Goal: Task Accomplishment & Management: Use online tool/utility

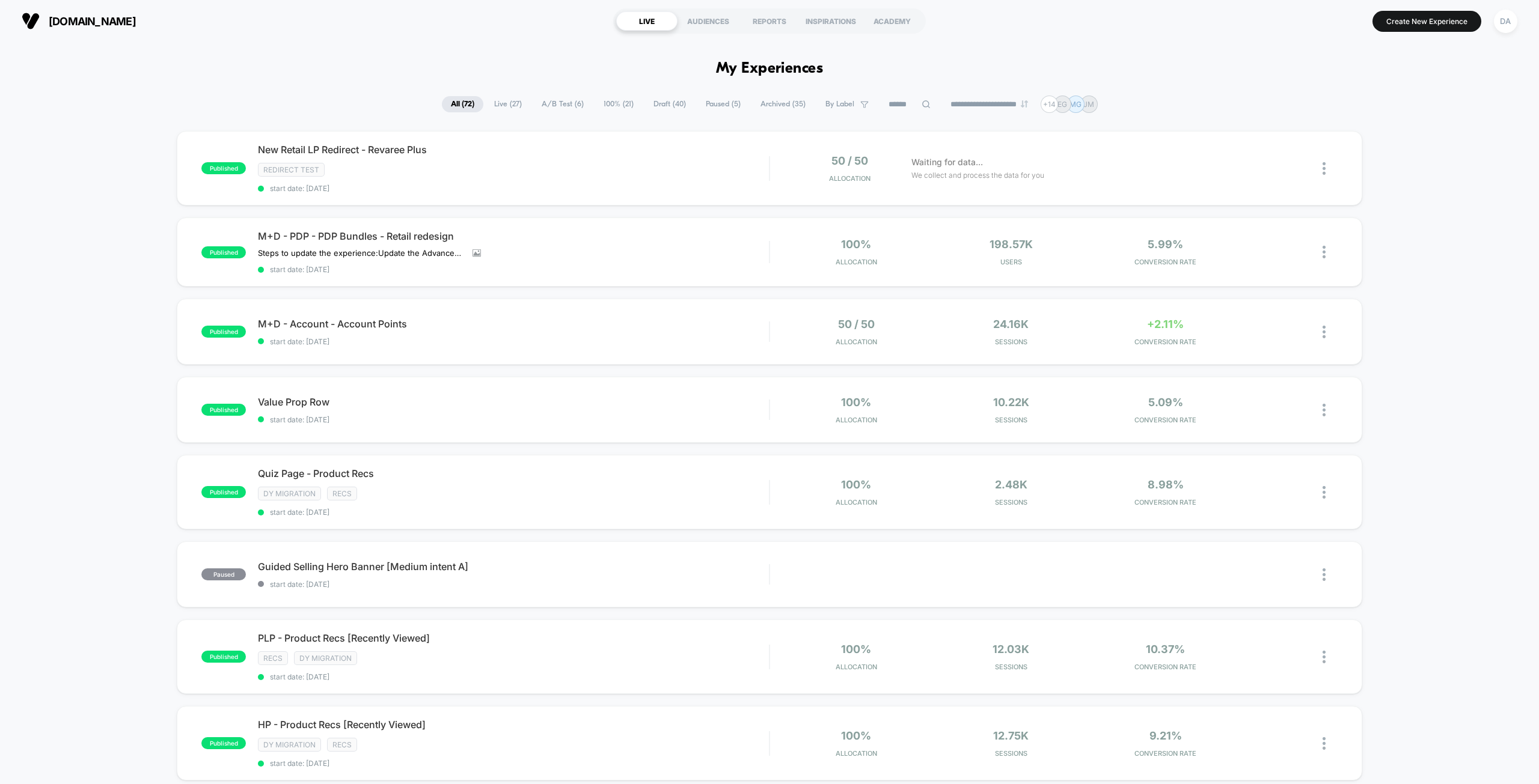
click at [560, 110] on span "A/B Test ( 6 )" at bounding box center [562, 104] width 60 height 16
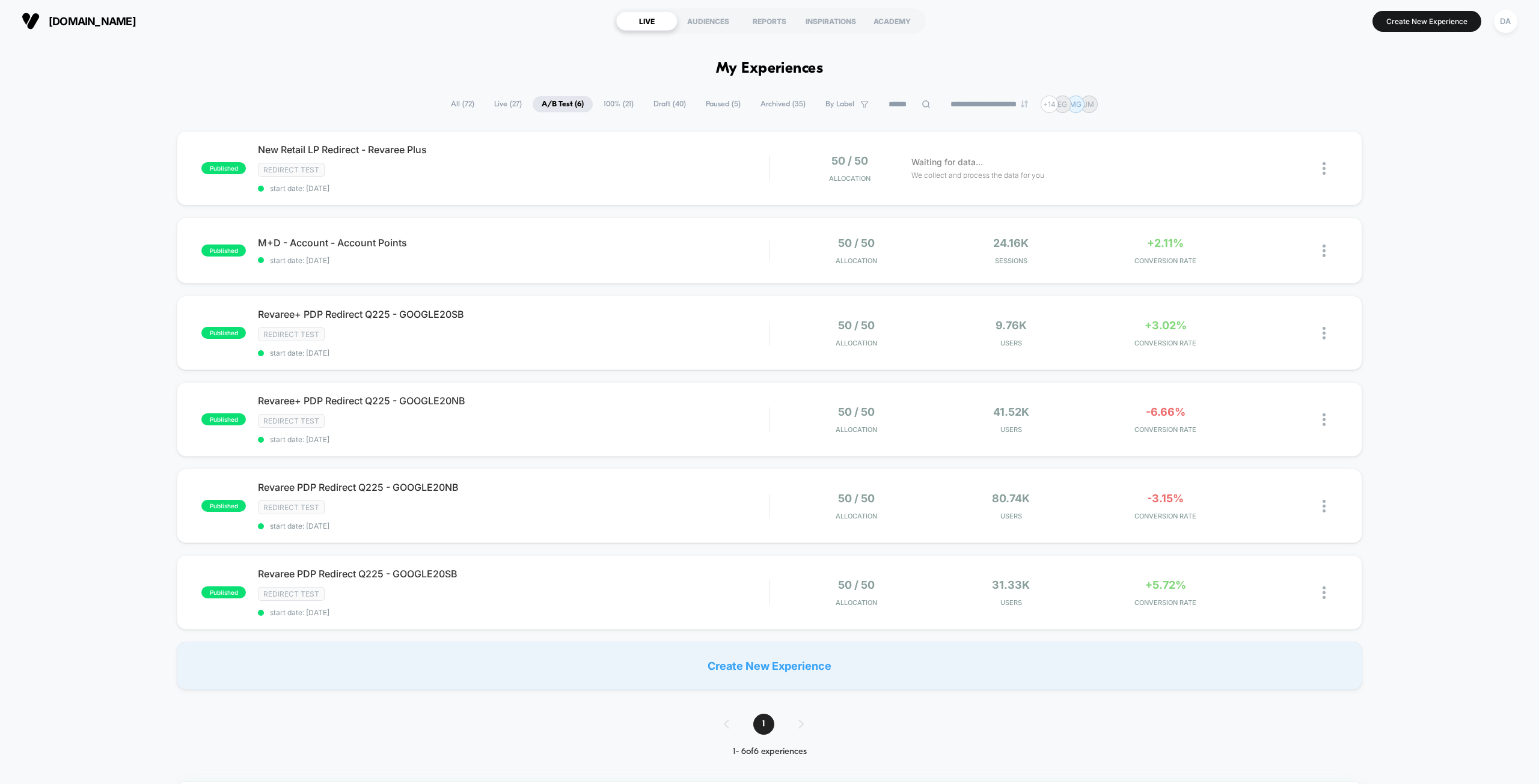
click at [612, 98] on span "100% ( 21 )" at bounding box center [618, 104] width 48 height 16
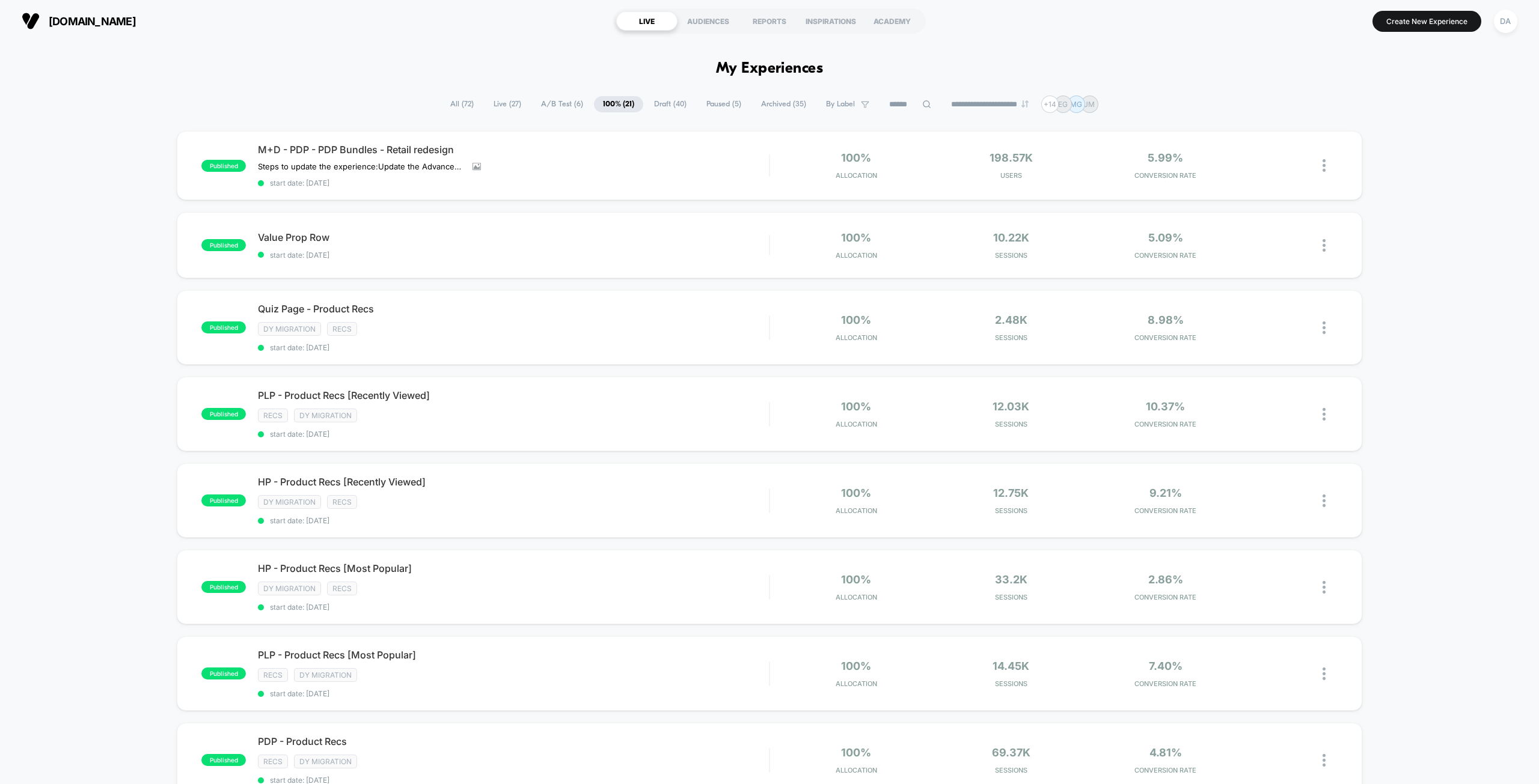
click at [656, 105] on span "Draft ( 40 )" at bounding box center [670, 104] width 50 height 16
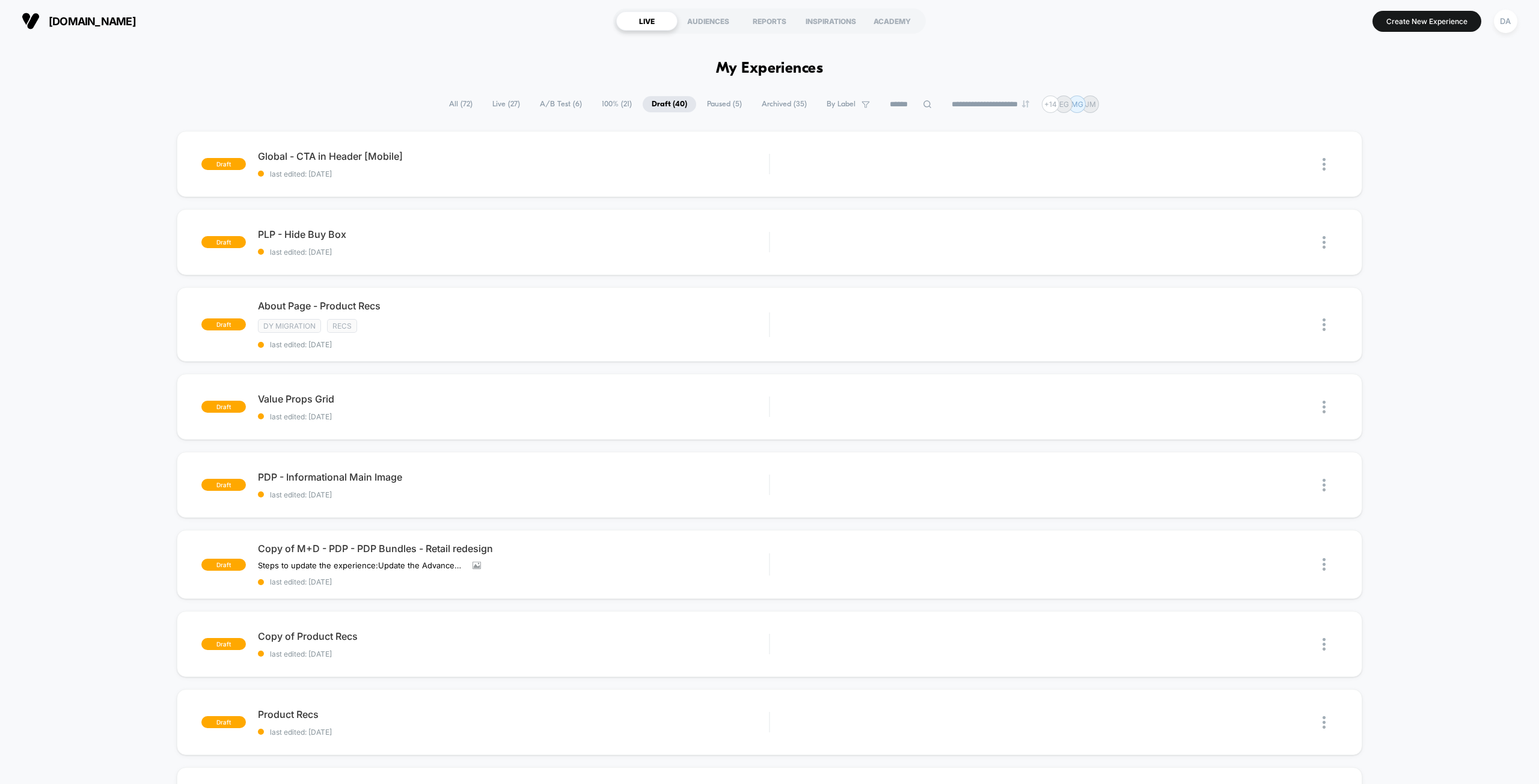
click at [458, 104] on span "All ( 72 )" at bounding box center [460, 104] width 41 height 16
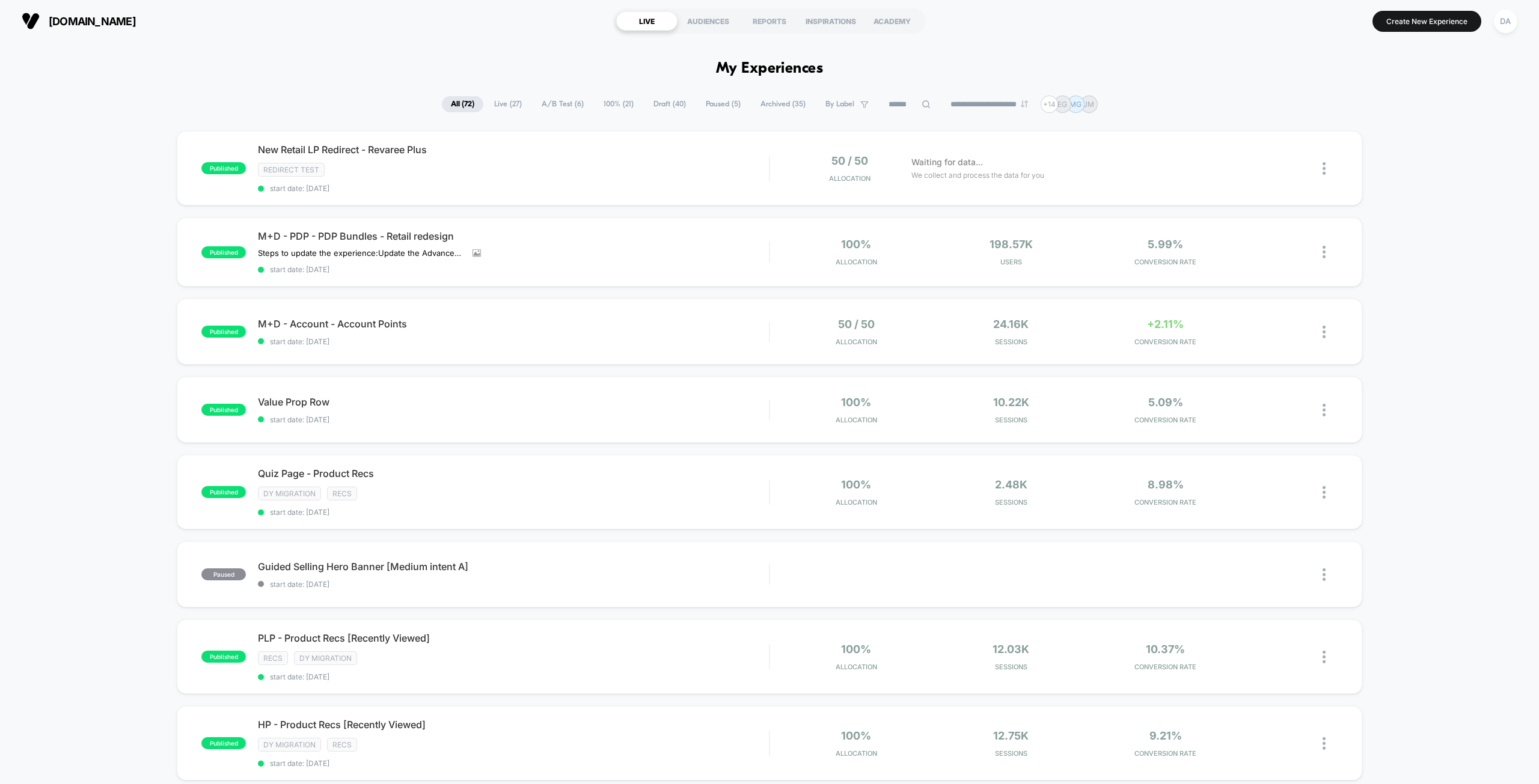
click at [660, 107] on span "Draft ( 40 )" at bounding box center [669, 104] width 50 height 16
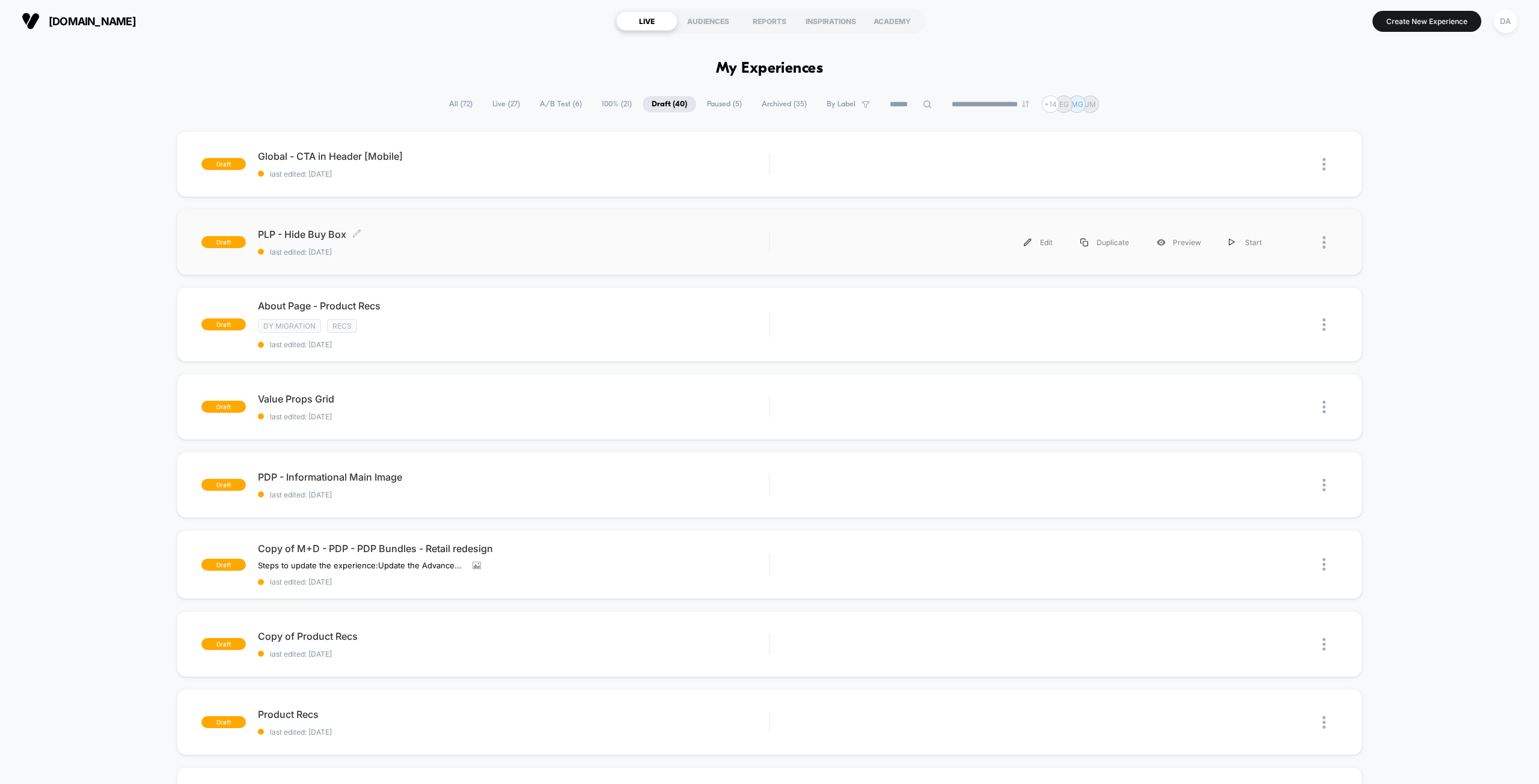
click at [559, 241] on div "PLP - Hide Buy Box Click to edit experience details Click to edit experience de…" at bounding box center [513, 242] width 511 height 28
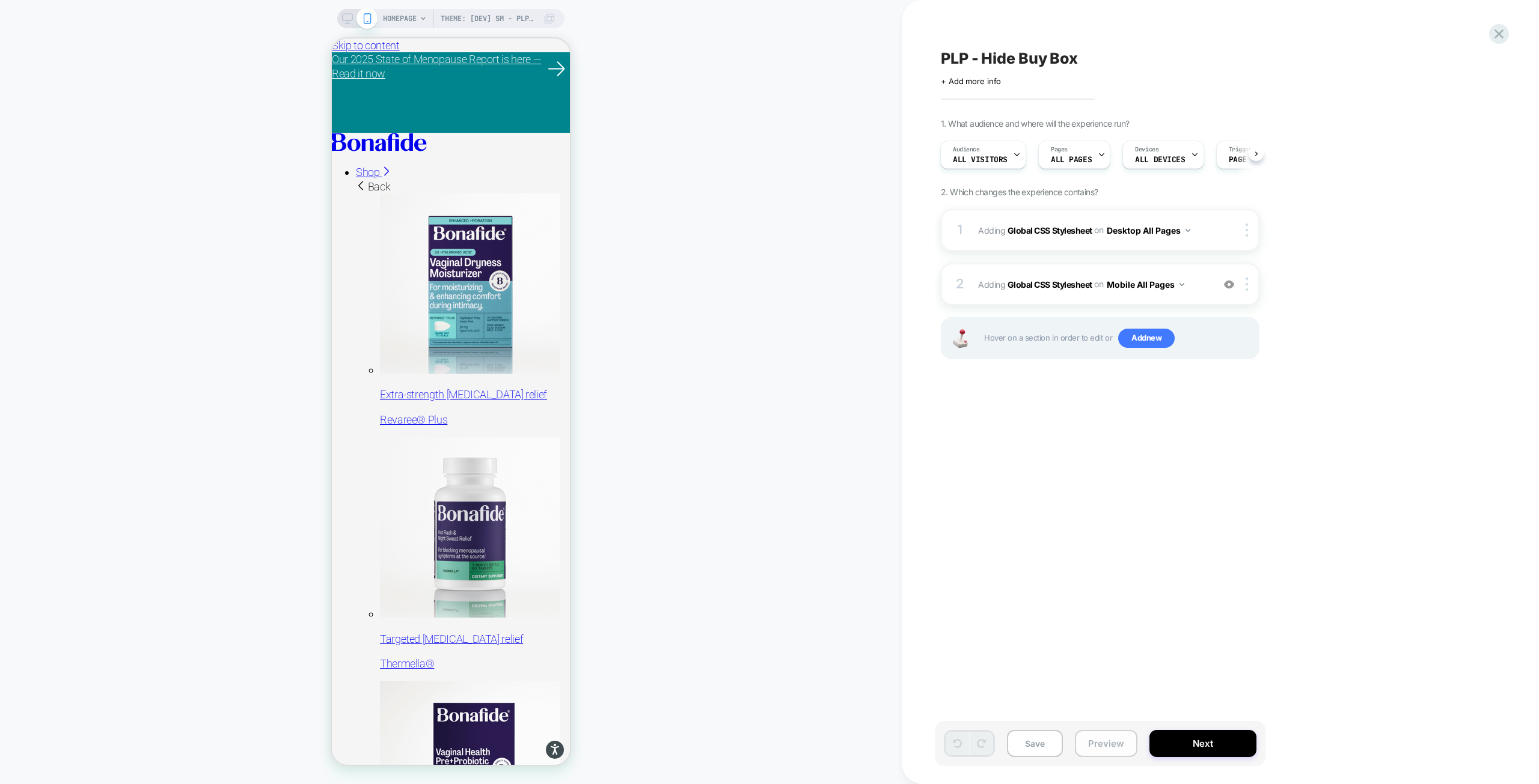
click at [1101, 745] on button "Preview" at bounding box center [1106, 743] width 63 height 27
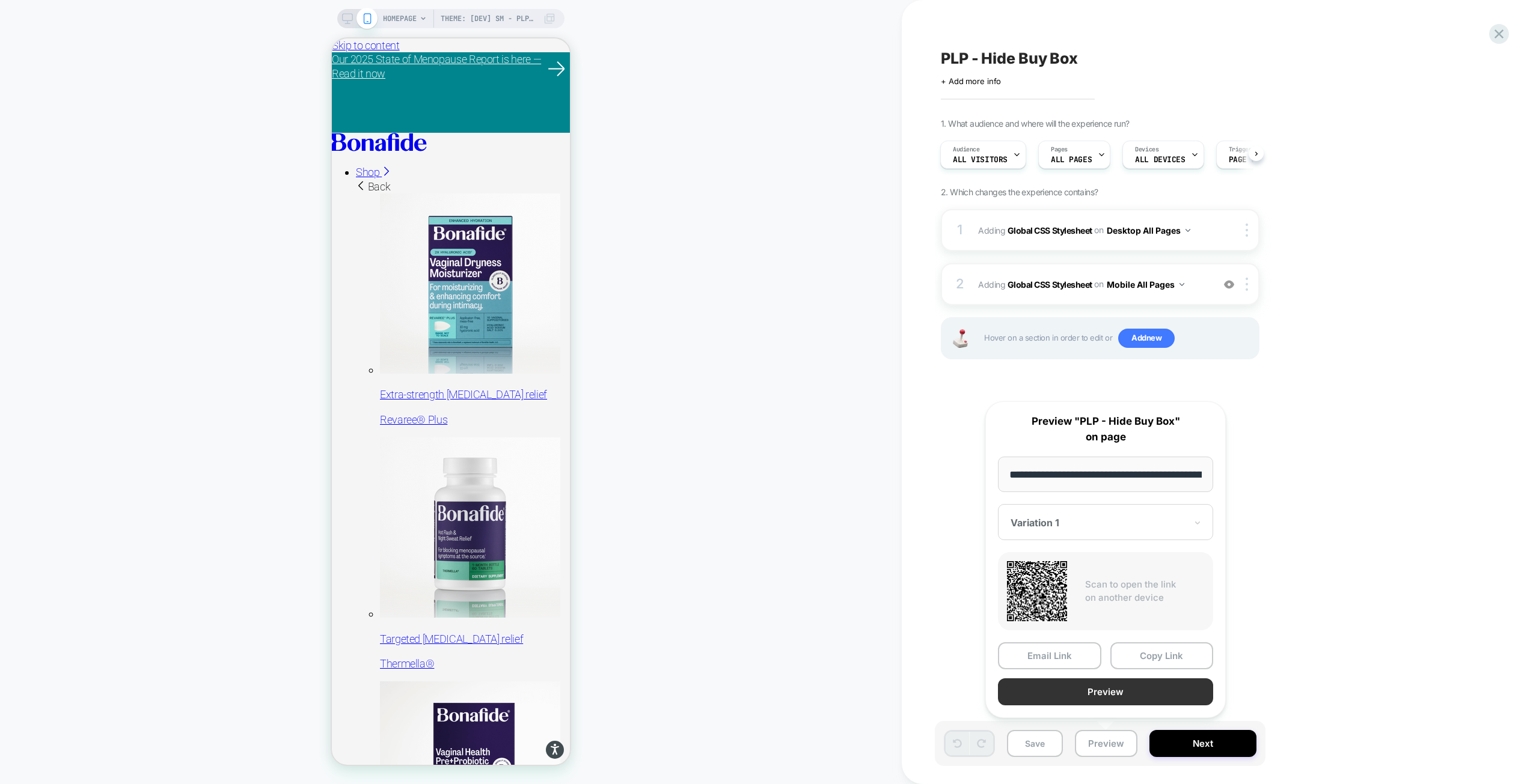
click at [1097, 692] on button "Preview" at bounding box center [1106, 692] width 215 height 27
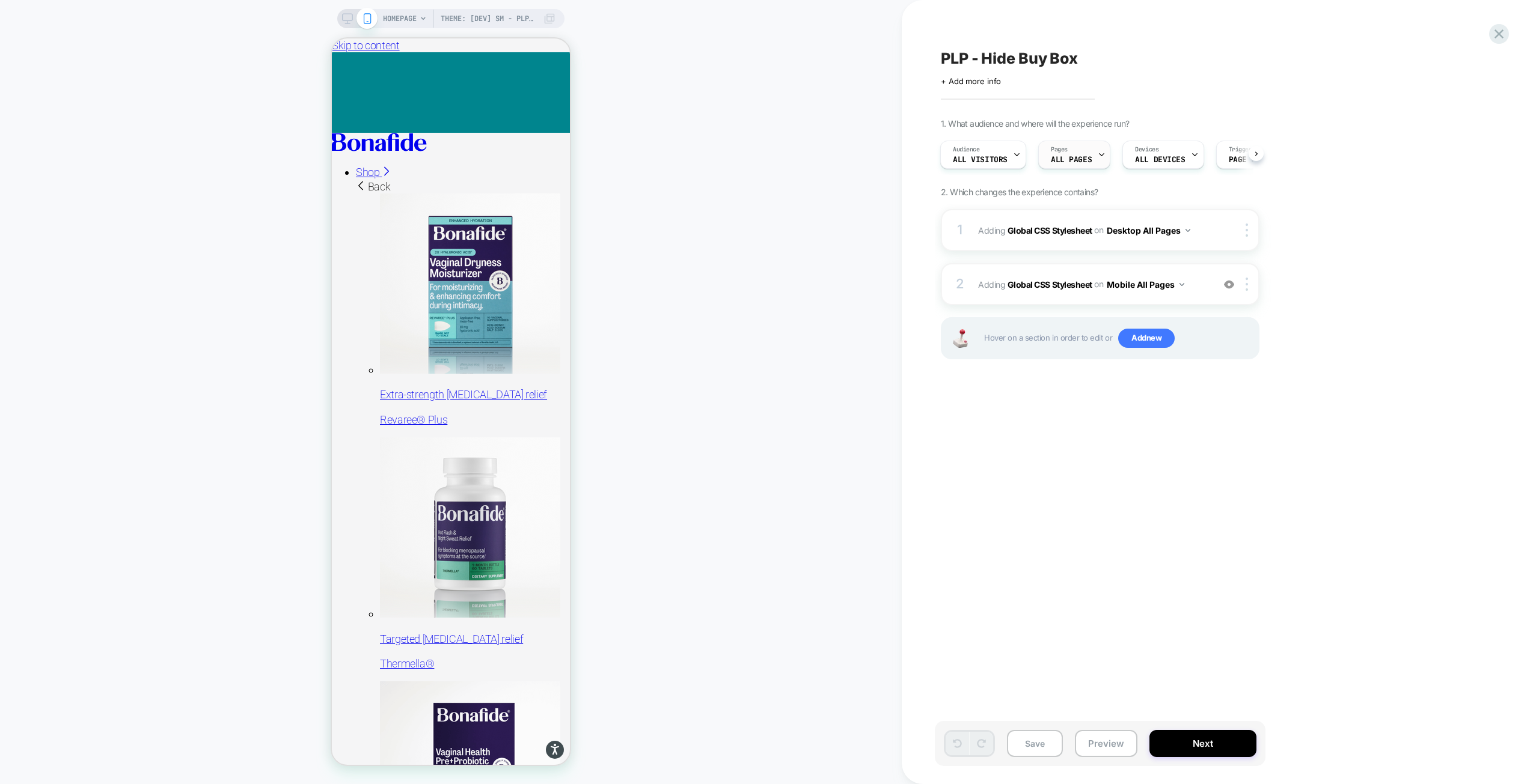
click at [1098, 151] on icon at bounding box center [1101, 154] width 8 height 8
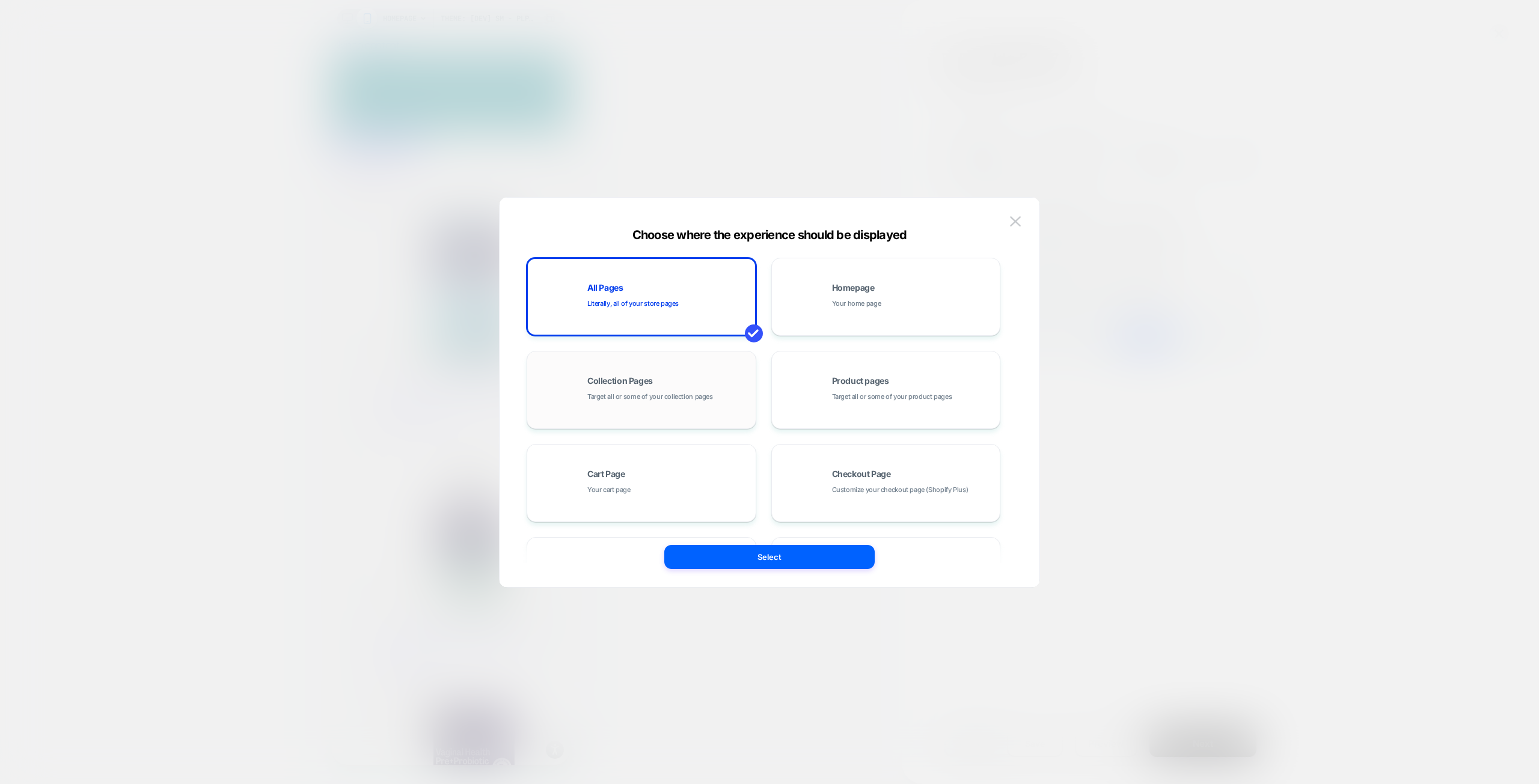
click at [719, 372] on div "Collection Pages Target all or some of your collection pages" at bounding box center [641, 390] width 216 height 66
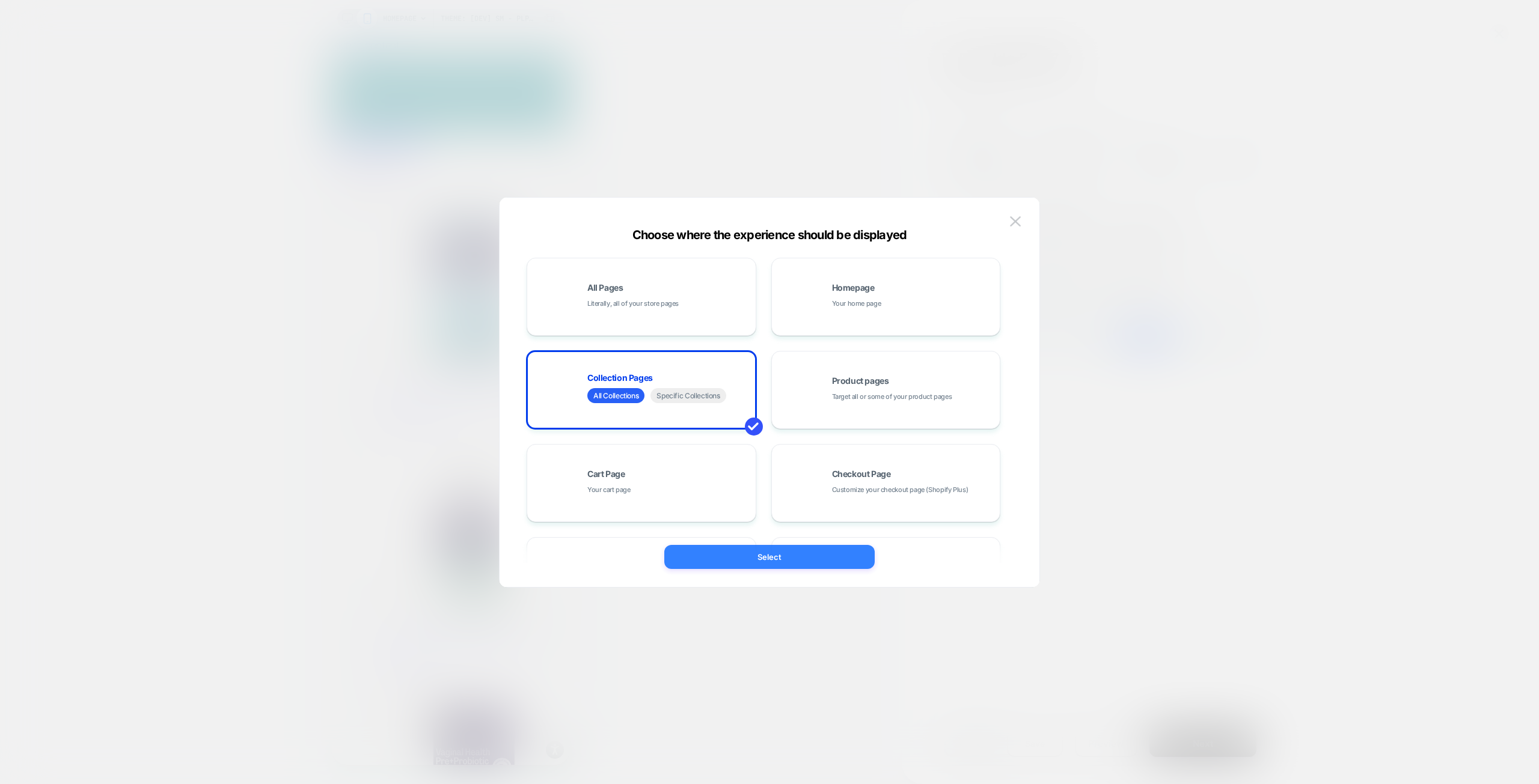
click at [772, 558] on button "Select" at bounding box center [769, 557] width 210 height 24
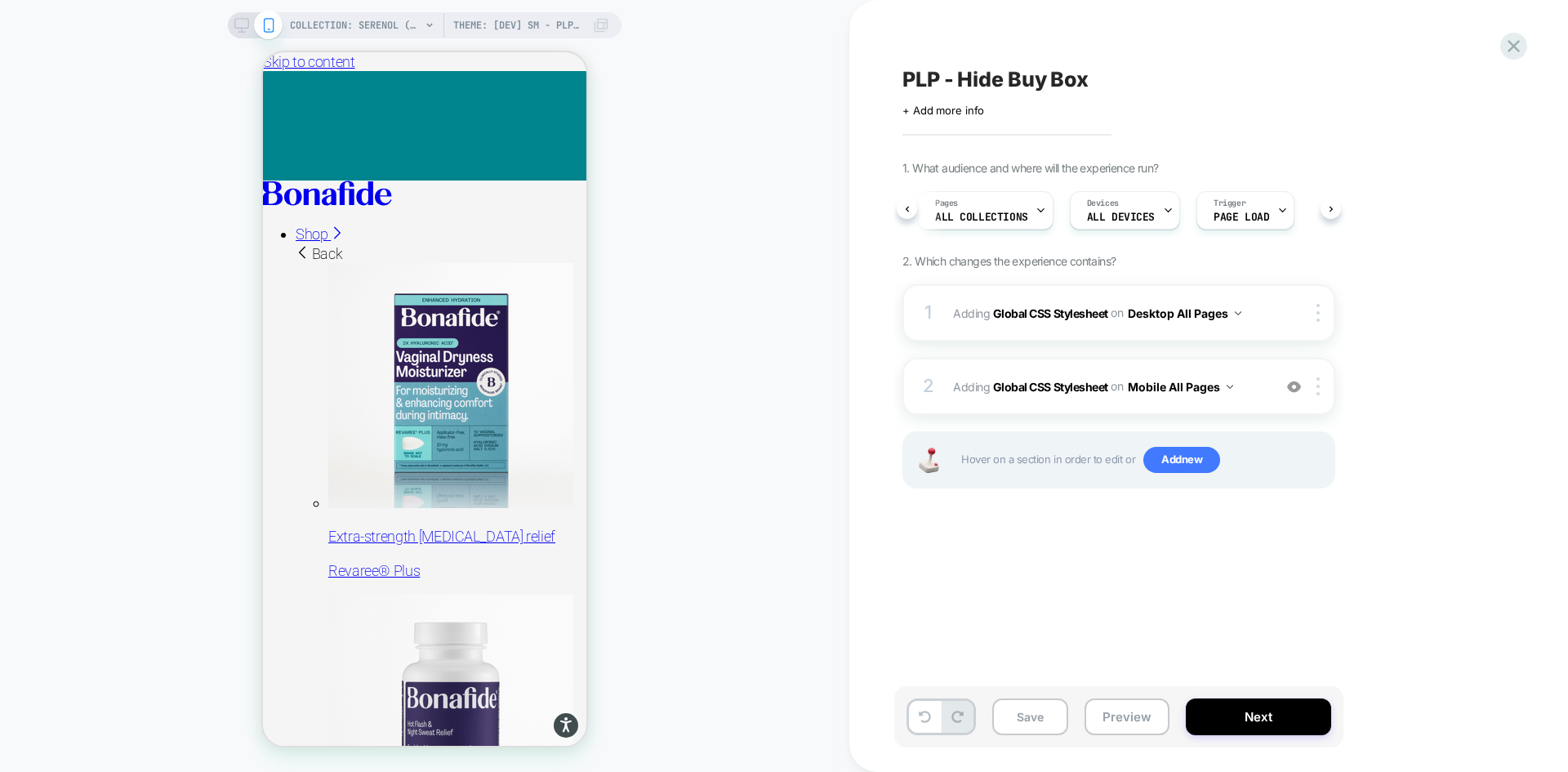
scroll to position [0, 134]
click at [1023, 726] on button "Save" at bounding box center [1030, 717] width 76 height 37
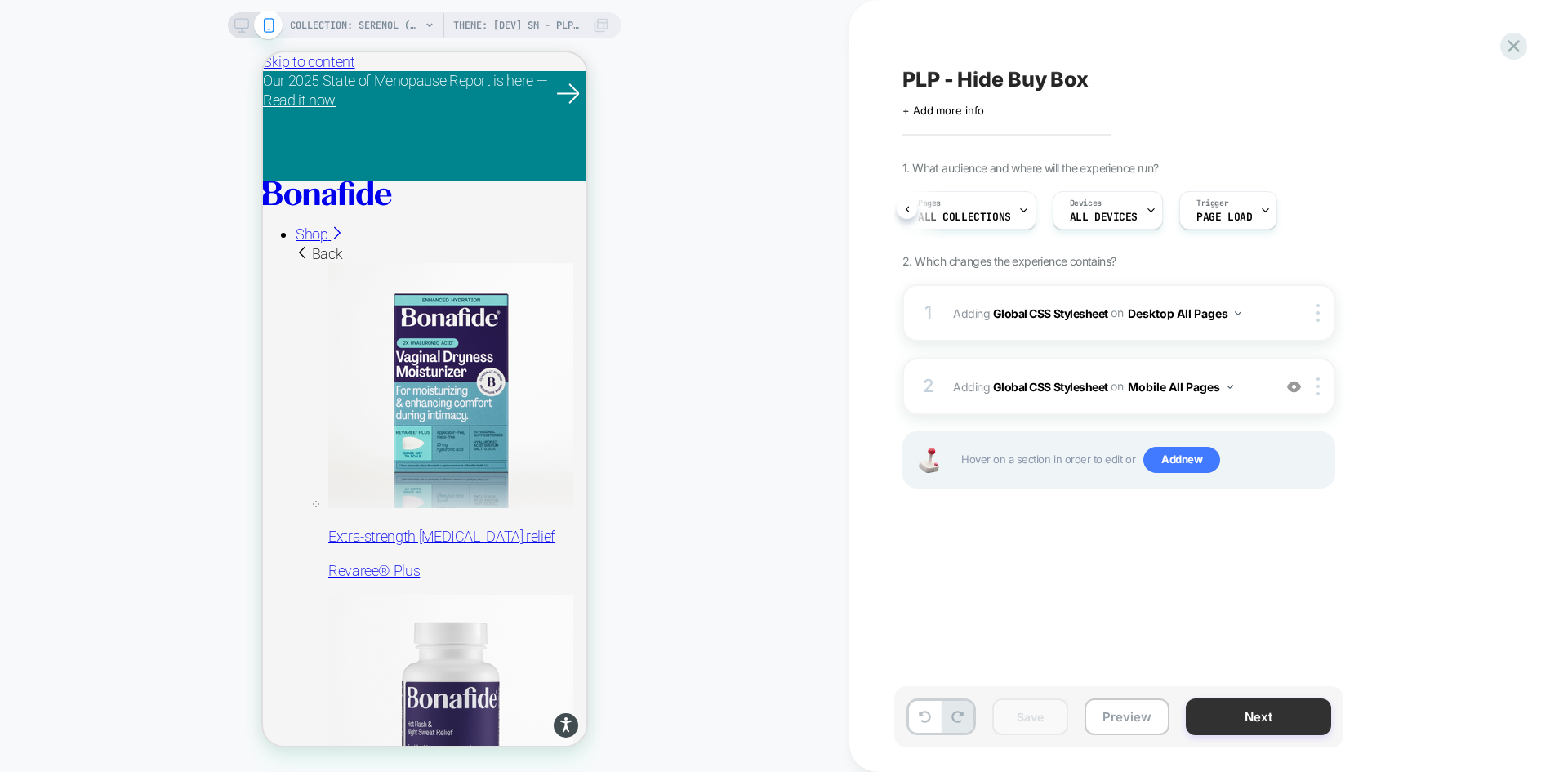
click at [1287, 717] on button "Next" at bounding box center [1258, 717] width 145 height 37
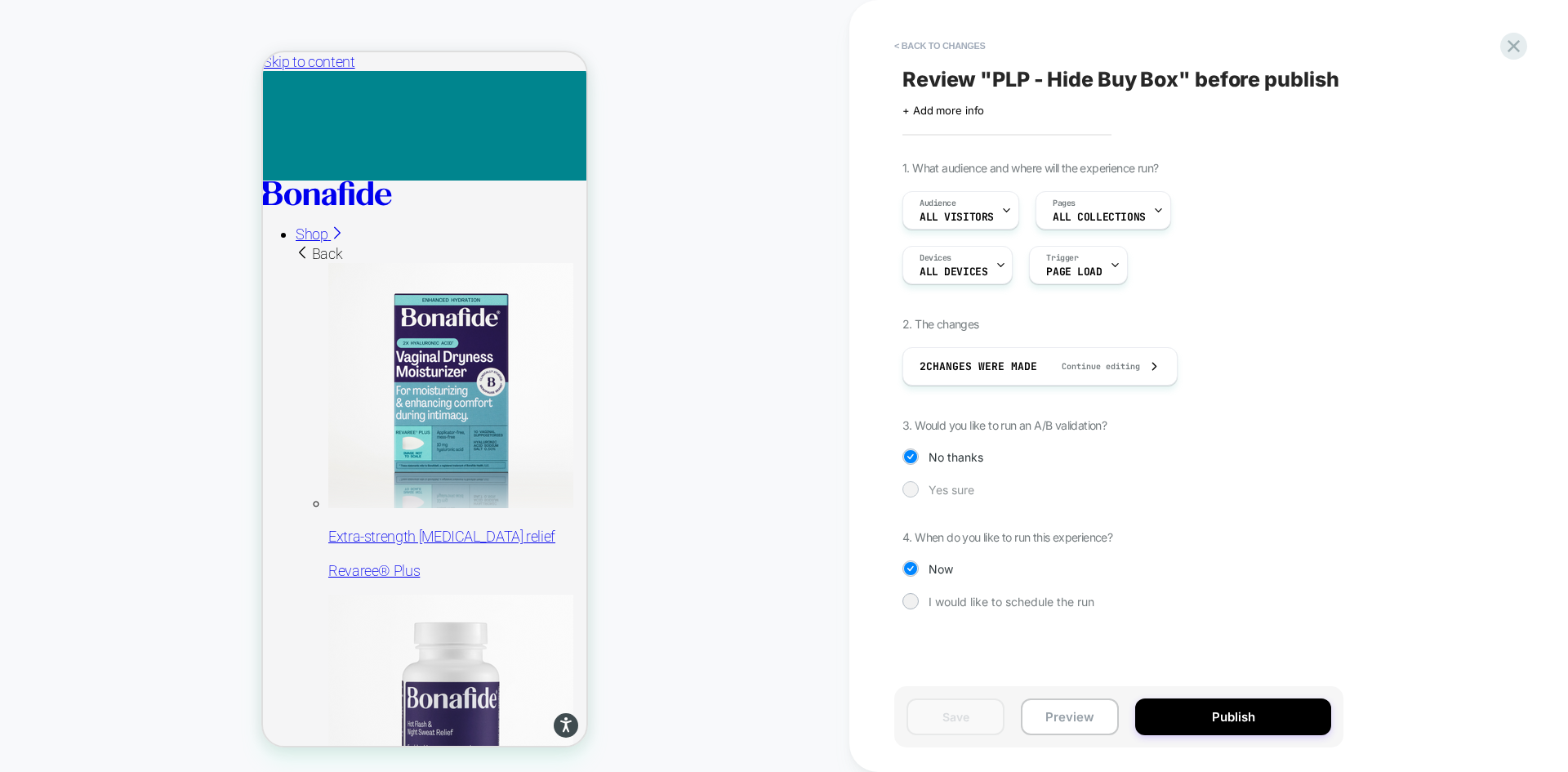
click at [943, 487] on span "Yes sure" at bounding box center [951, 489] width 45 height 14
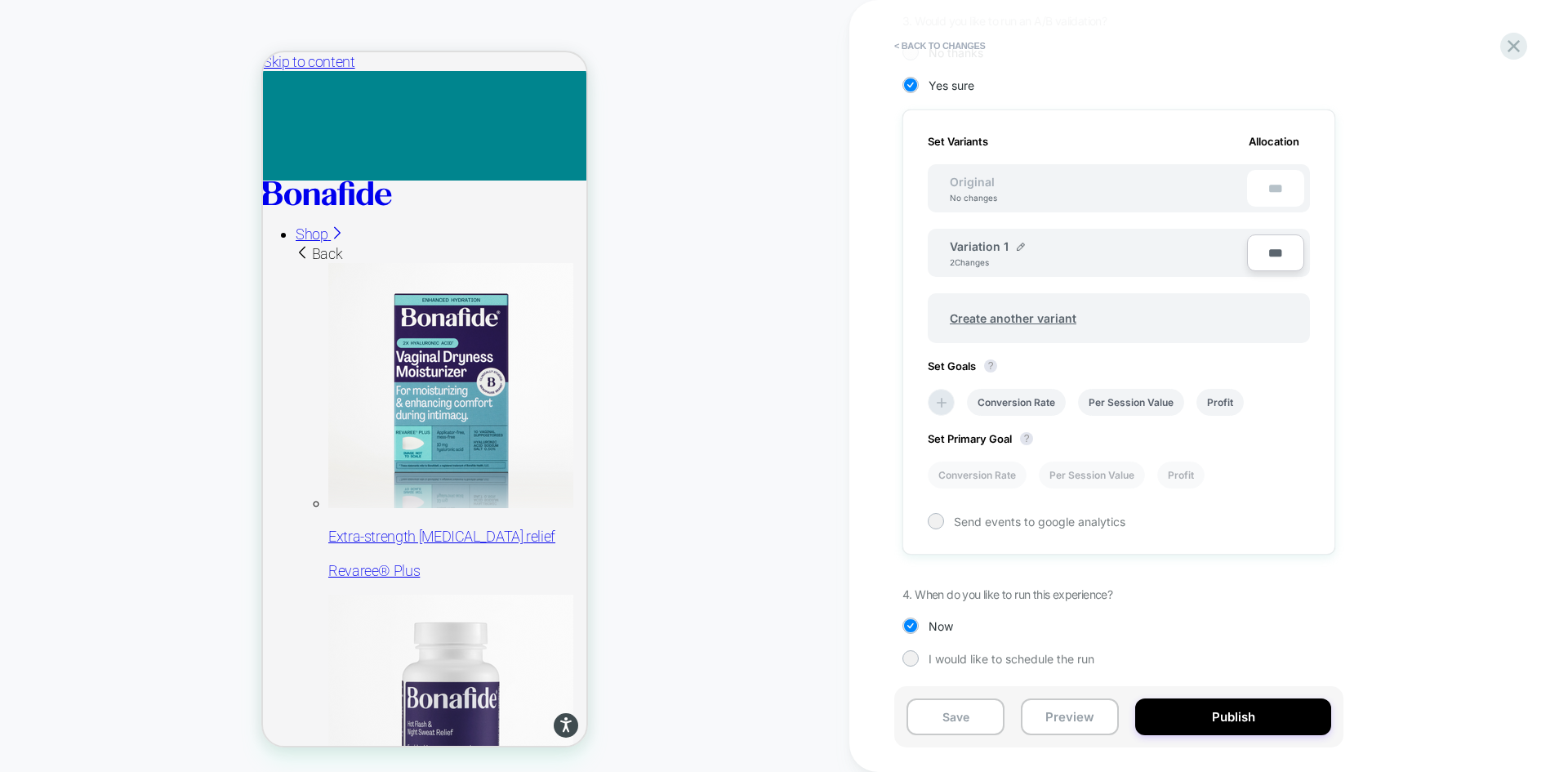
scroll to position [405, 0]
click at [1021, 241] on div at bounding box center [1021, 244] width 8 height 13
click at [997, 261] on input "**********" at bounding box center [1009, 253] width 119 height 32
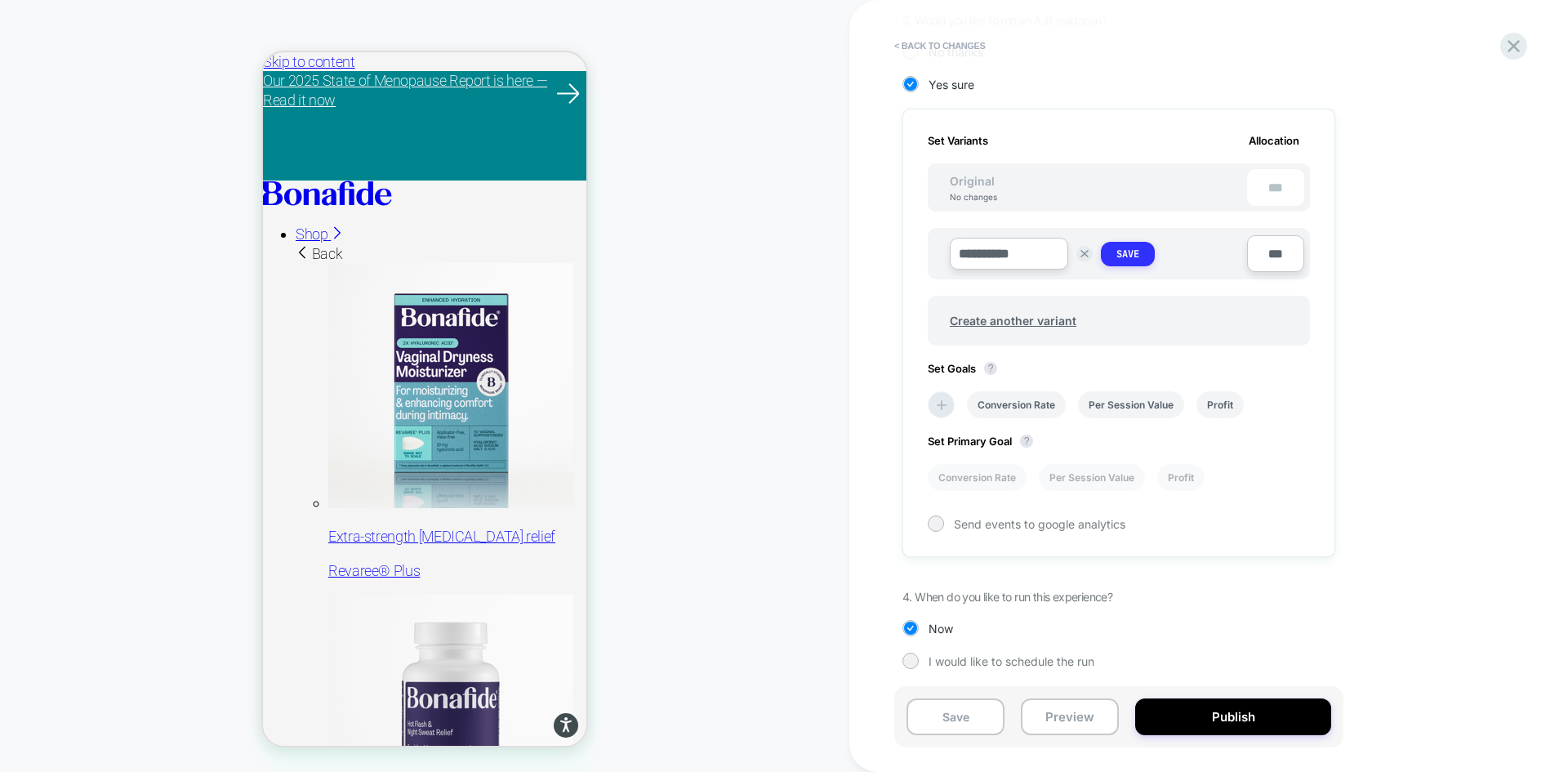
type input "**********"
click at [1132, 244] on button "Save" at bounding box center [1127, 254] width 54 height 25
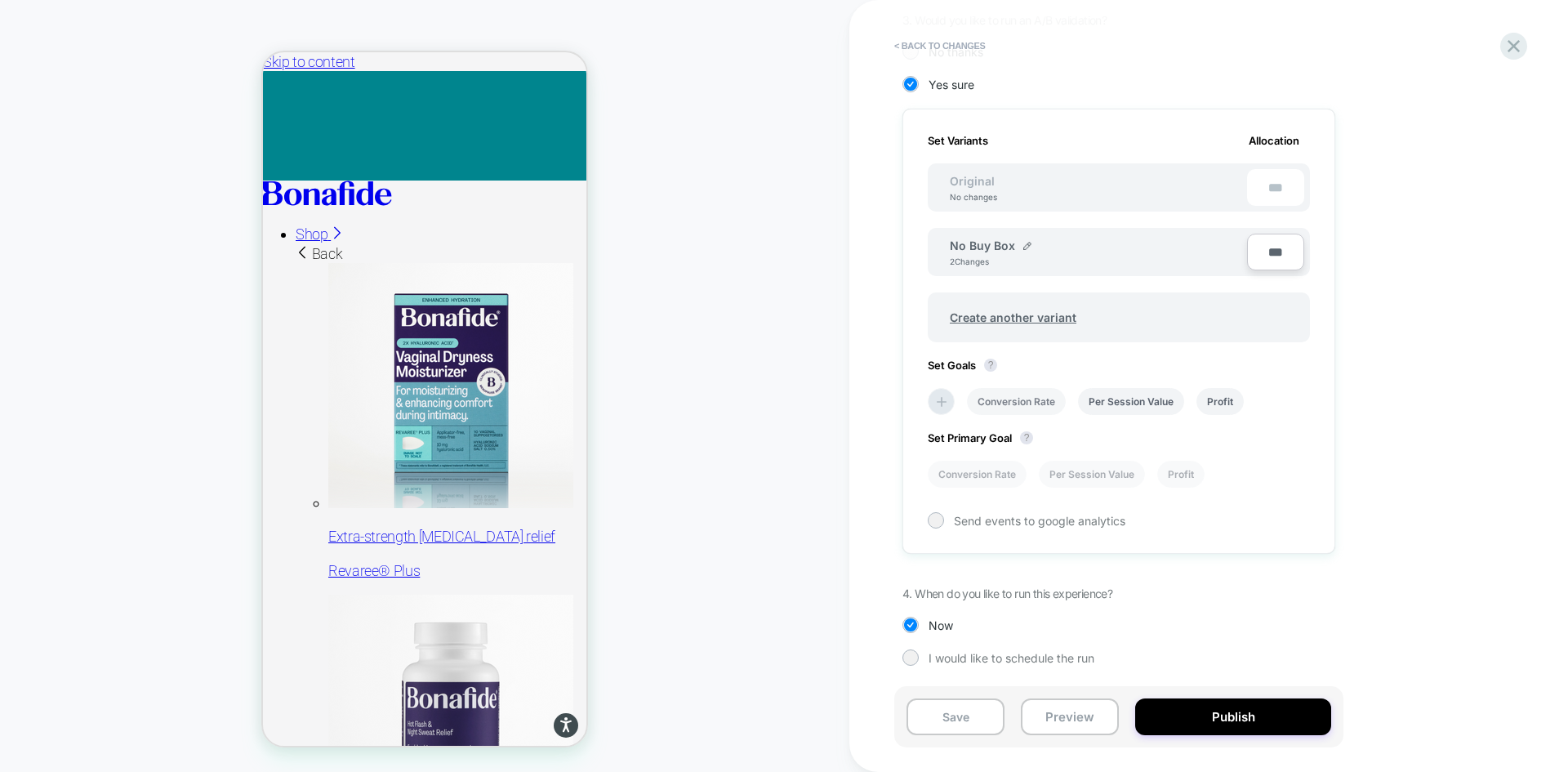
click at [1022, 397] on li "Conversion Rate" at bounding box center [1016, 401] width 99 height 27
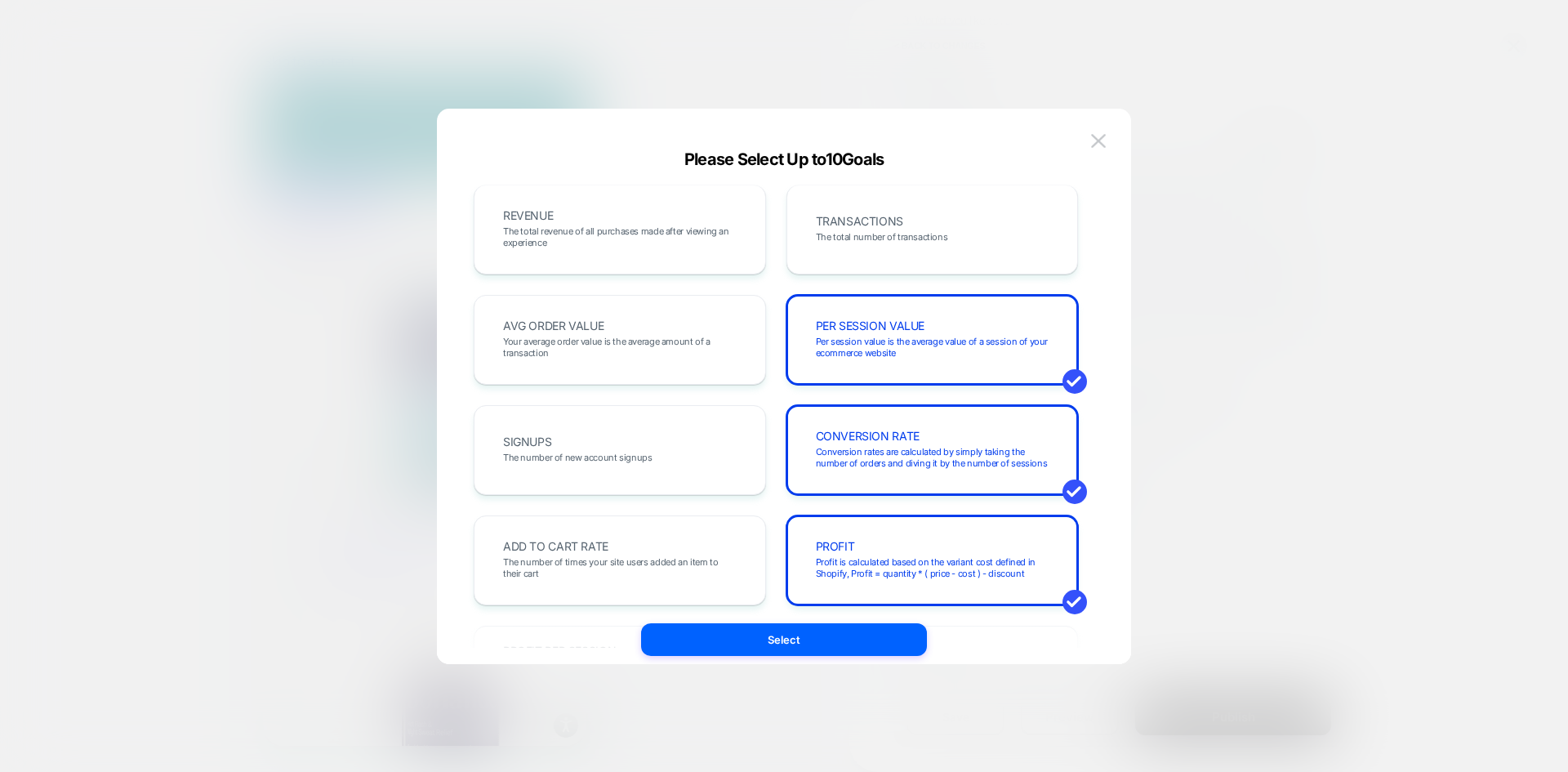
scroll to position [0, 0]
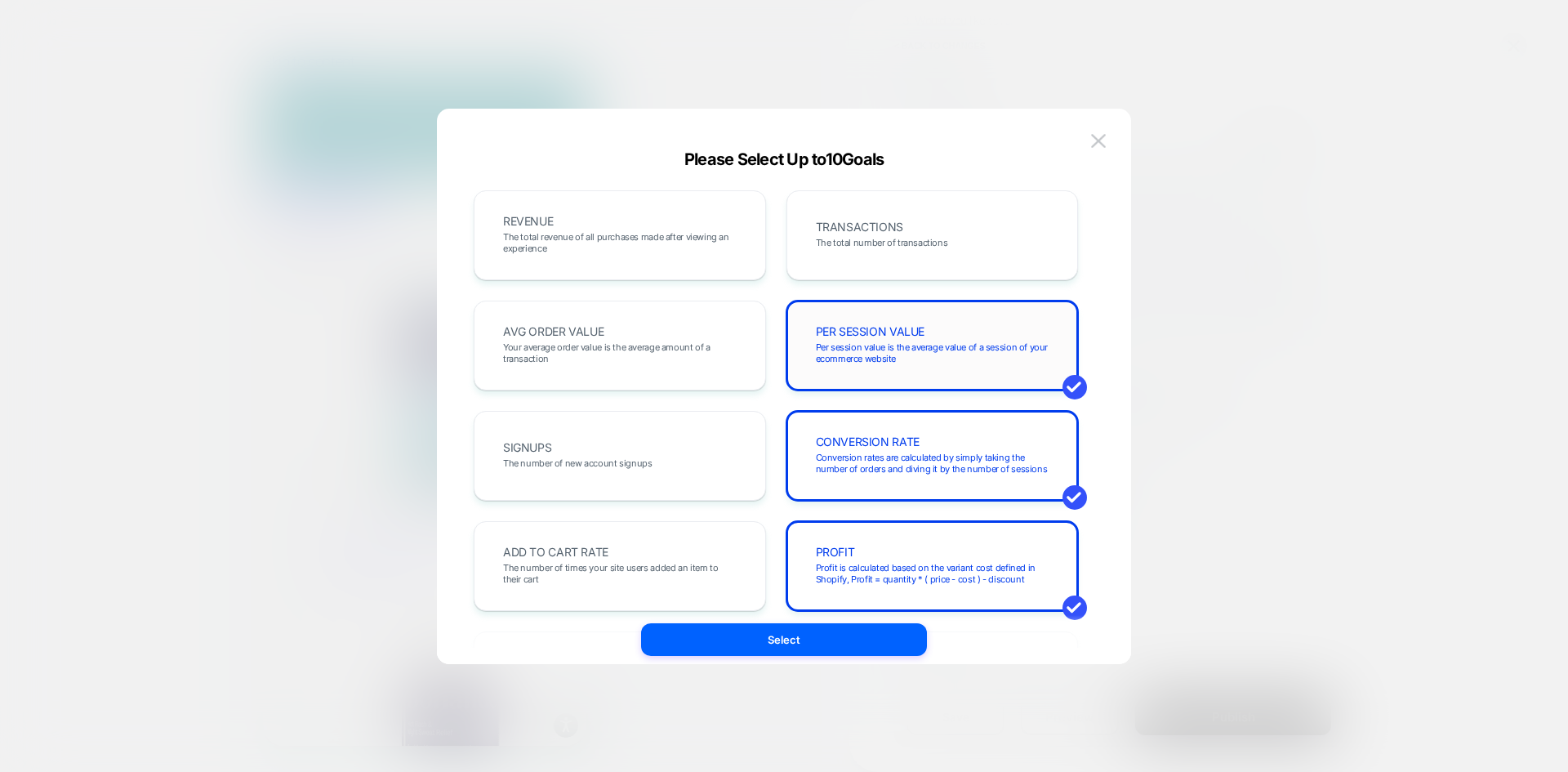
click at [924, 332] on span "PER SESSION VALUE" at bounding box center [870, 332] width 110 height 12
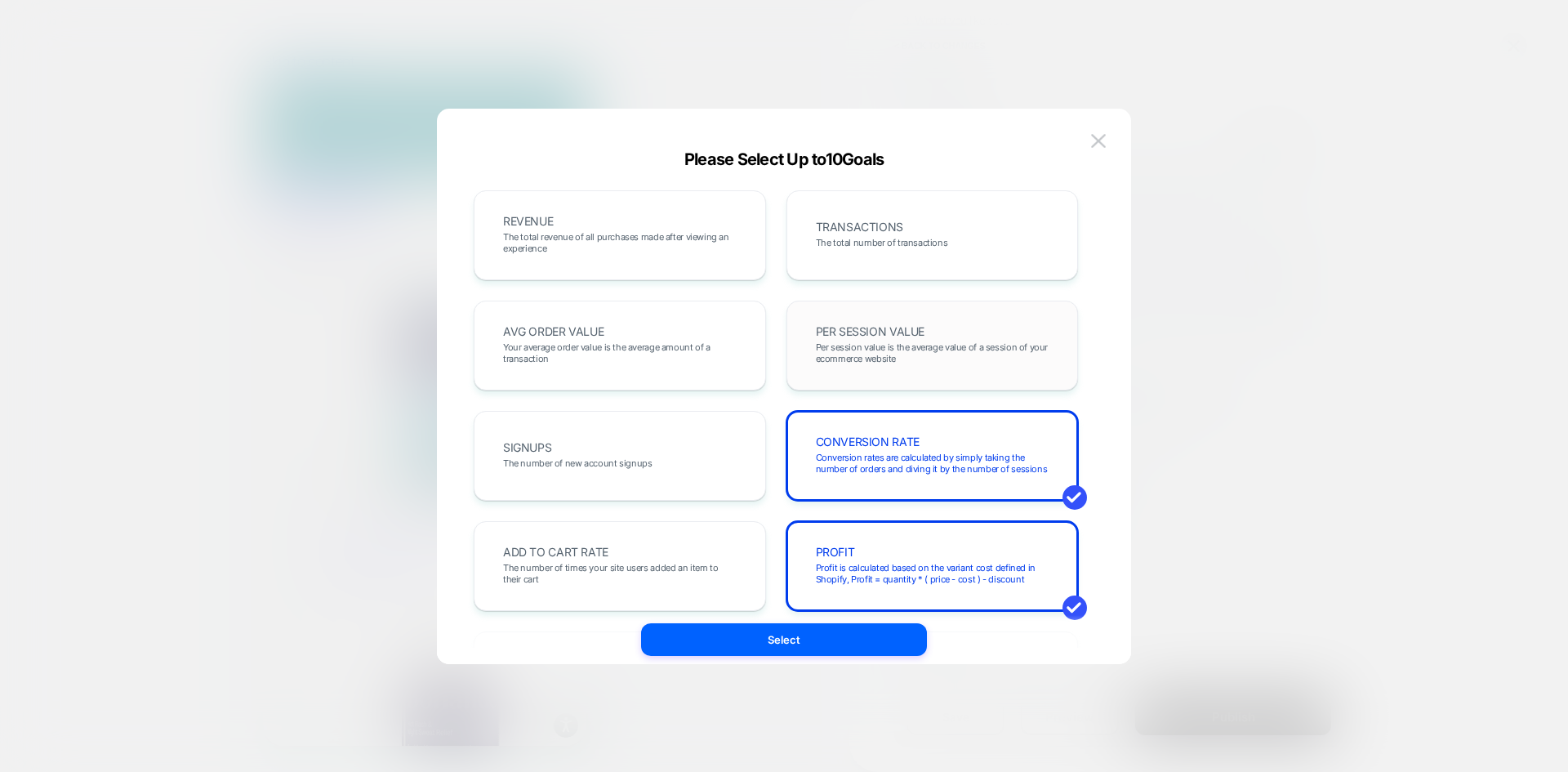
click at [931, 364] on span "Per session value is the average value of a session of your ecommerce website" at bounding box center [933, 352] width 233 height 23
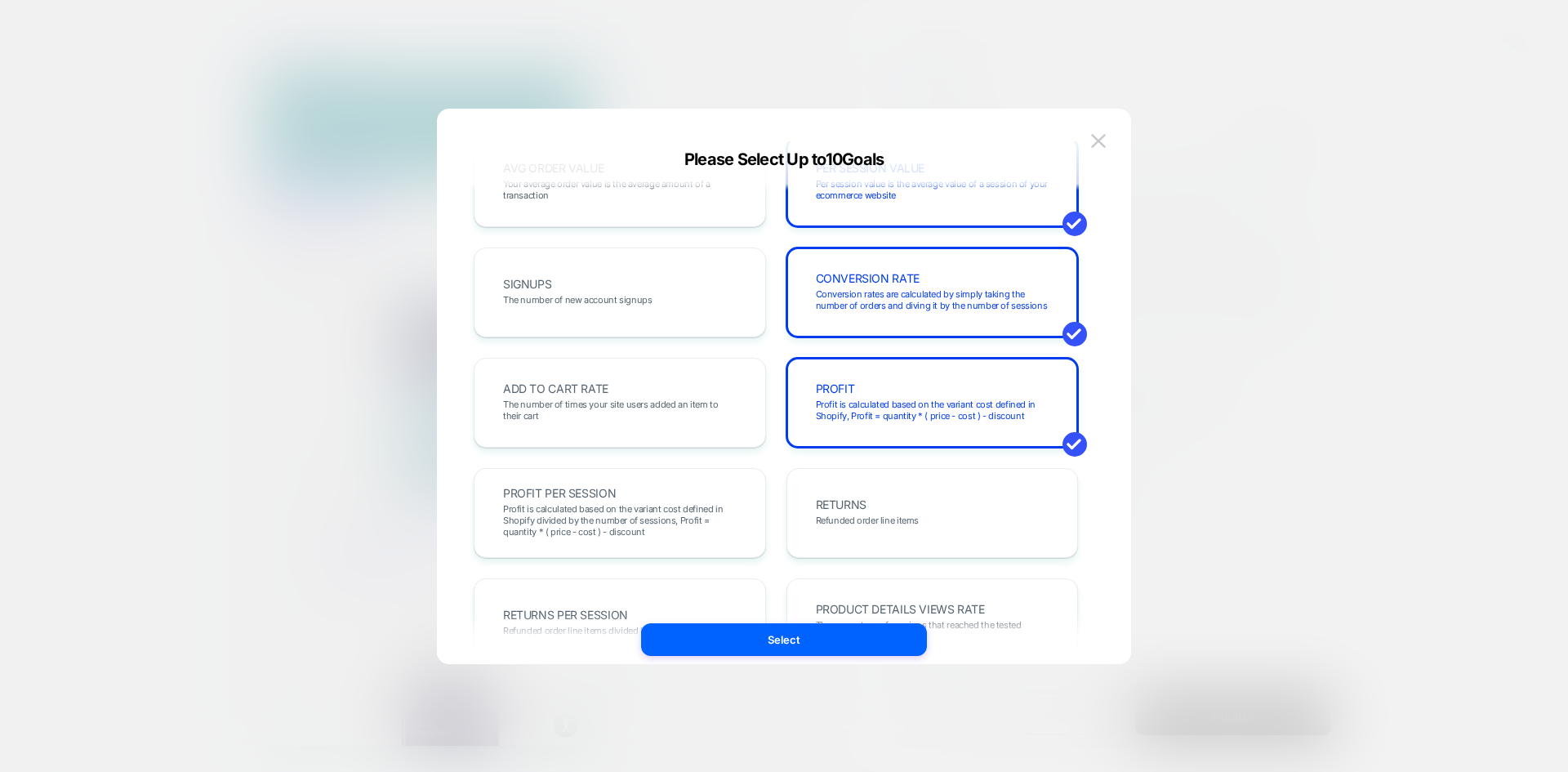
drag, startPoint x: 854, startPoint y: 402, endPoint x: 773, endPoint y: 418, distance: 82.6
click at [854, 402] on span "Profit is calculated based on the variant cost defined in Shopify, Profit = qua…" at bounding box center [933, 409] width 233 height 23
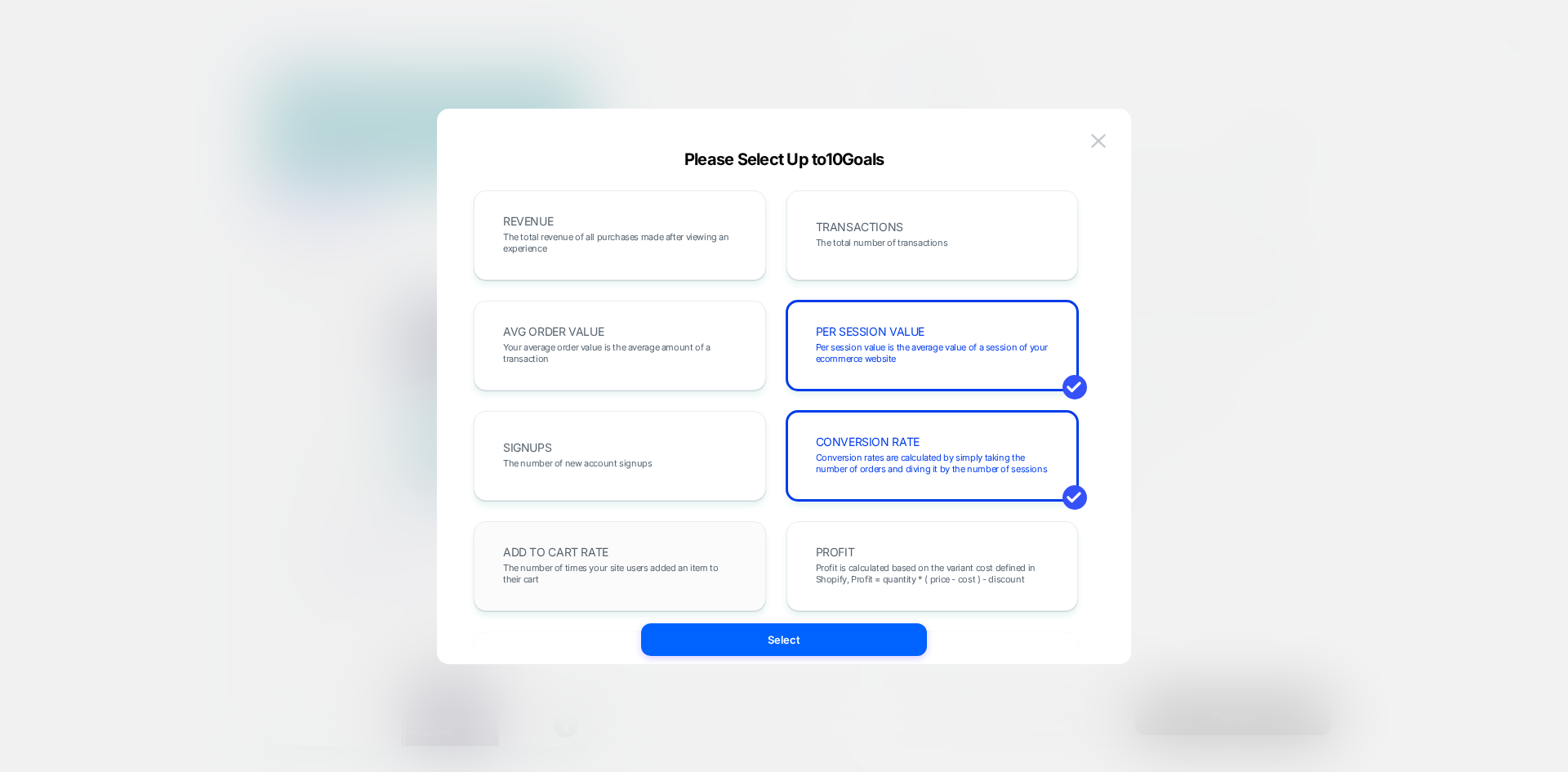
click at [613, 571] on span "The number of times your site users added an item to their cart" at bounding box center [619, 573] width 233 height 23
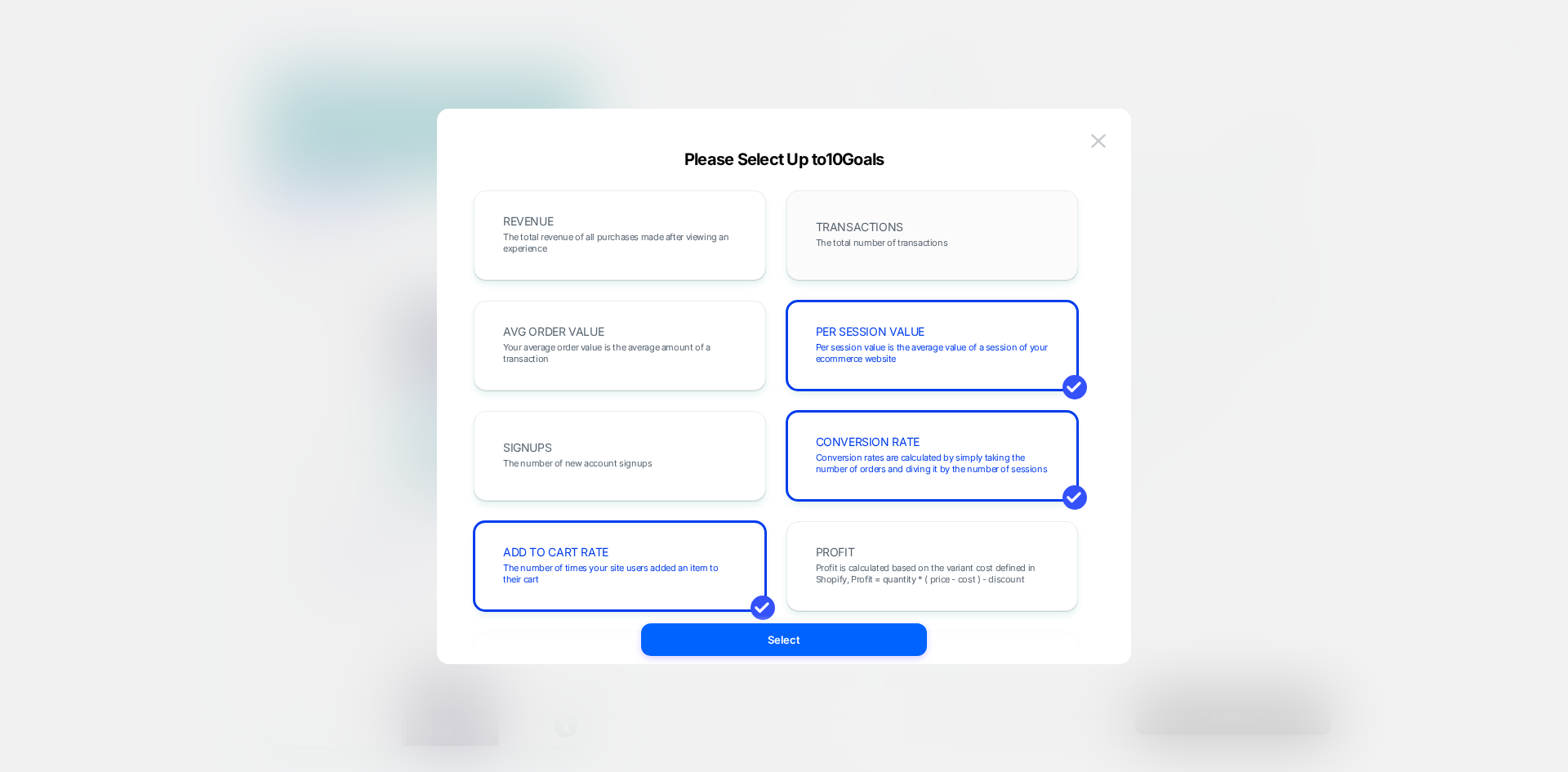
click at [863, 243] on span "The total number of transactions" at bounding box center [882, 243] width 132 height 12
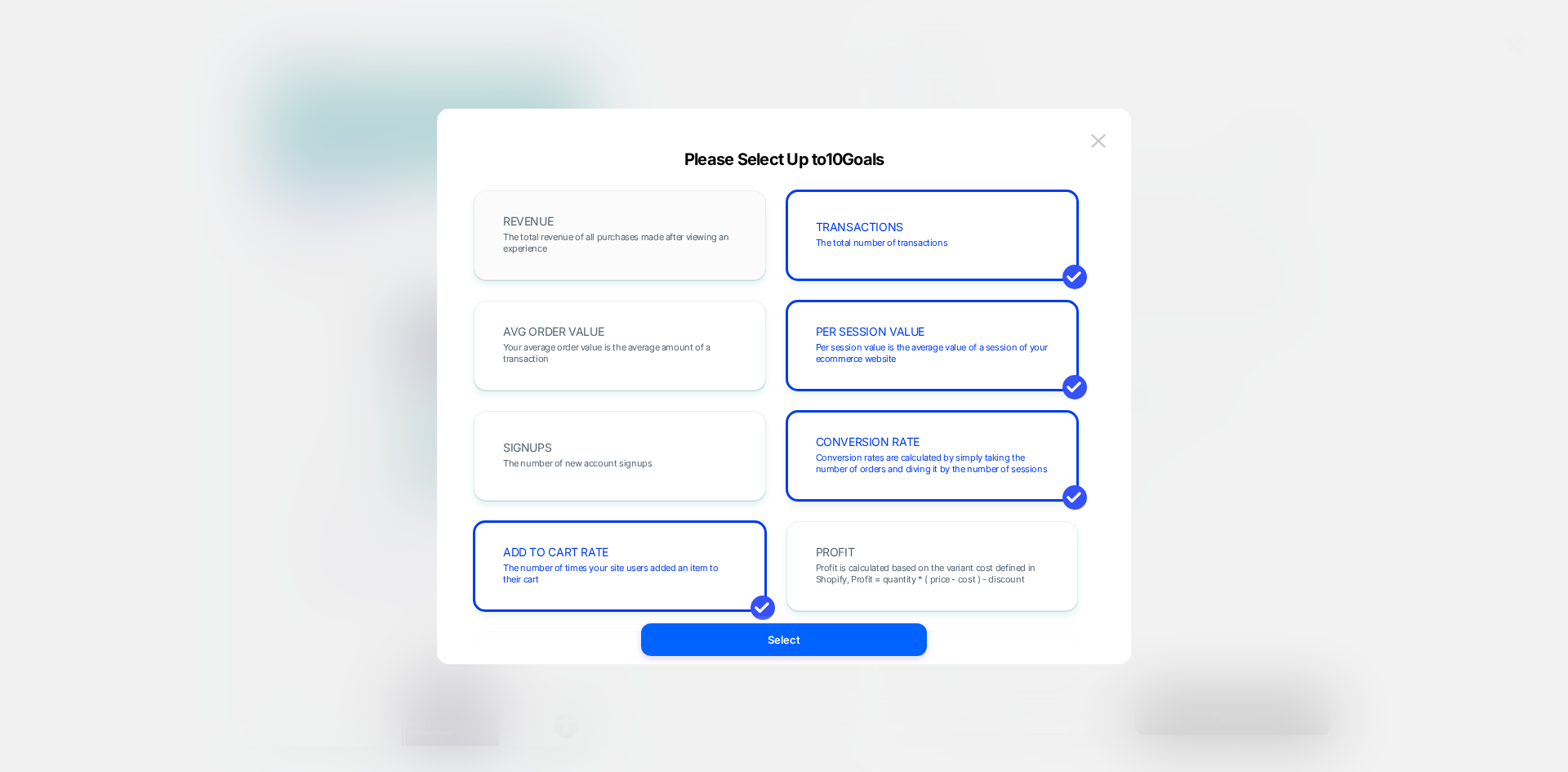
click at [624, 236] on span "The total revenue of all purchases made after viewing an experience" at bounding box center [619, 242] width 233 height 23
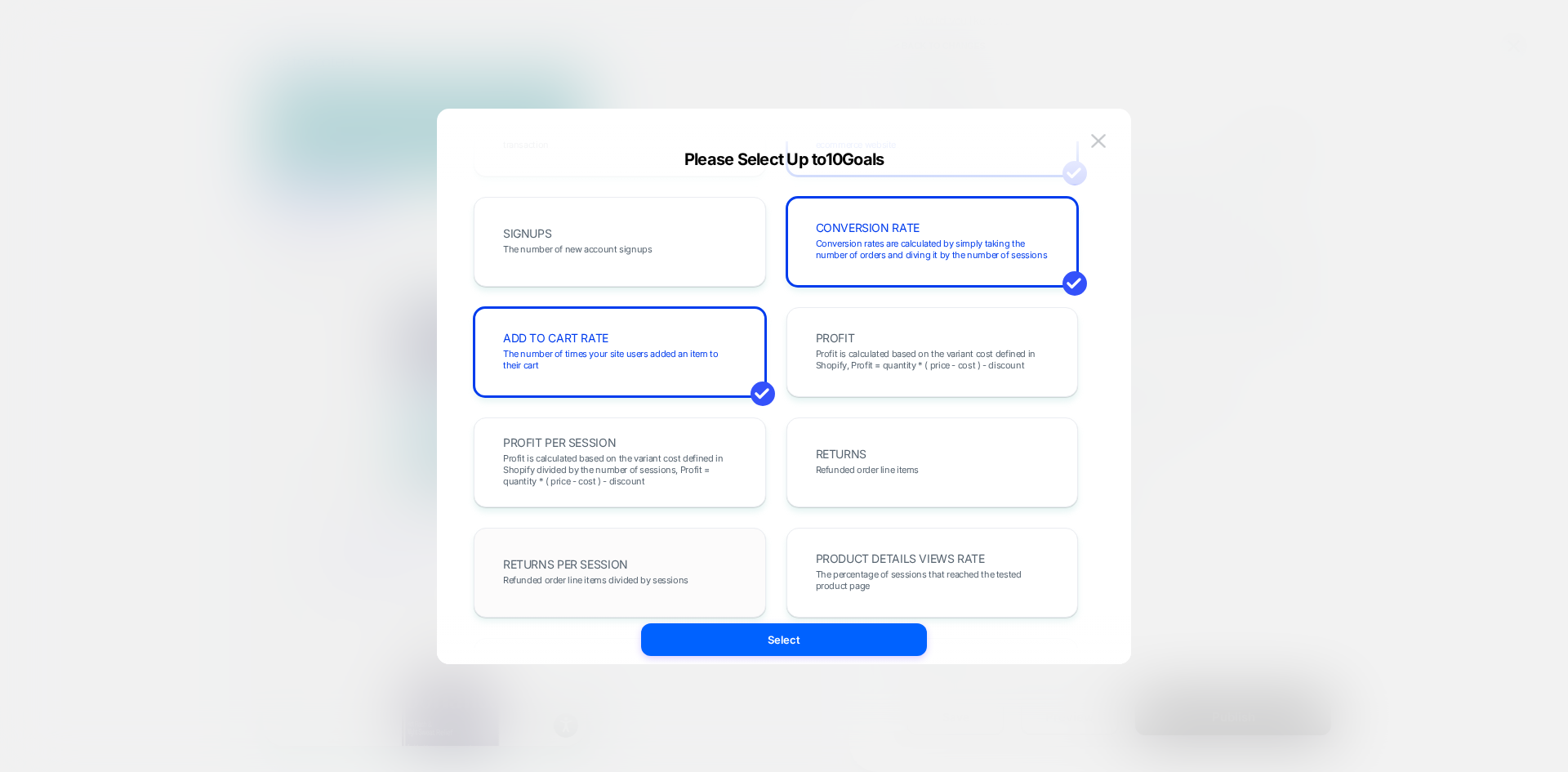
scroll to position [490, 0]
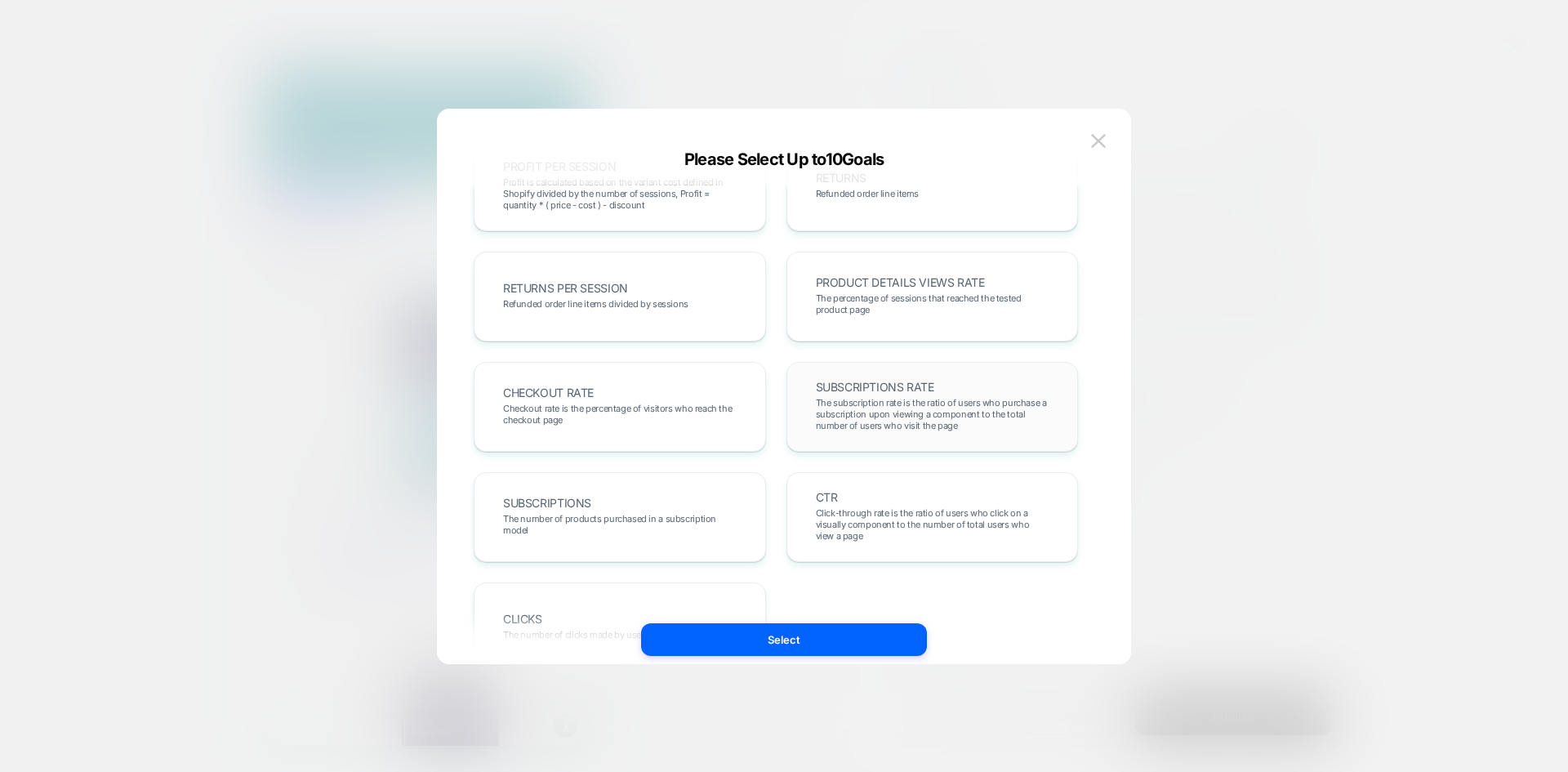
click at [865, 407] on span "The subscription rate is the ratio of users who purchase a subscription upon vi…" at bounding box center [933, 414] width 233 height 35
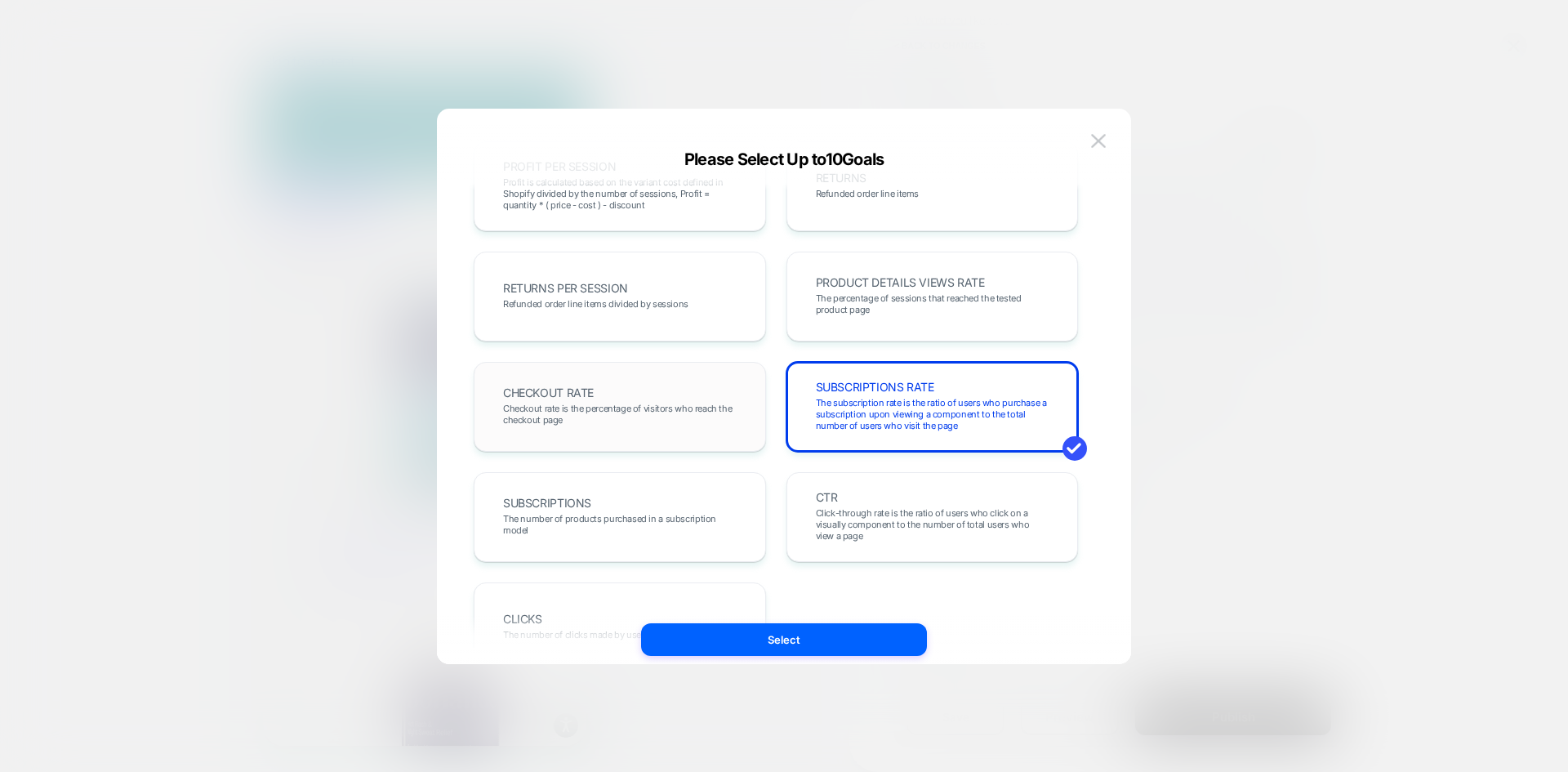
click at [661, 423] on span "Checkout rate is the percentage of visitors who reach the checkout page" at bounding box center [619, 413] width 233 height 23
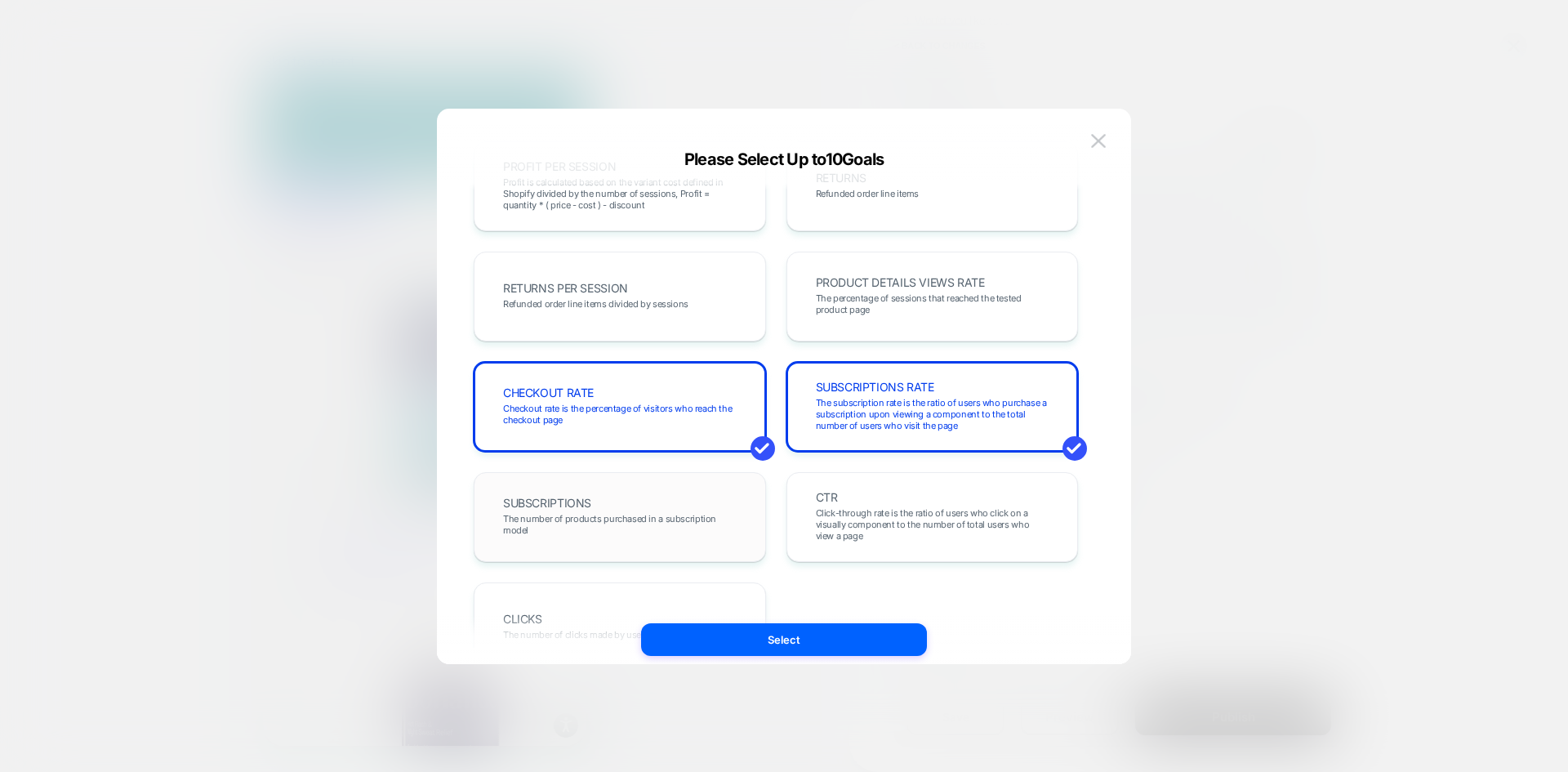
click at [703, 504] on div "SUBSCRIPTIONS The number of products purchased in a subscription model" at bounding box center [619, 517] width 258 height 55
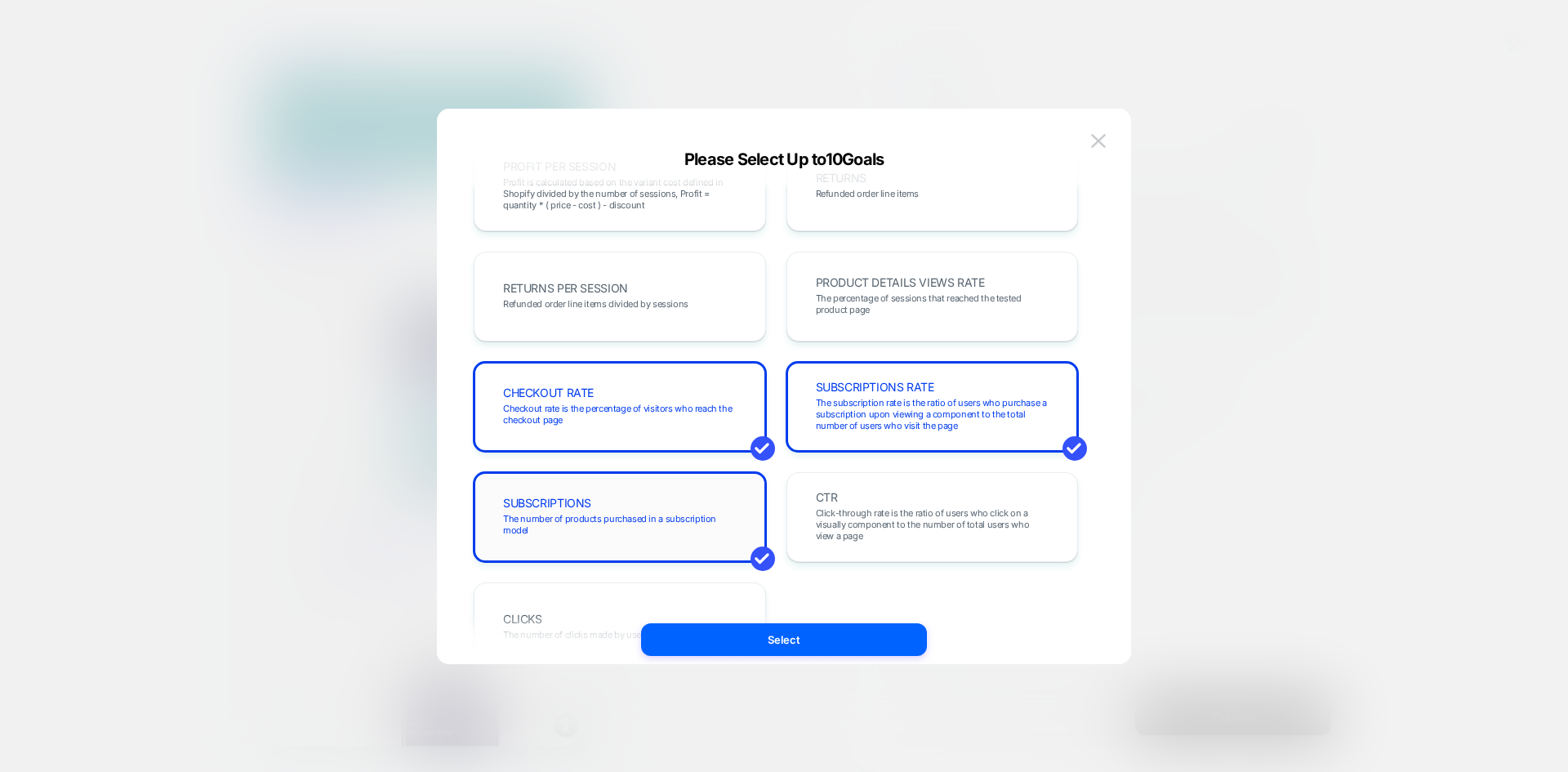
drag, startPoint x: 689, startPoint y: 503, endPoint x: 741, endPoint y: 483, distance: 55.7
click at [693, 503] on div "SUBSCRIPTIONS The number of products purchased in a subscription model" at bounding box center [619, 517] width 258 height 55
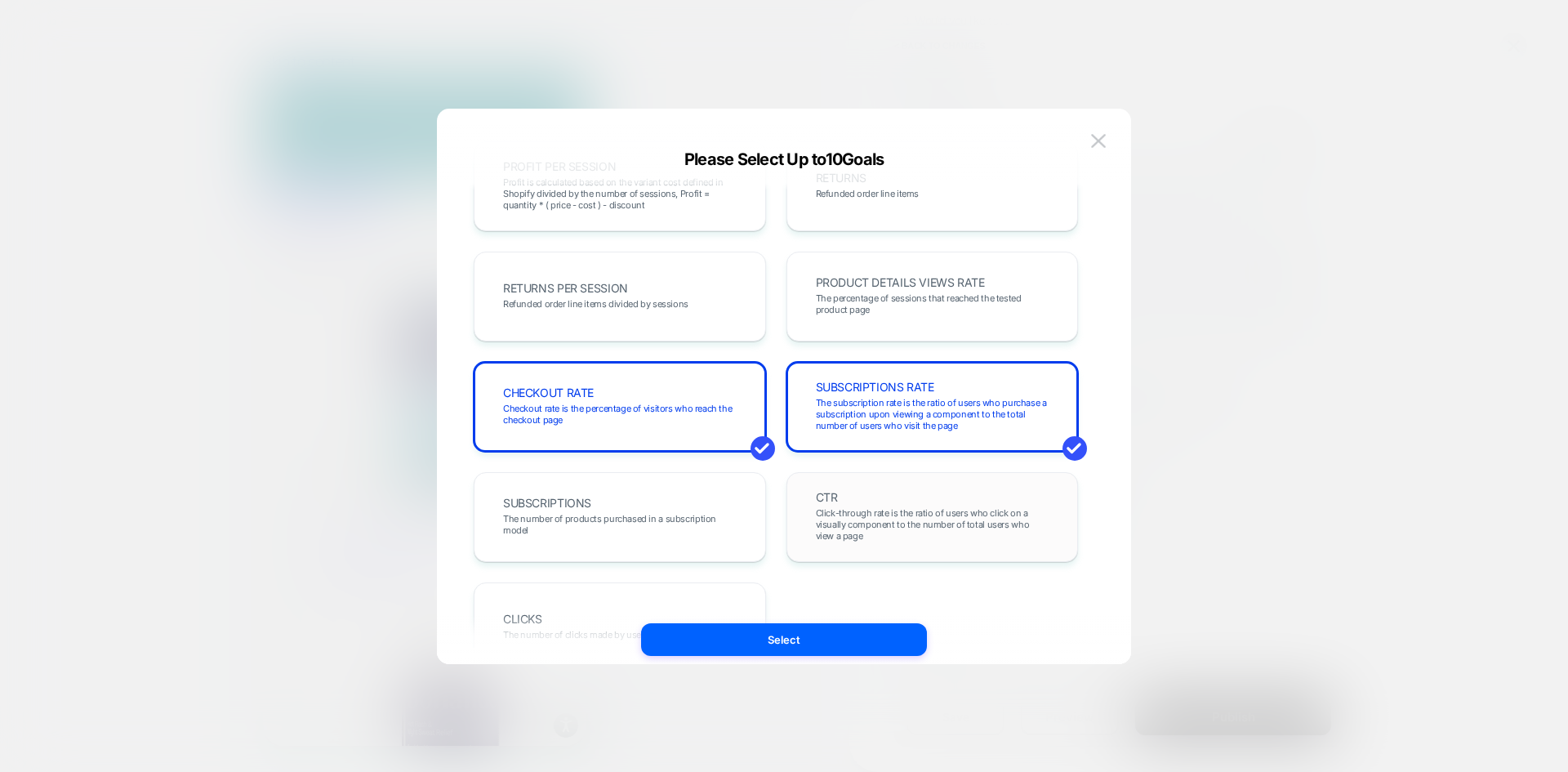
click at [860, 530] on span "Click-through rate is the ratio of users who click on a visually component to t…" at bounding box center [933, 524] width 233 height 35
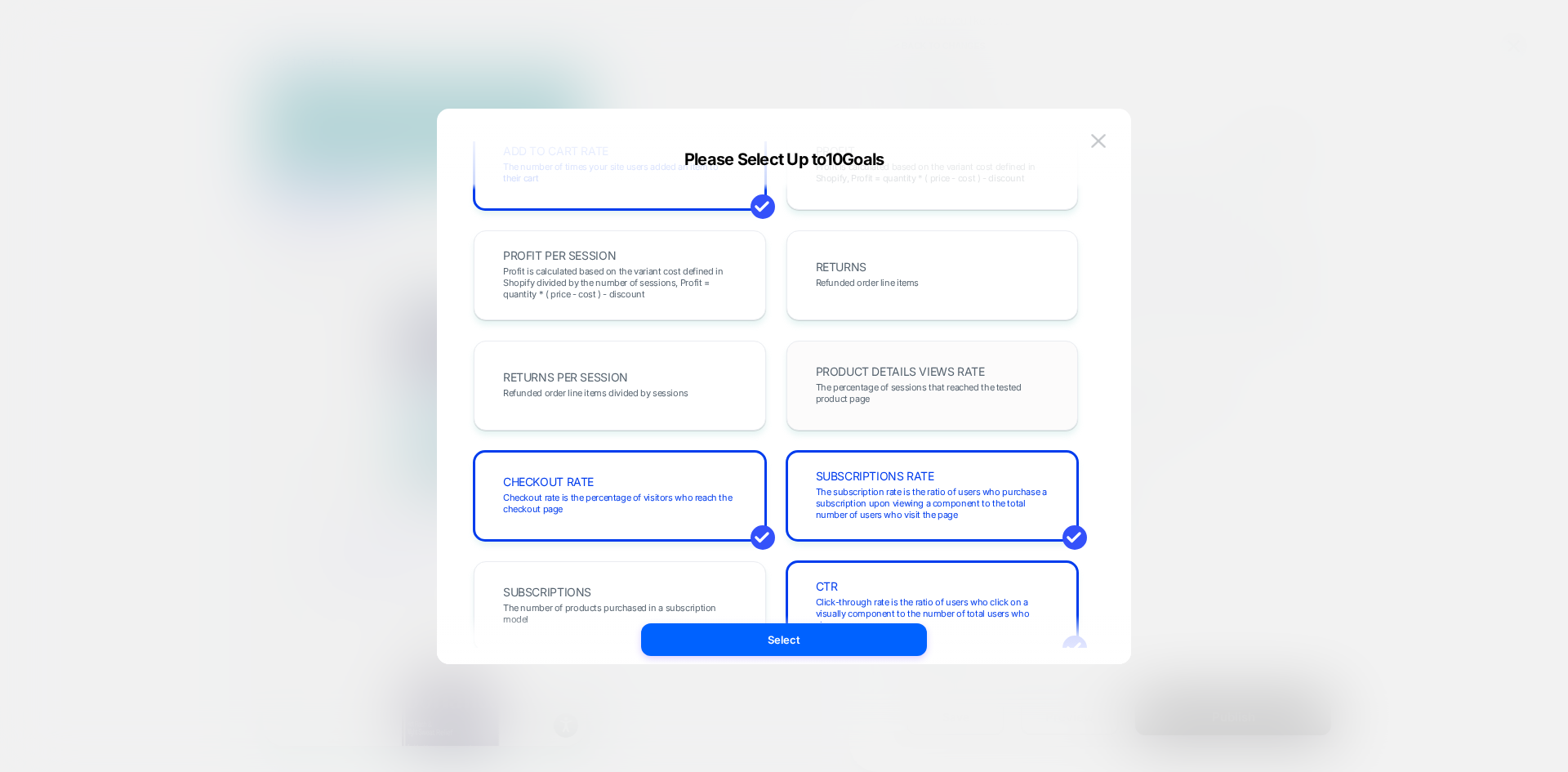
scroll to position [400, 0]
click at [872, 397] on span "The percentage of sessions that reached the tested product page" at bounding box center [933, 393] width 233 height 23
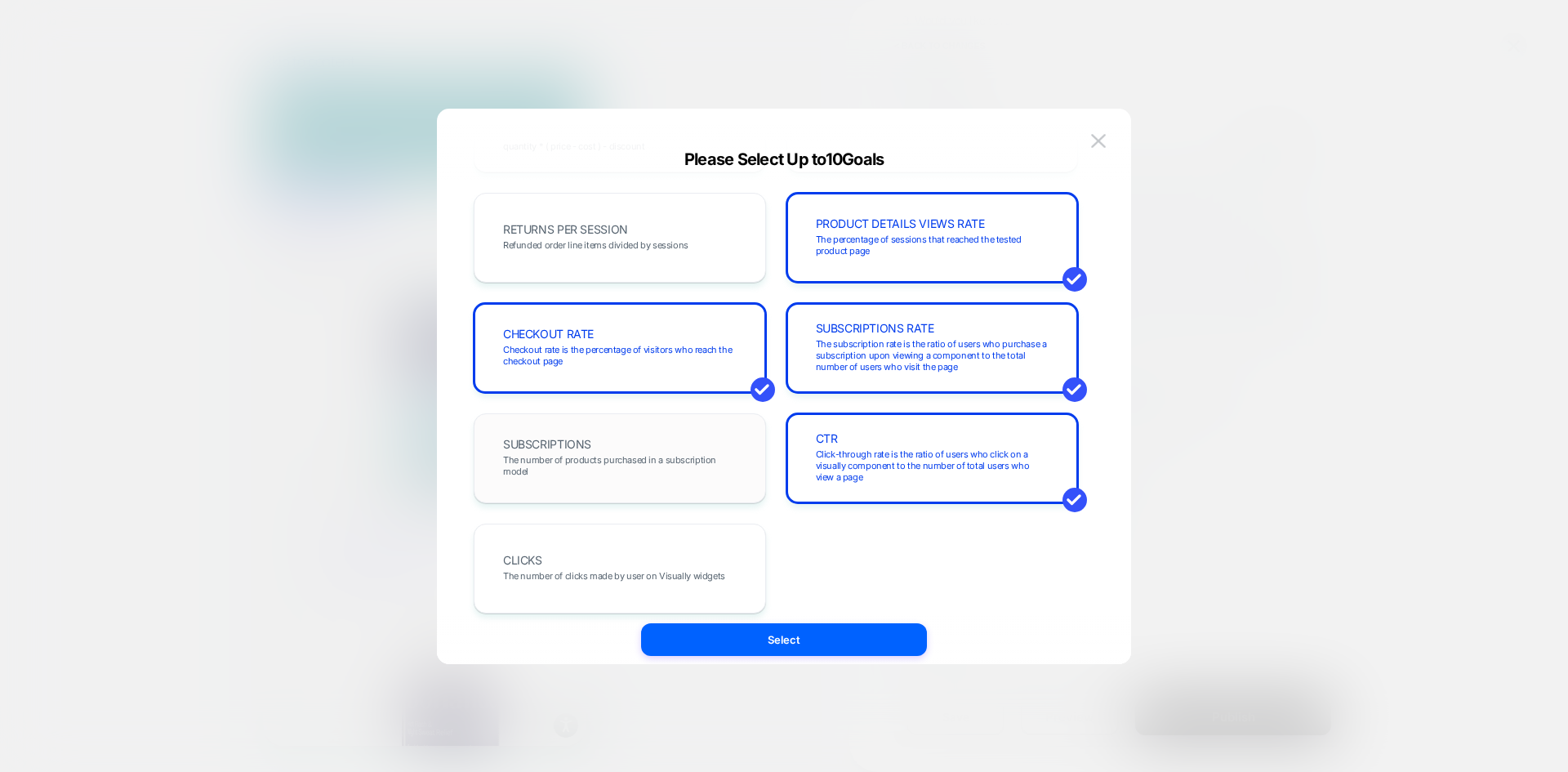
scroll to position [563, 0]
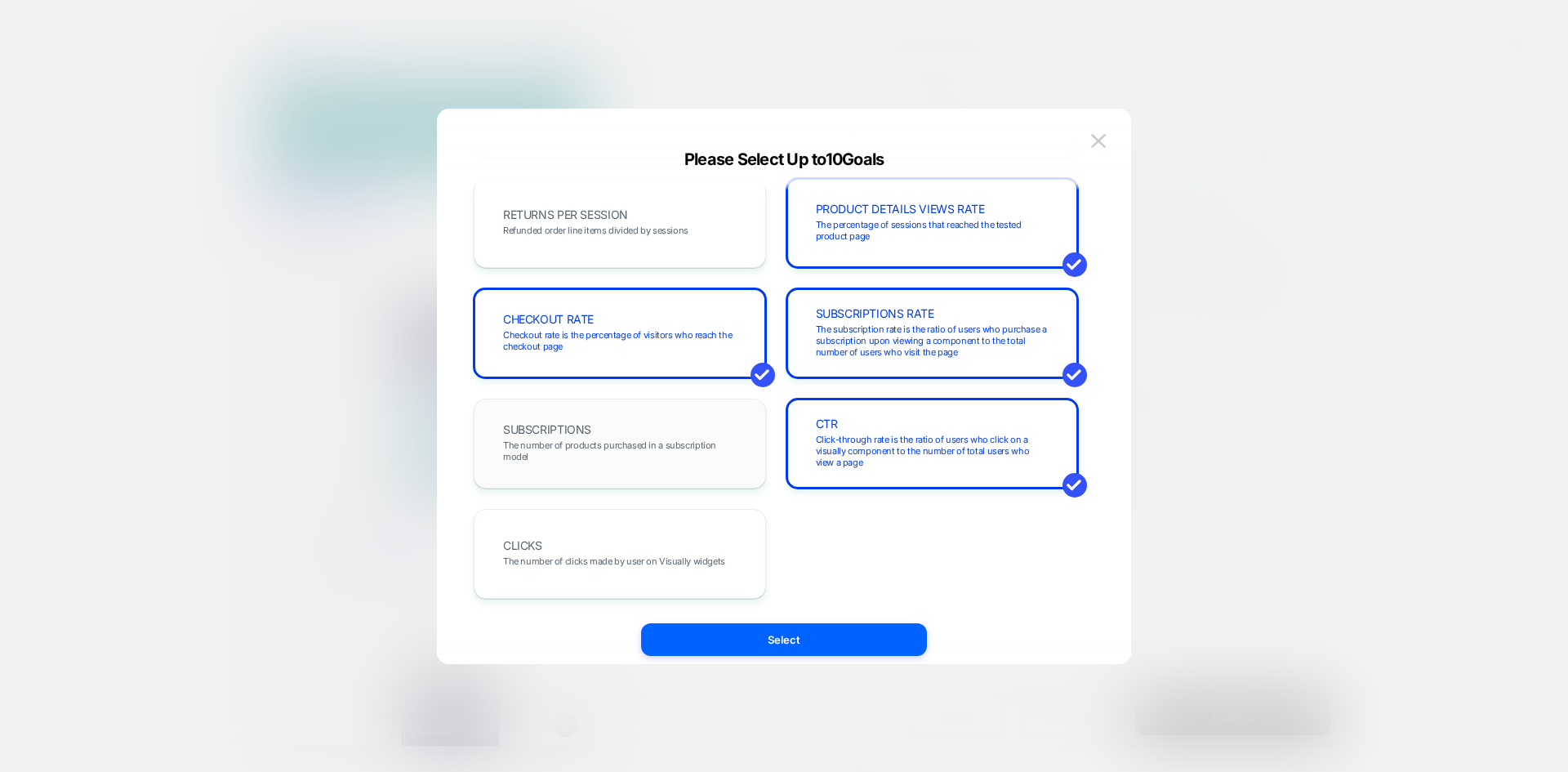
click at [645, 437] on div "SUBSCRIPTIONS The number of products purchased in a subscription model" at bounding box center [619, 444] width 258 height 55
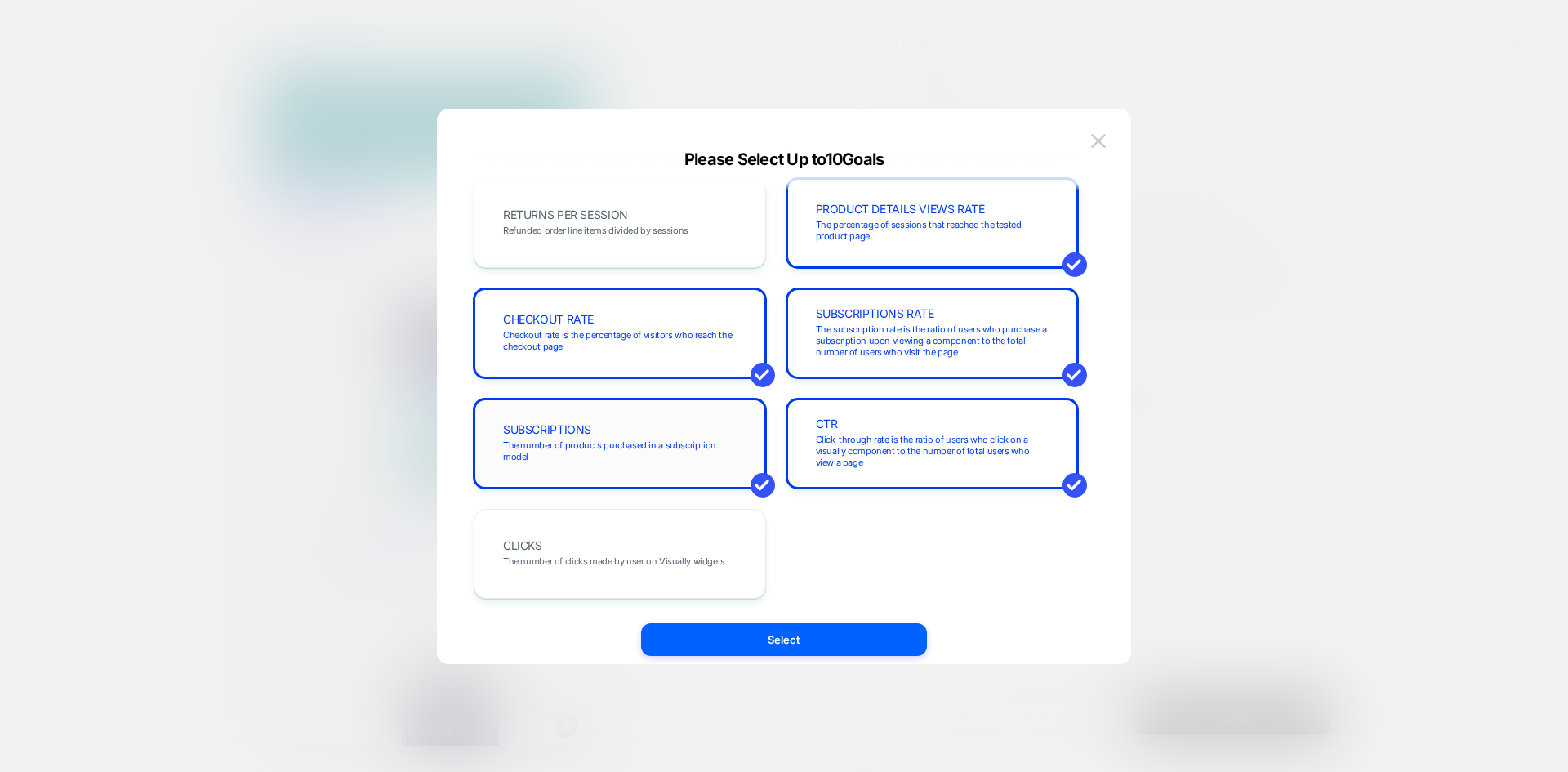
click at [647, 435] on div "SUBSCRIPTIONS The number of products purchased in a subscription model" at bounding box center [619, 444] width 258 height 55
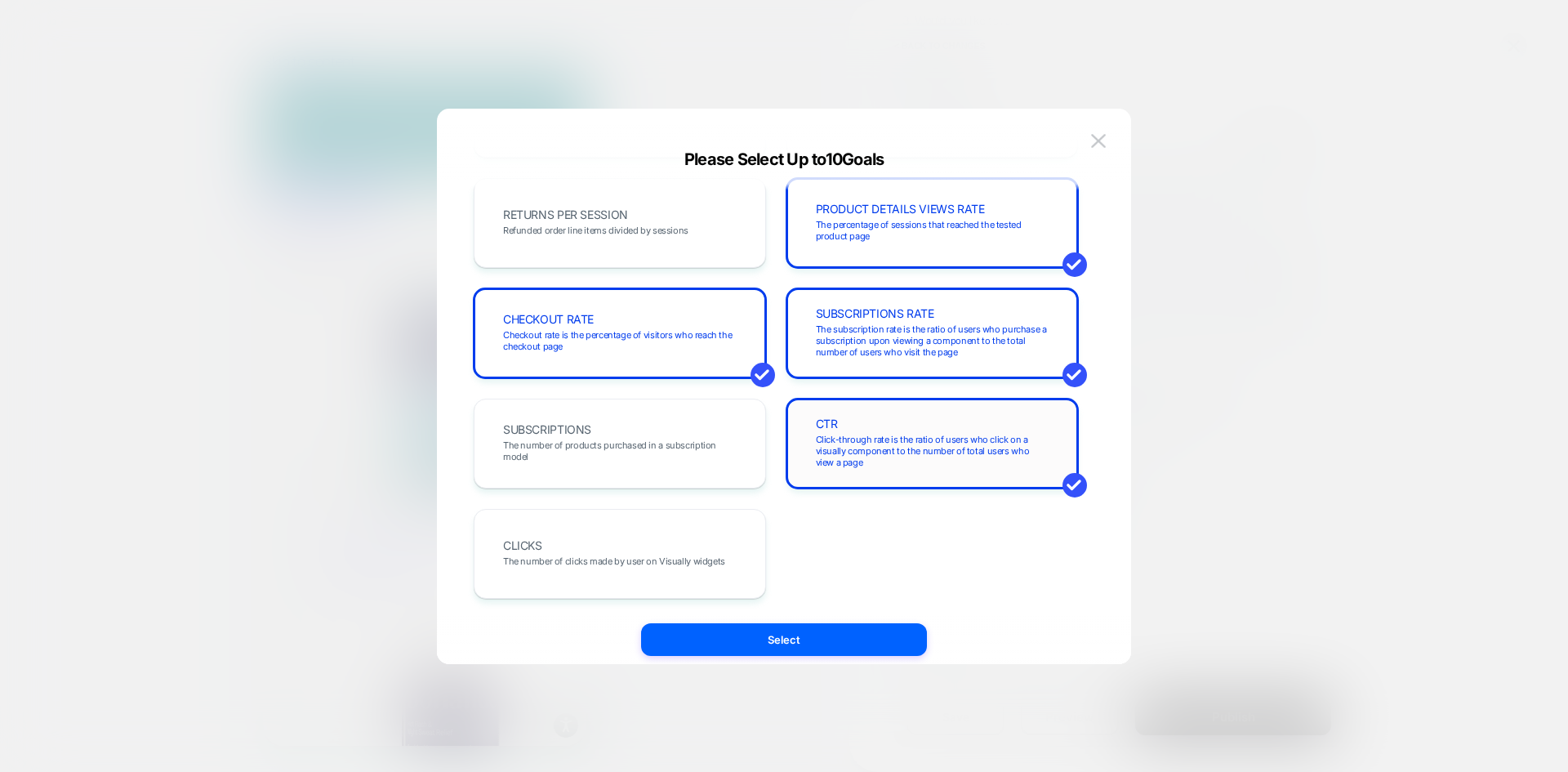
click at [843, 426] on div "CTR Click-through rate is the ratio of users who click on a visually component …" at bounding box center [932, 444] width 258 height 55
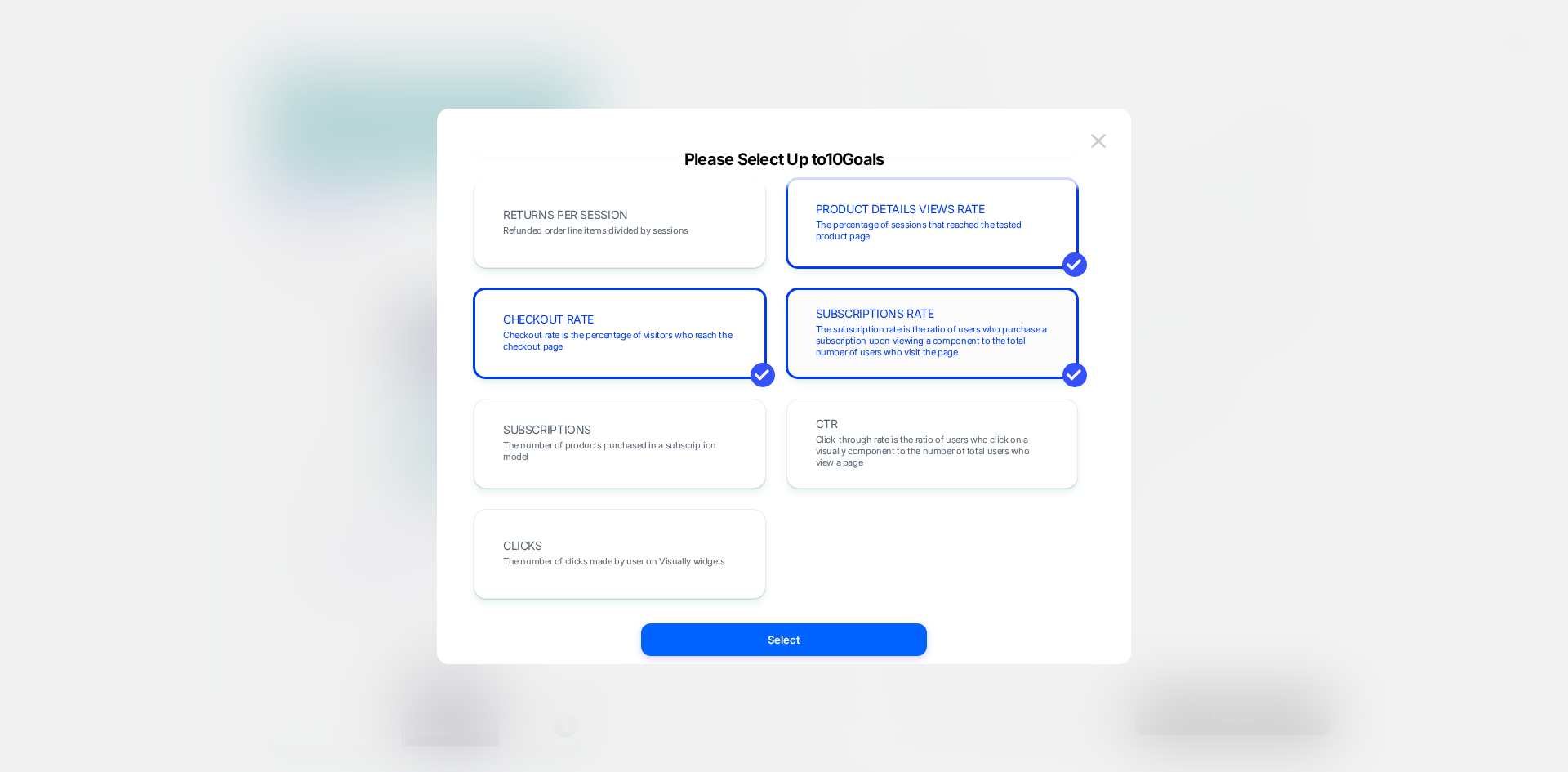
drag, startPoint x: 834, startPoint y: 358, endPoint x: 654, endPoint y: 352, distance: 180.1
click at [833, 358] on div "SUBSCRIPTIONS RATE The subscription rate is the ratio of users who purchase a s…" at bounding box center [932, 333] width 258 height 55
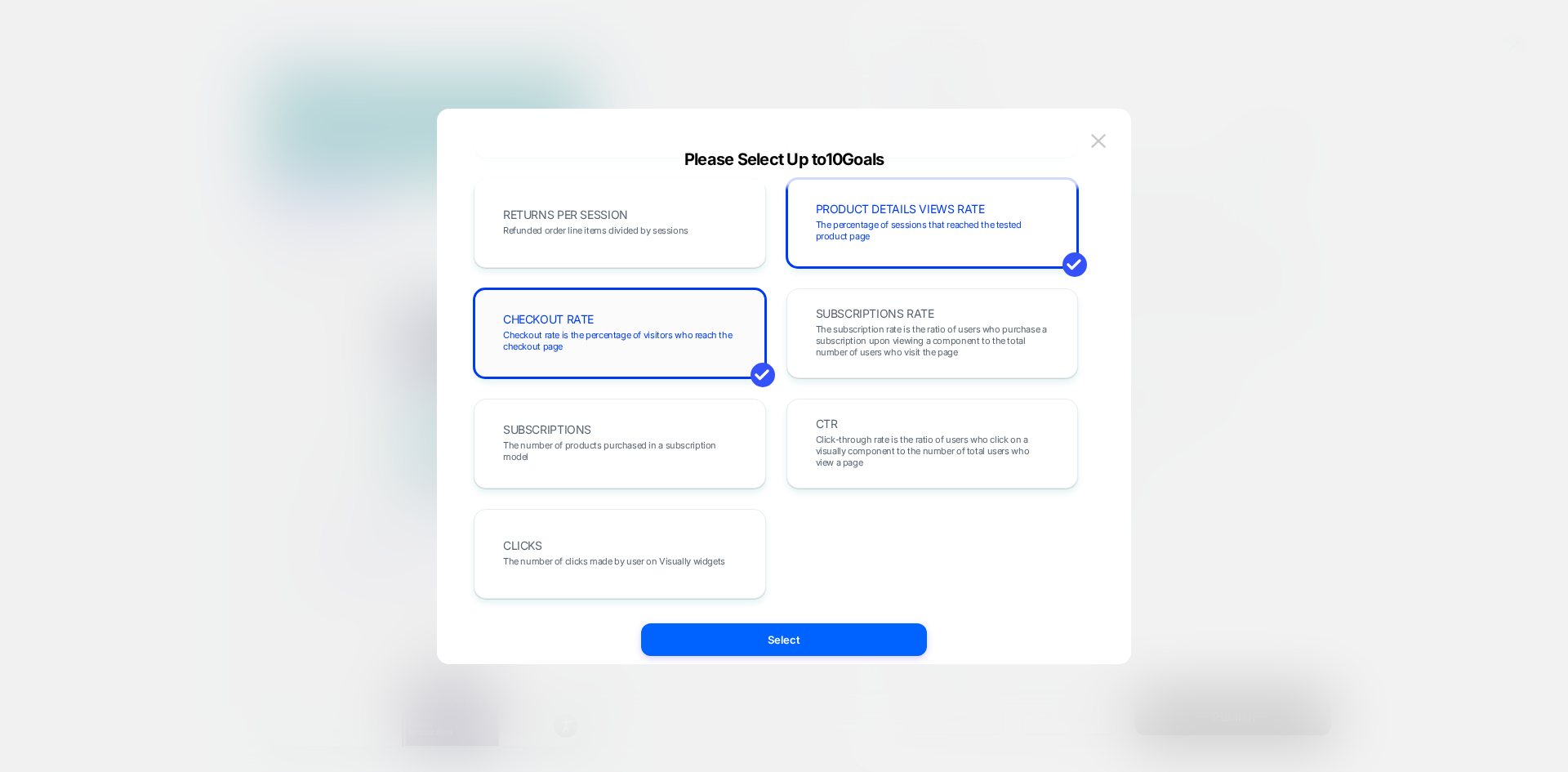
drag, startPoint x: 654, startPoint y: 352, endPoint x: 729, endPoint y: 337, distance: 76.5
click at [654, 351] on div "CHECKOUT RATE Checkout rate is the percentage of visitors who reach the checkou…" at bounding box center [619, 333] width 258 height 55
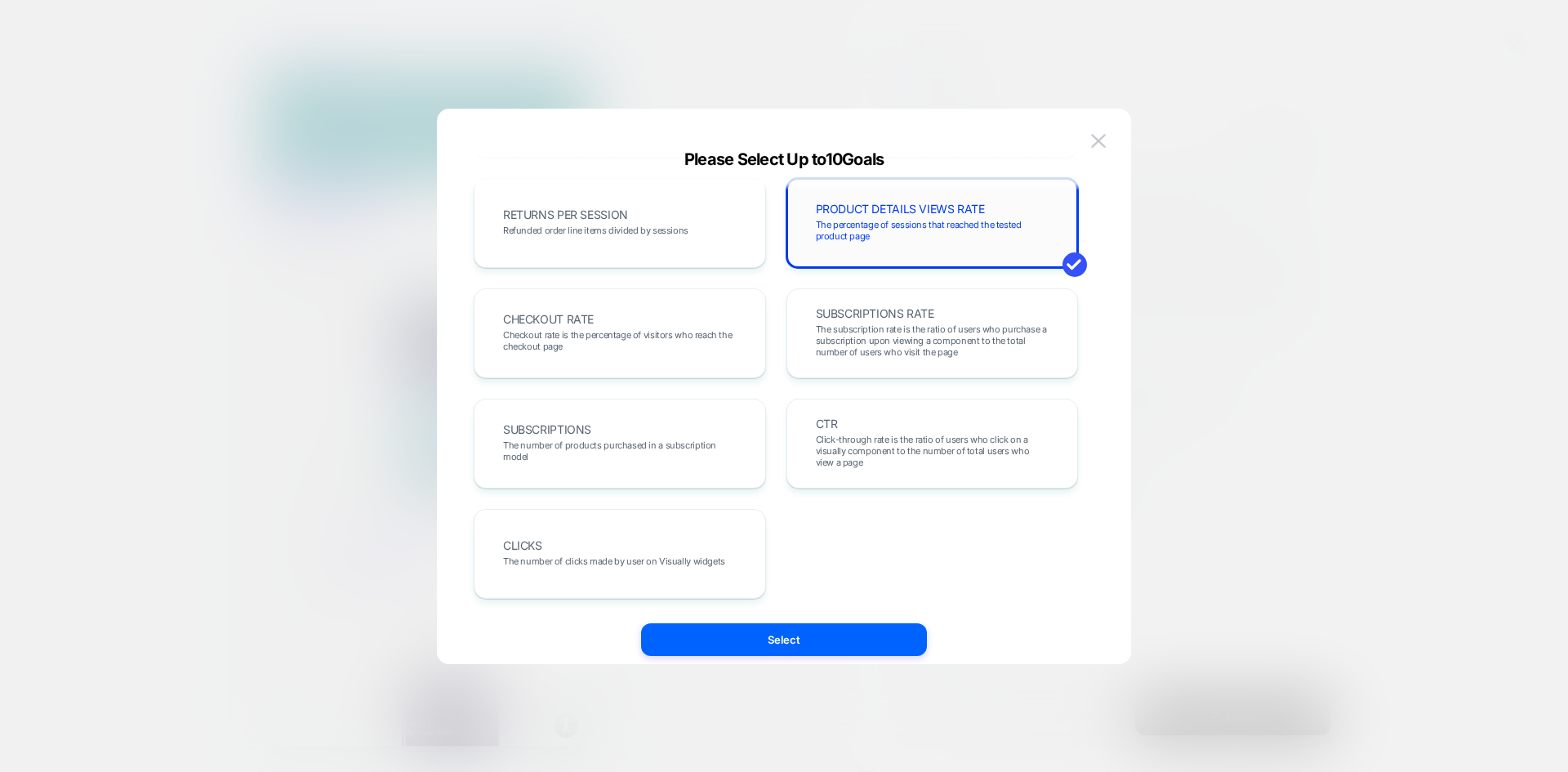
click at [840, 245] on div "PRODUCT DETAILS VIEWS RATE The percentage of sessions that reached the tested p…" at bounding box center [932, 223] width 258 height 55
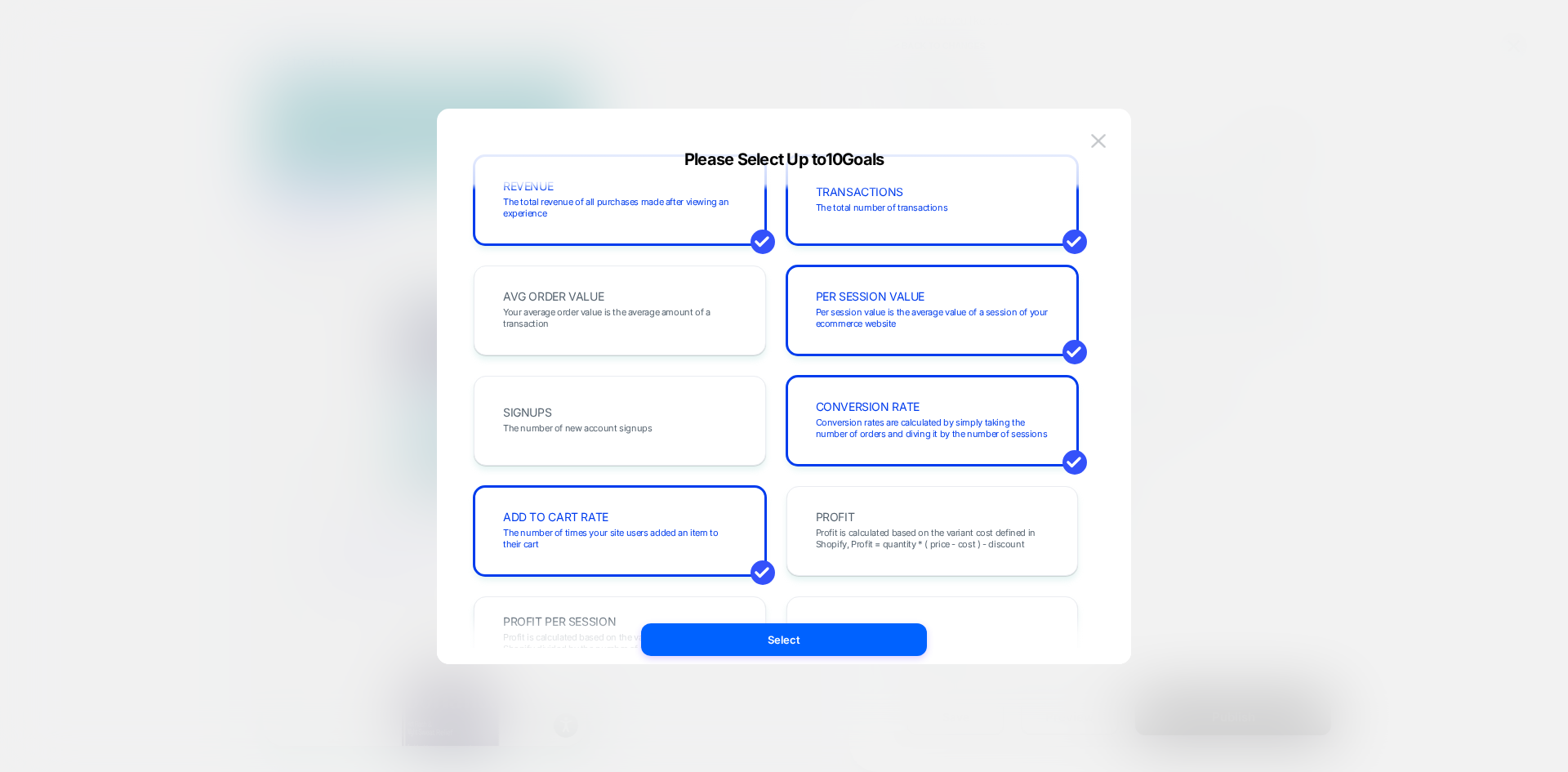
scroll to position [0, 0]
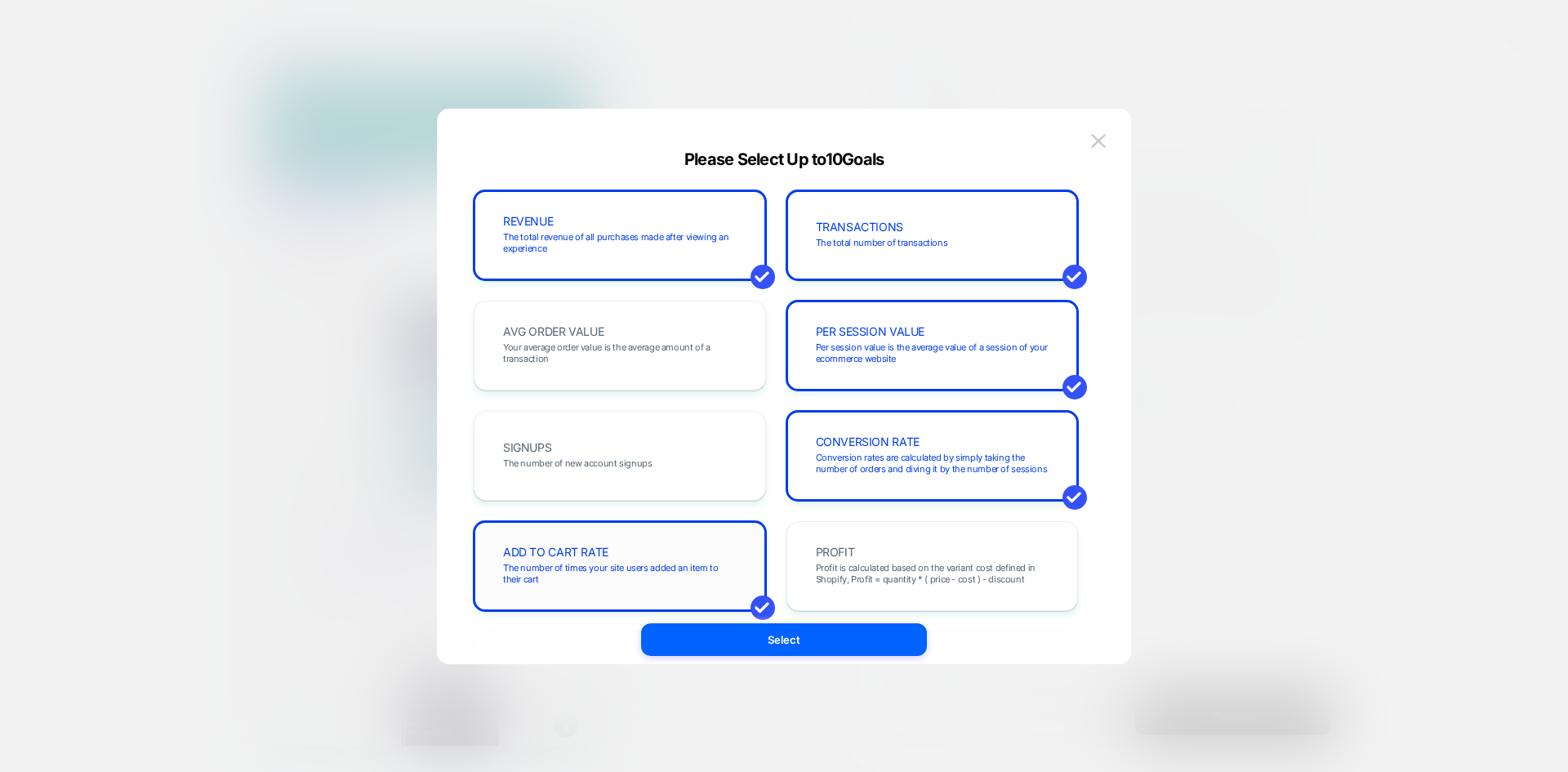
click at [691, 555] on div "ADD TO CART RATE The number of times your site users added an item to their cart" at bounding box center [619, 566] width 258 height 55
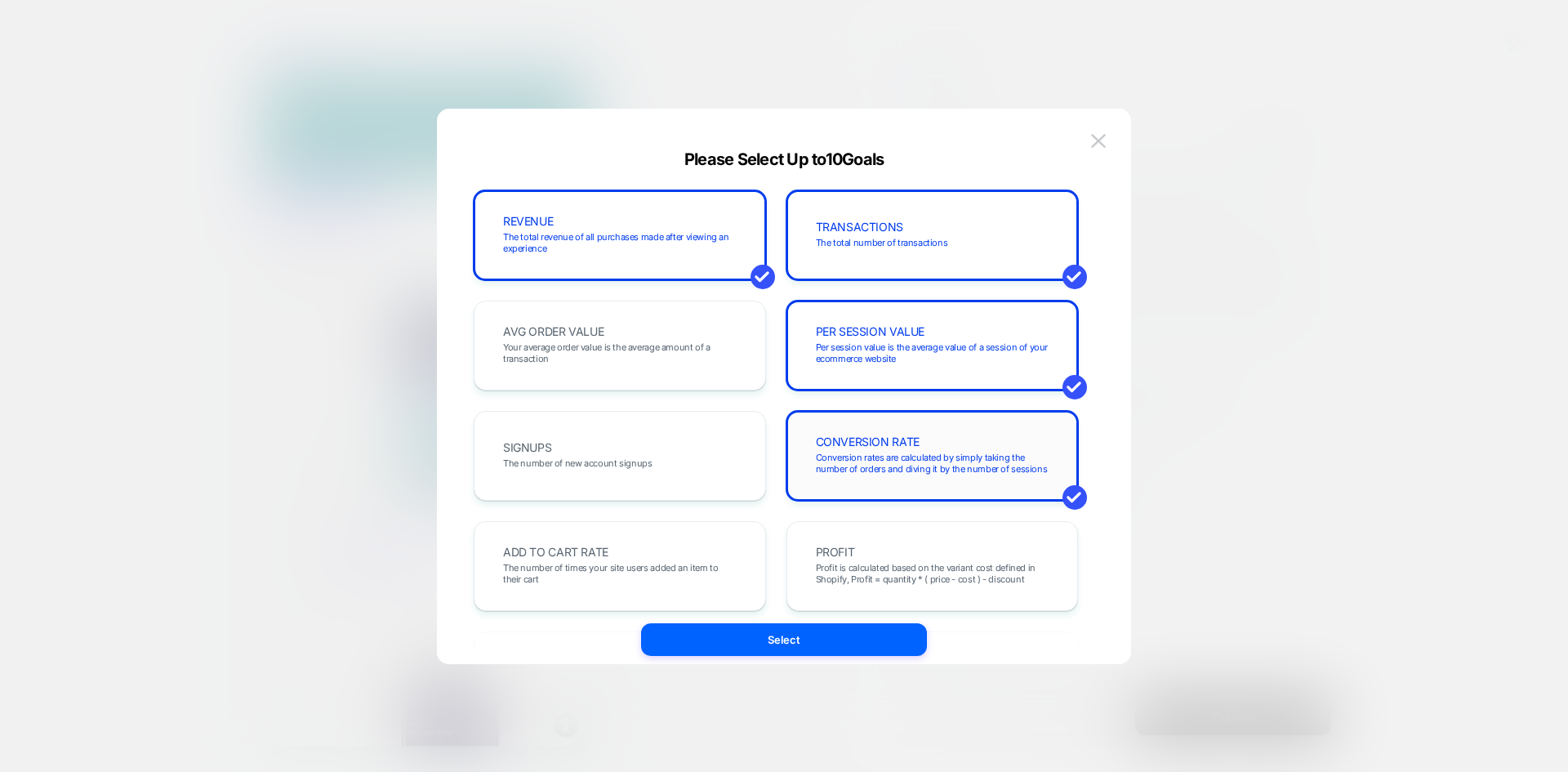
click at [818, 472] on span "Conversion rates are calculated by simply taking the number of orders and divin…" at bounding box center [933, 463] width 233 height 23
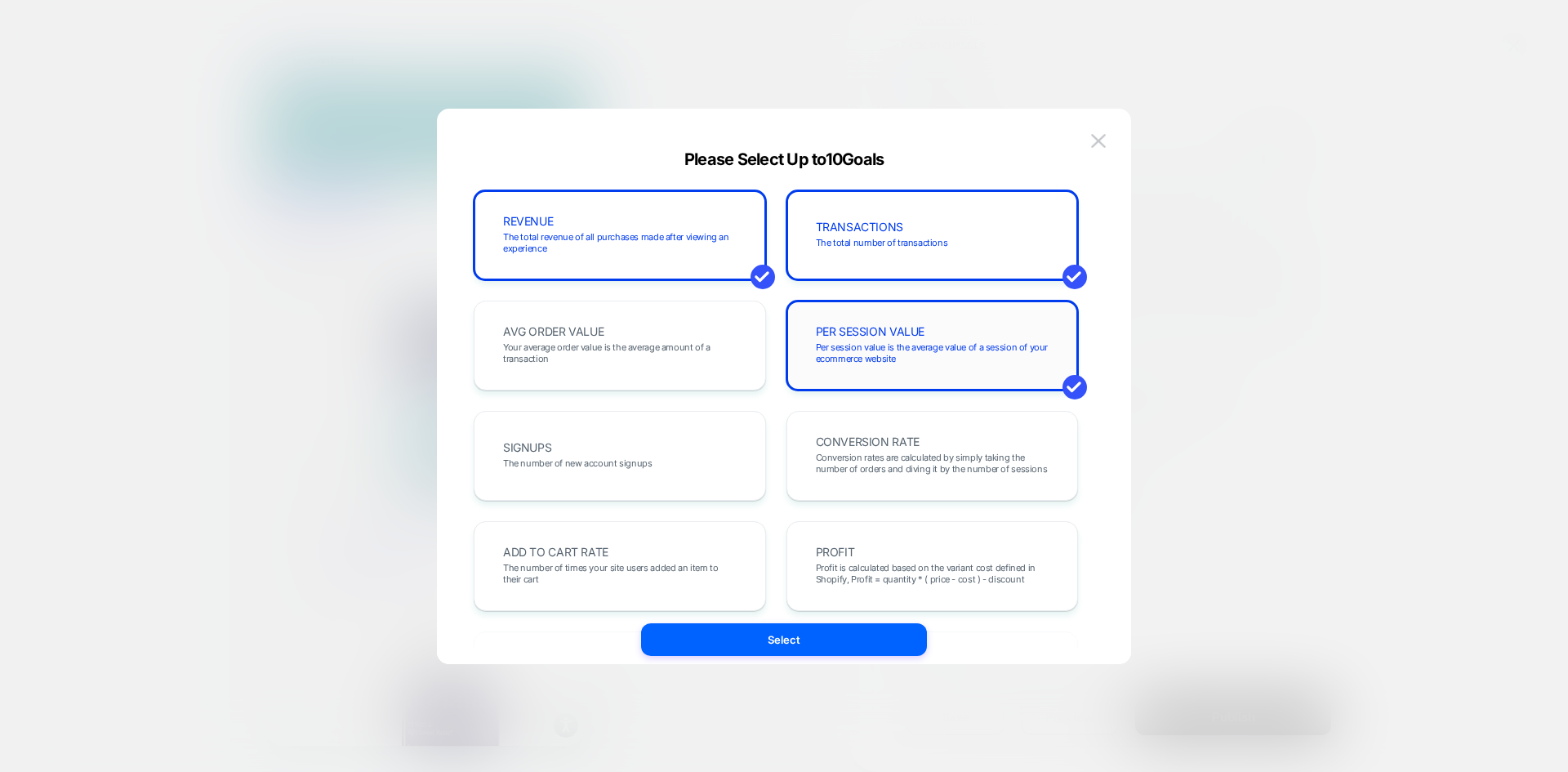
click at [860, 337] on span "PER SESSION VALUE" at bounding box center [870, 332] width 110 height 12
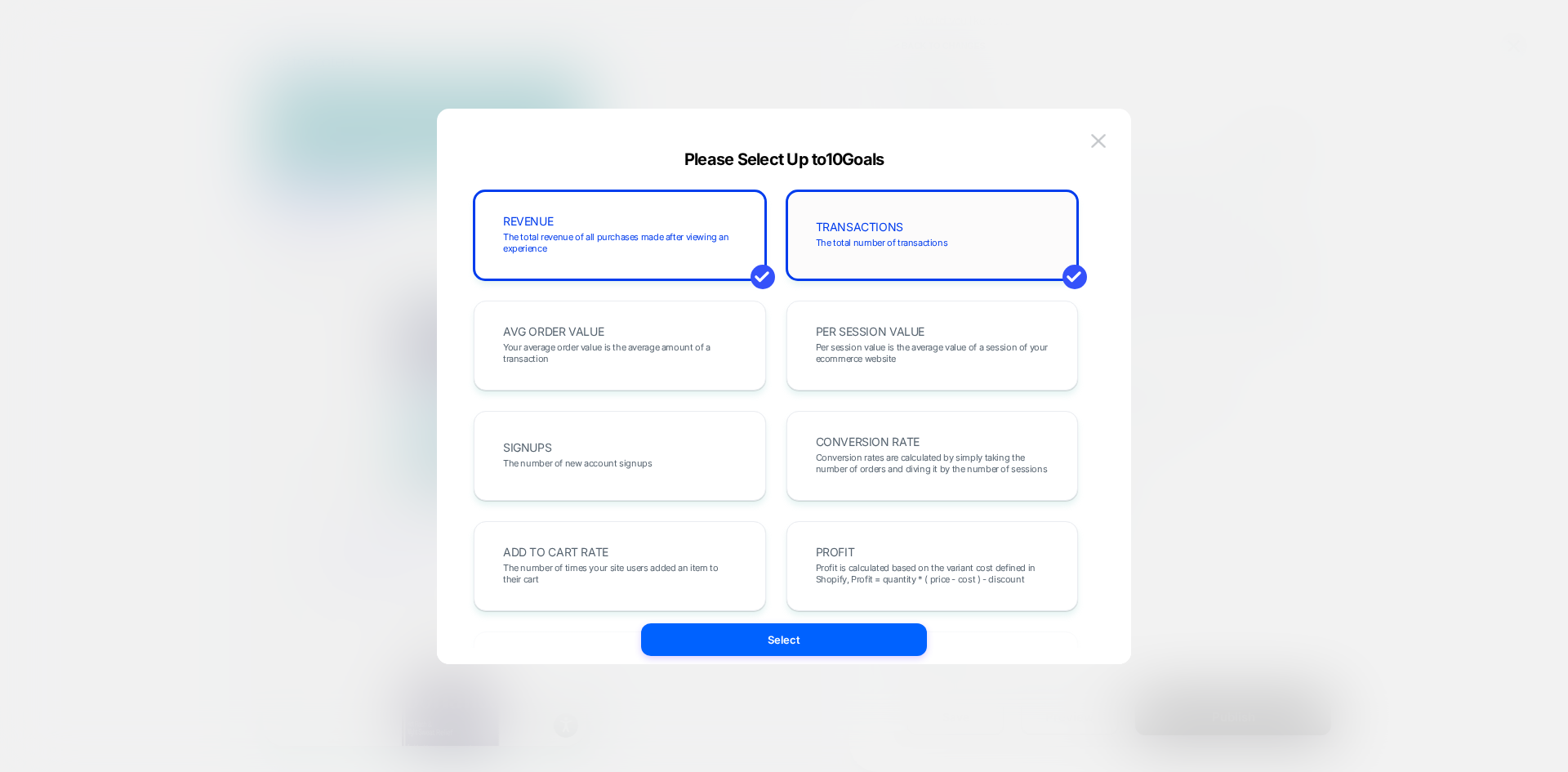
drag, startPoint x: 847, startPoint y: 250, endPoint x: 802, endPoint y: 242, distance: 45.7
click at [834, 247] on div "TRANSACTIONS The total number of transactions" at bounding box center [932, 235] width 258 height 55
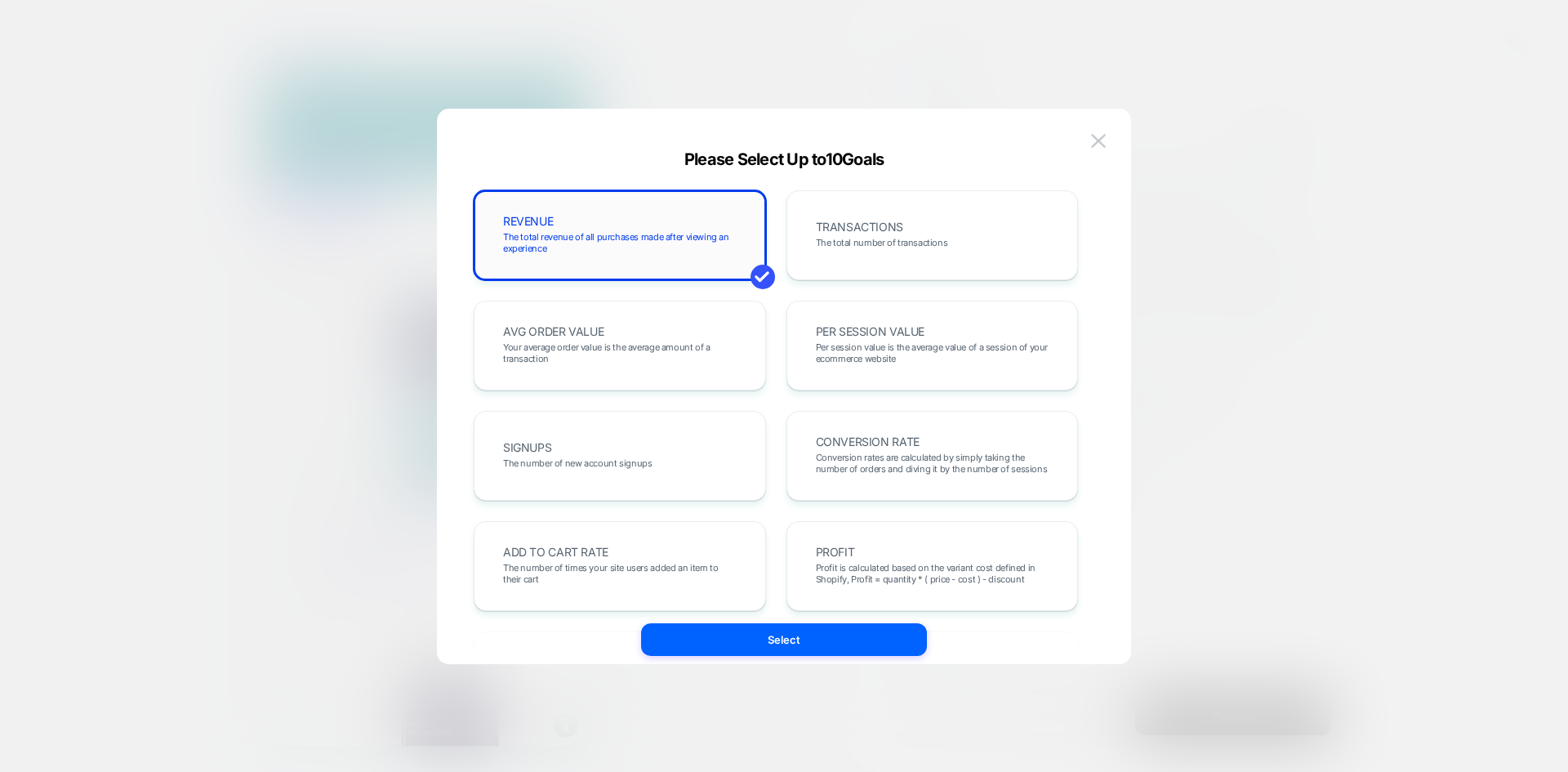
click at [641, 230] on div "REVENUE The total revenue of all purchases made after viewing an experience" at bounding box center [619, 235] width 258 height 55
click at [637, 209] on div "REVENUE The total revenue of all purchases made after viewing an experience" at bounding box center [619, 235] width 258 height 55
click at [841, 236] on div "TRANSACTIONS The total number of transactions" at bounding box center [932, 235] width 258 height 55
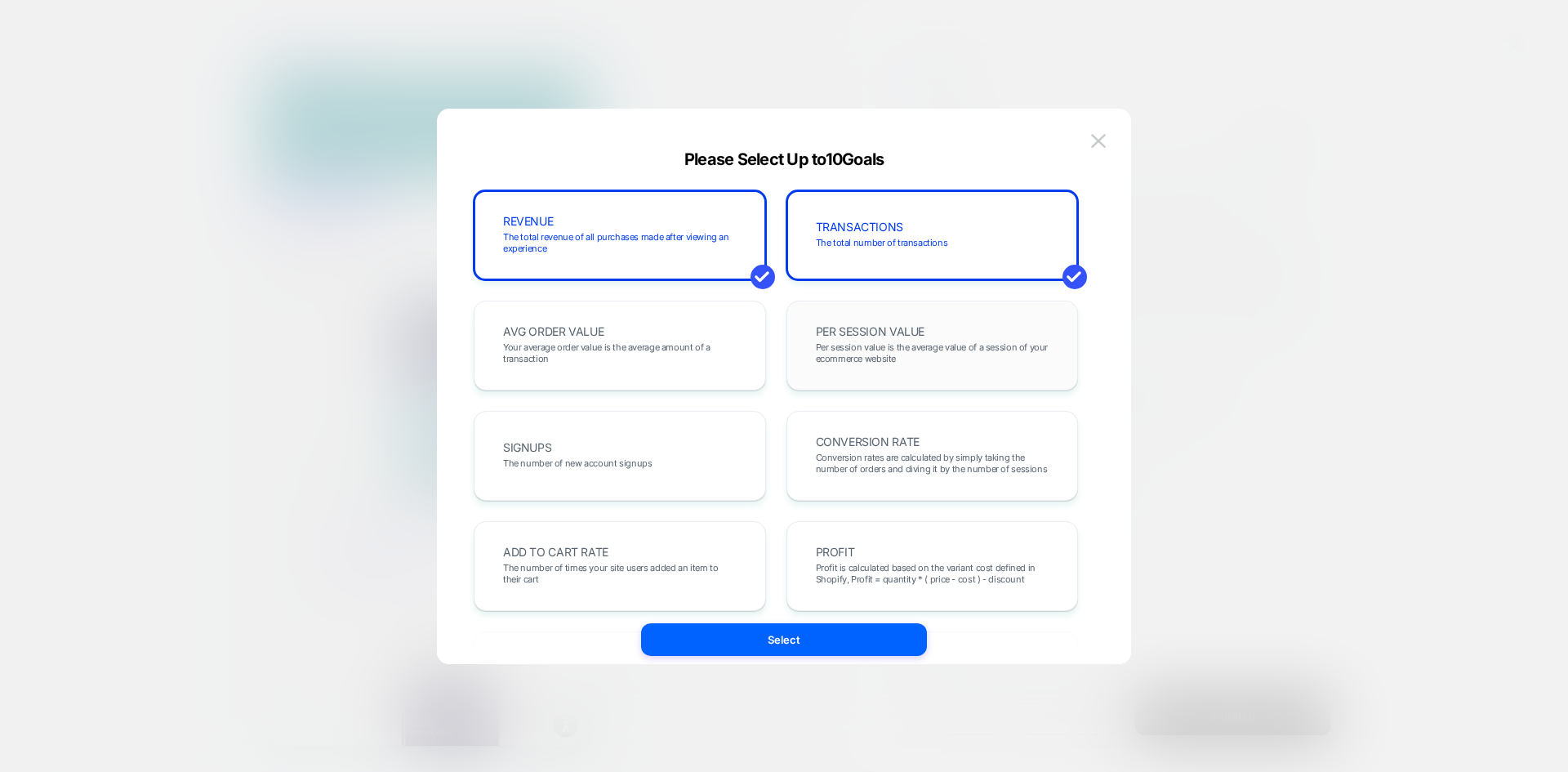
click at [868, 353] on span "Per session value is the average value of a session of your ecommerce website" at bounding box center [933, 352] width 233 height 23
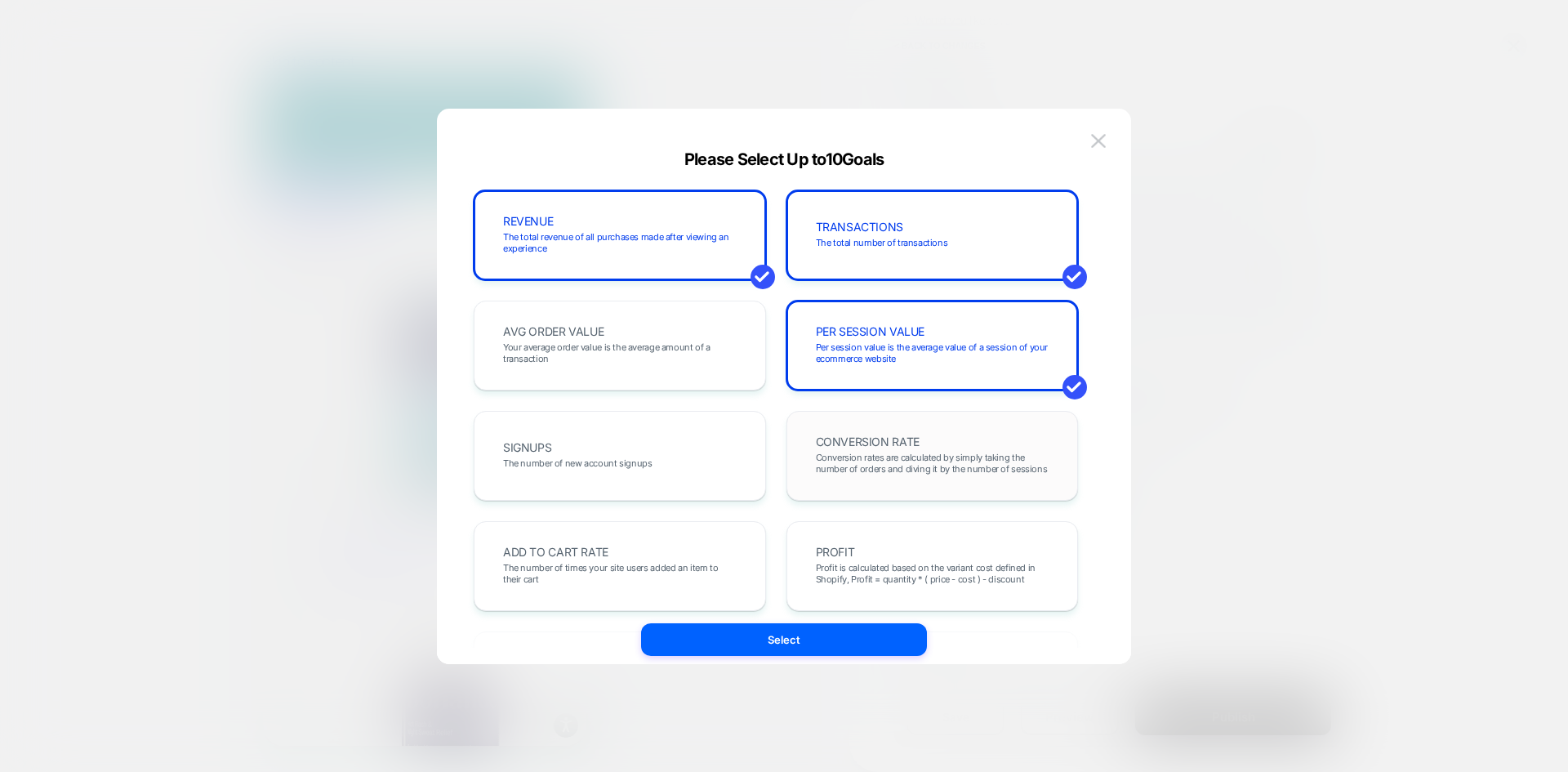
click at [891, 470] on span "Conversion rates are calculated by simply taking the number of orders and divin…" at bounding box center [933, 463] width 233 height 23
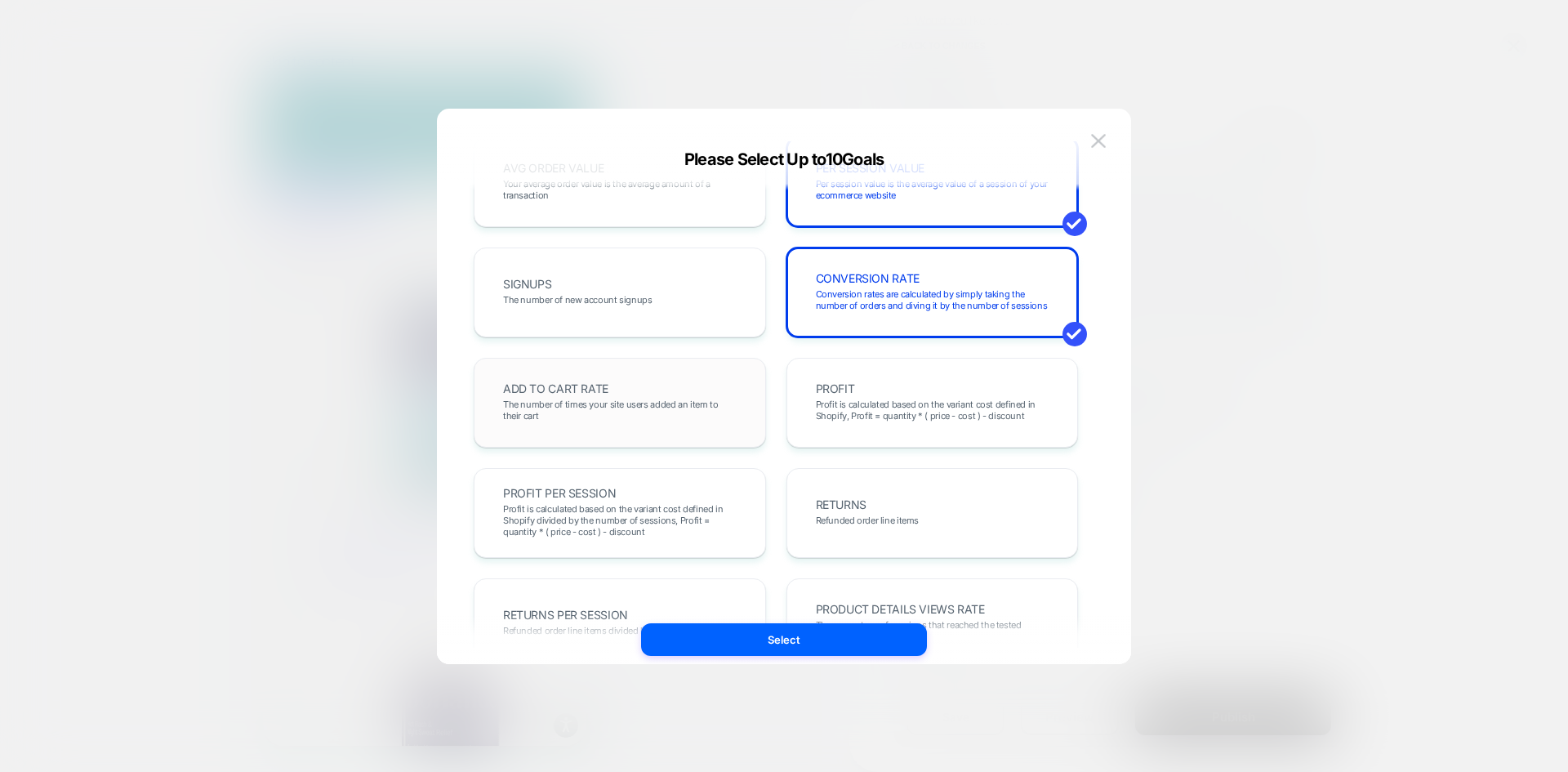
click at [637, 400] on span "The number of times your site users added an item to their cart" at bounding box center [619, 409] width 233 height 23
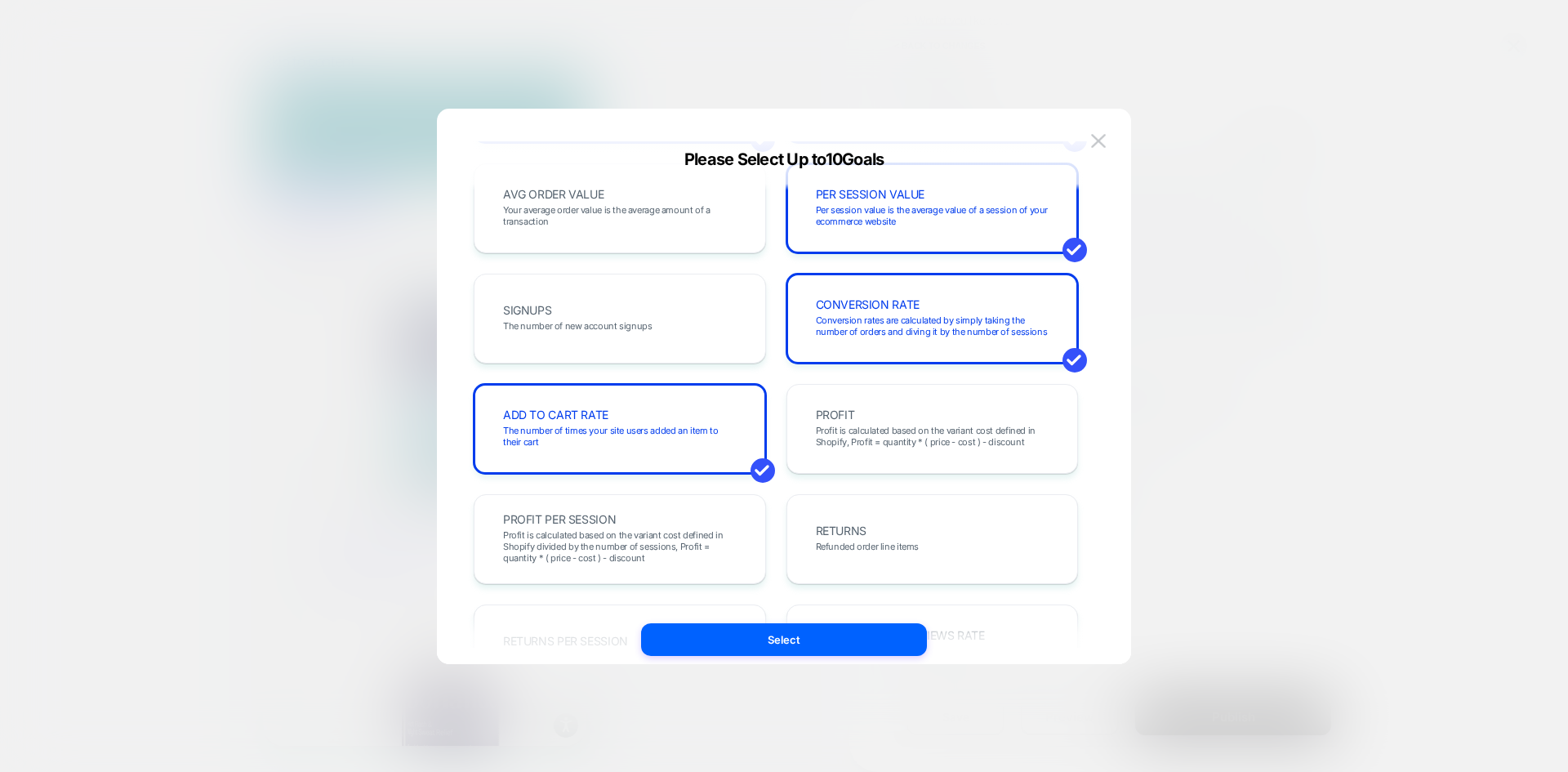
scroll to position [408, 0]
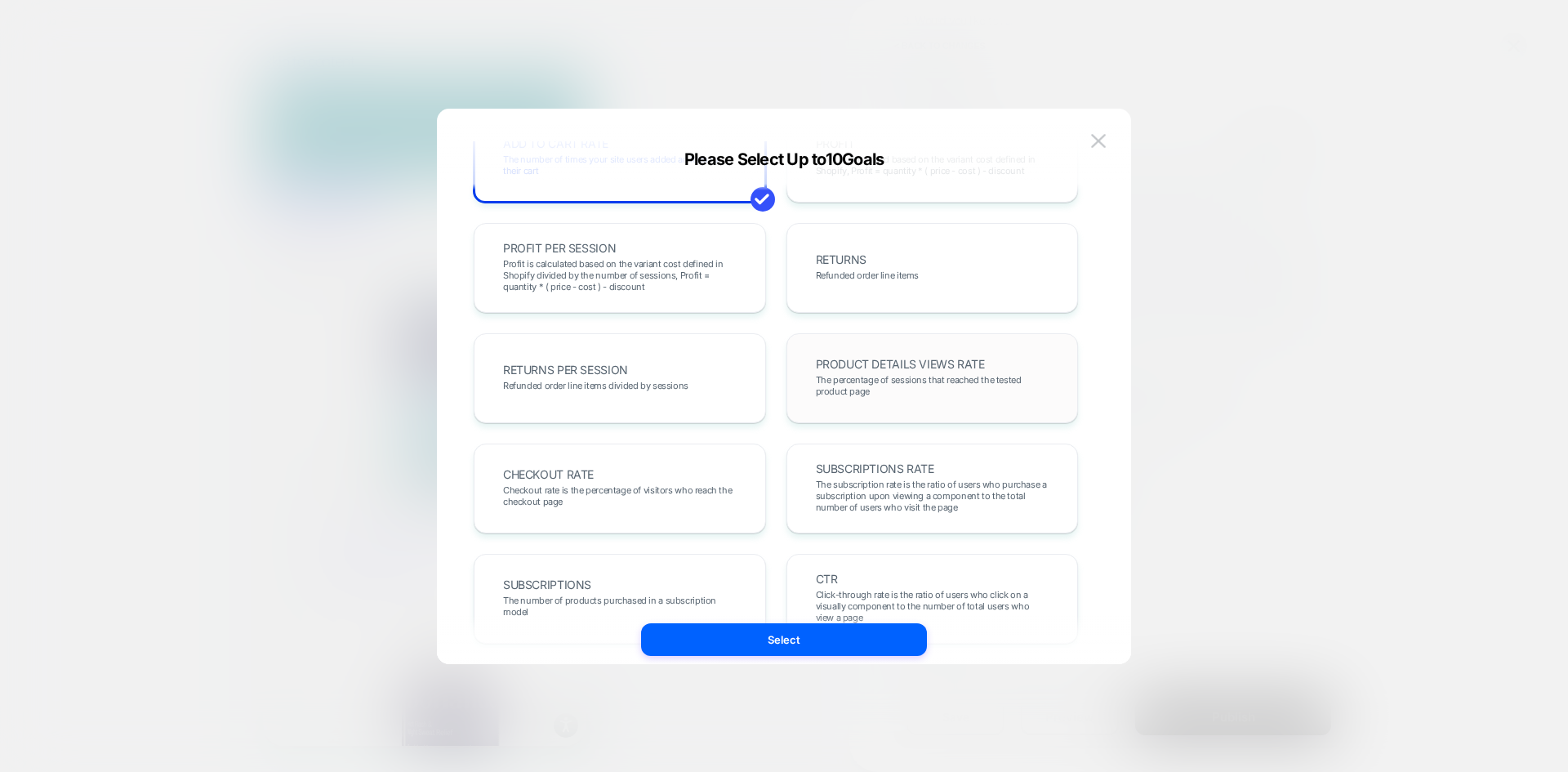
click at [929, 378] on span "The percentage of sessions that reached the tested product page" at bounding box center [933, 385] width 233 height 23
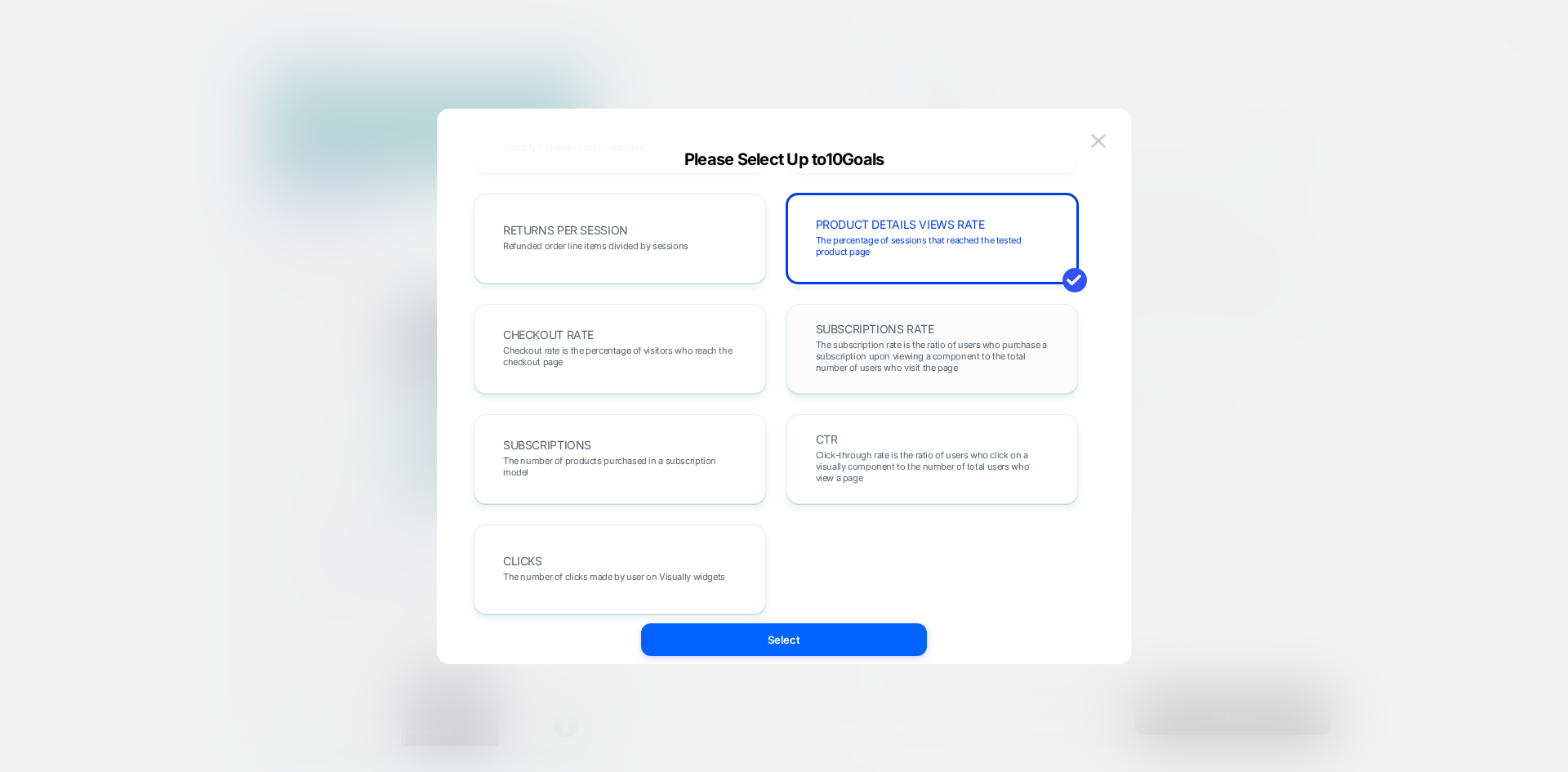
scroll to position [563, 0]
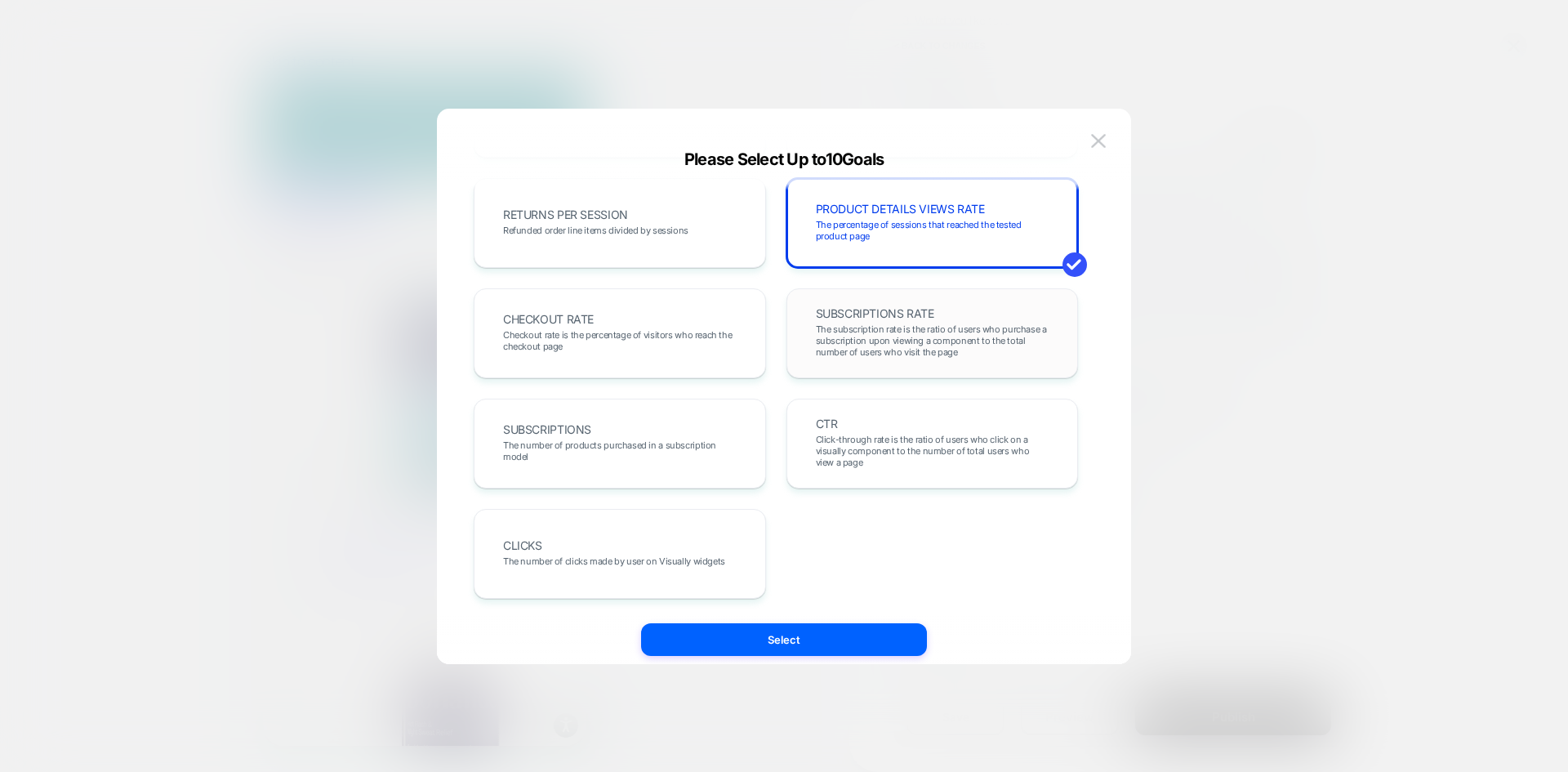
click at [978, 340] on span "The subscription rate is the ratio of users who purchase a subscription upon vi…" at bounding box center [933, 340] width 233 height 35
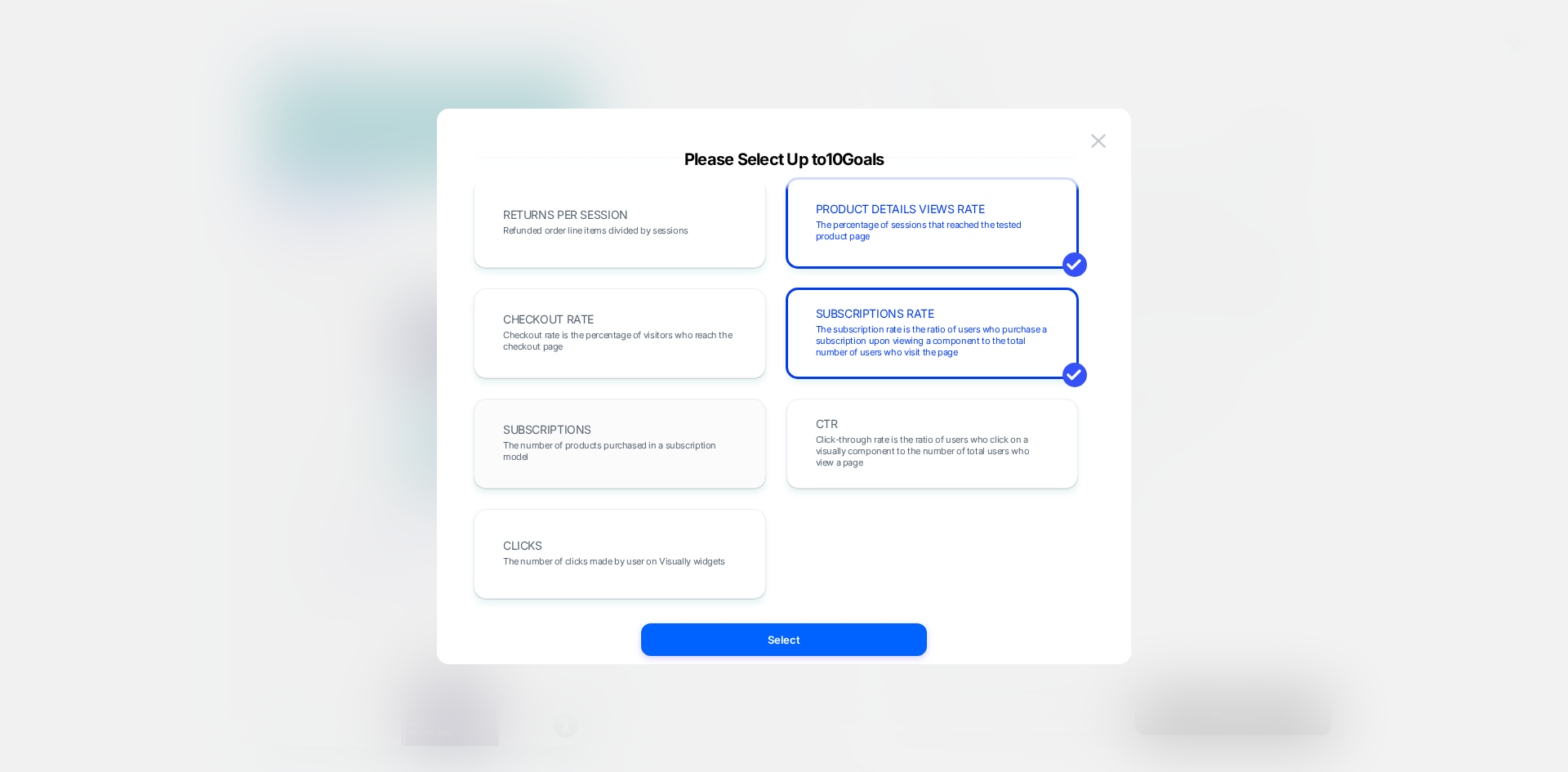
click at [687, 450] on span "The number of products purchased in a subscription model" at bounding box center [619, 451] width 233 height 23
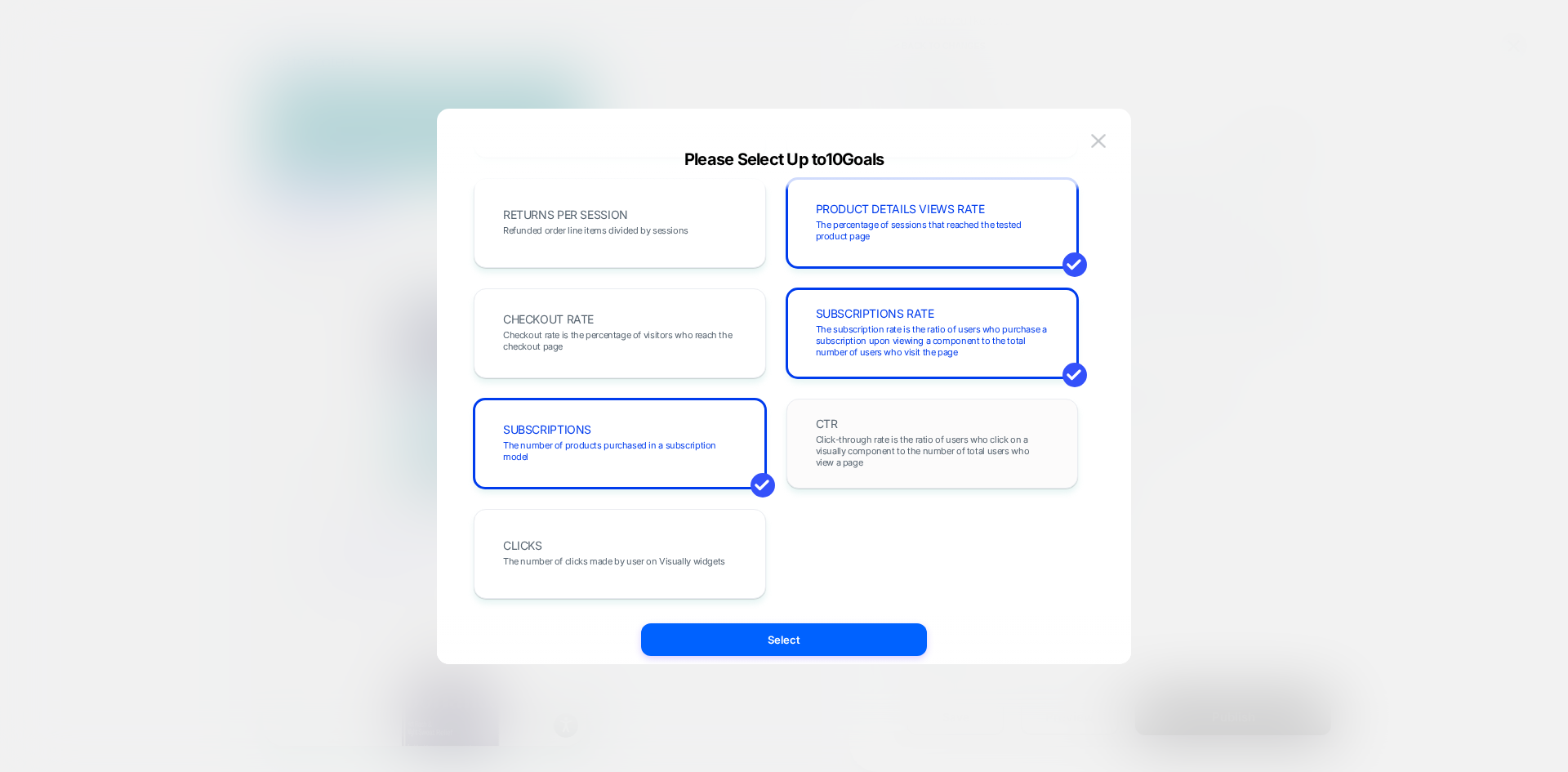
click at [842, 442] on span "Click-through rate is the ratio of users who click on a visually component to t…" at bounding box center [933, 451] width 233 height 35
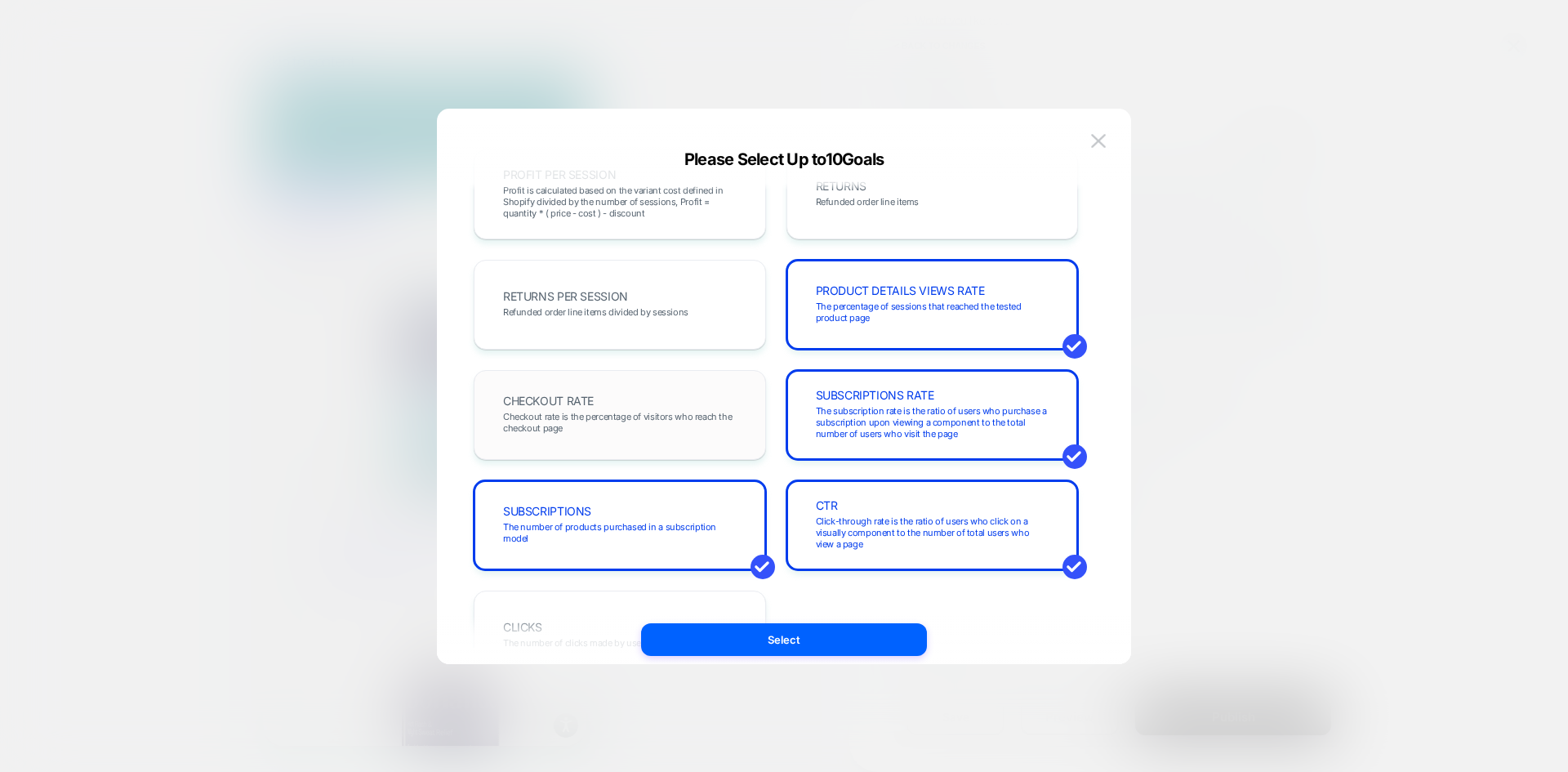
click at [614, 422] on span "Checkout rate is the percentage of visitors who reach the checkout page" at bounding box center [619, 422] width 233 height 23
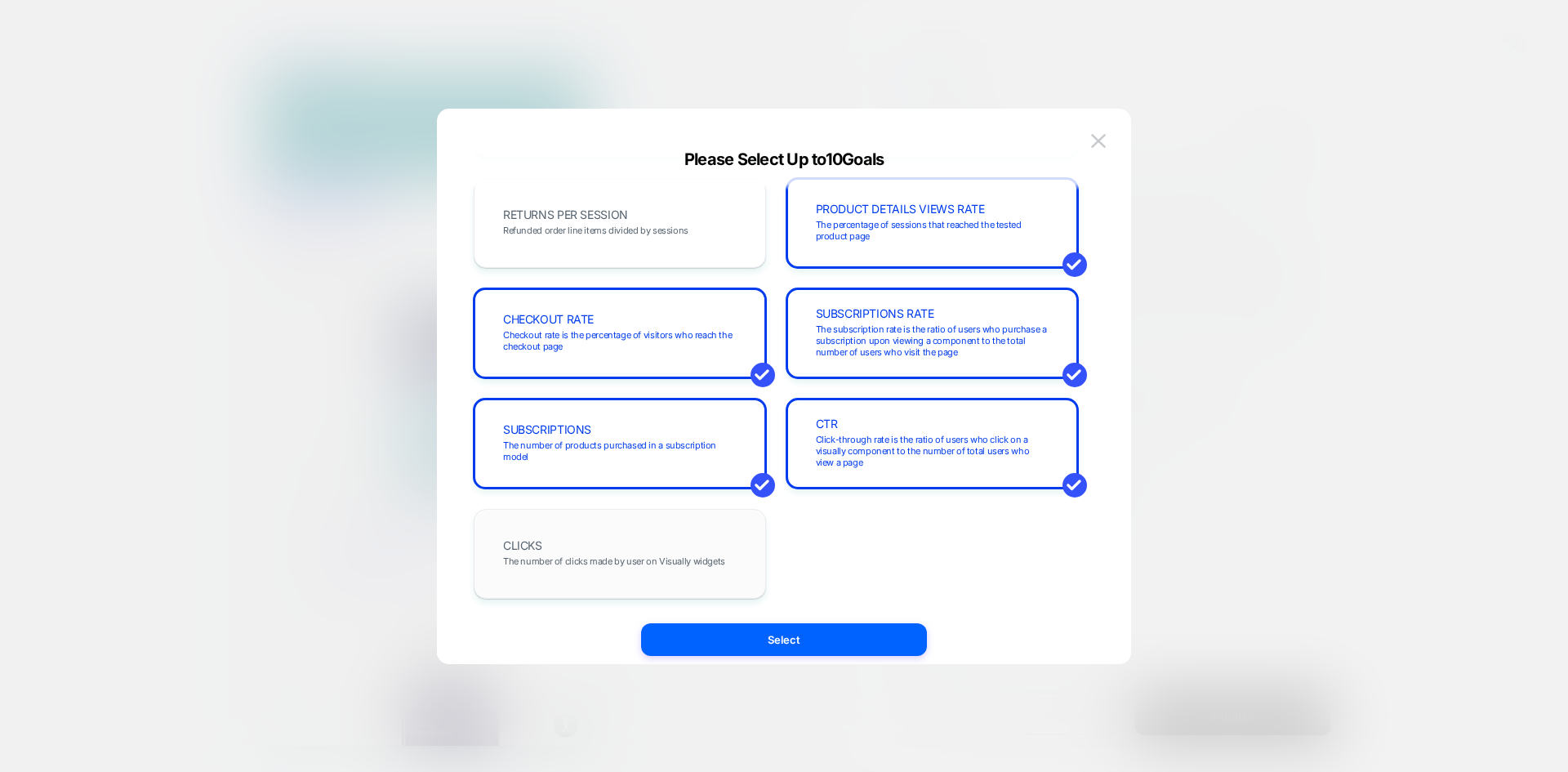
click at [680, 546] on div "CLICKS The number of clicks made by user on Visually widgets" at bounding box center [619, 554] width 258 height 55
click at [806, 639] on button "Select" at bounding box center [784, 640] width 286 height 33
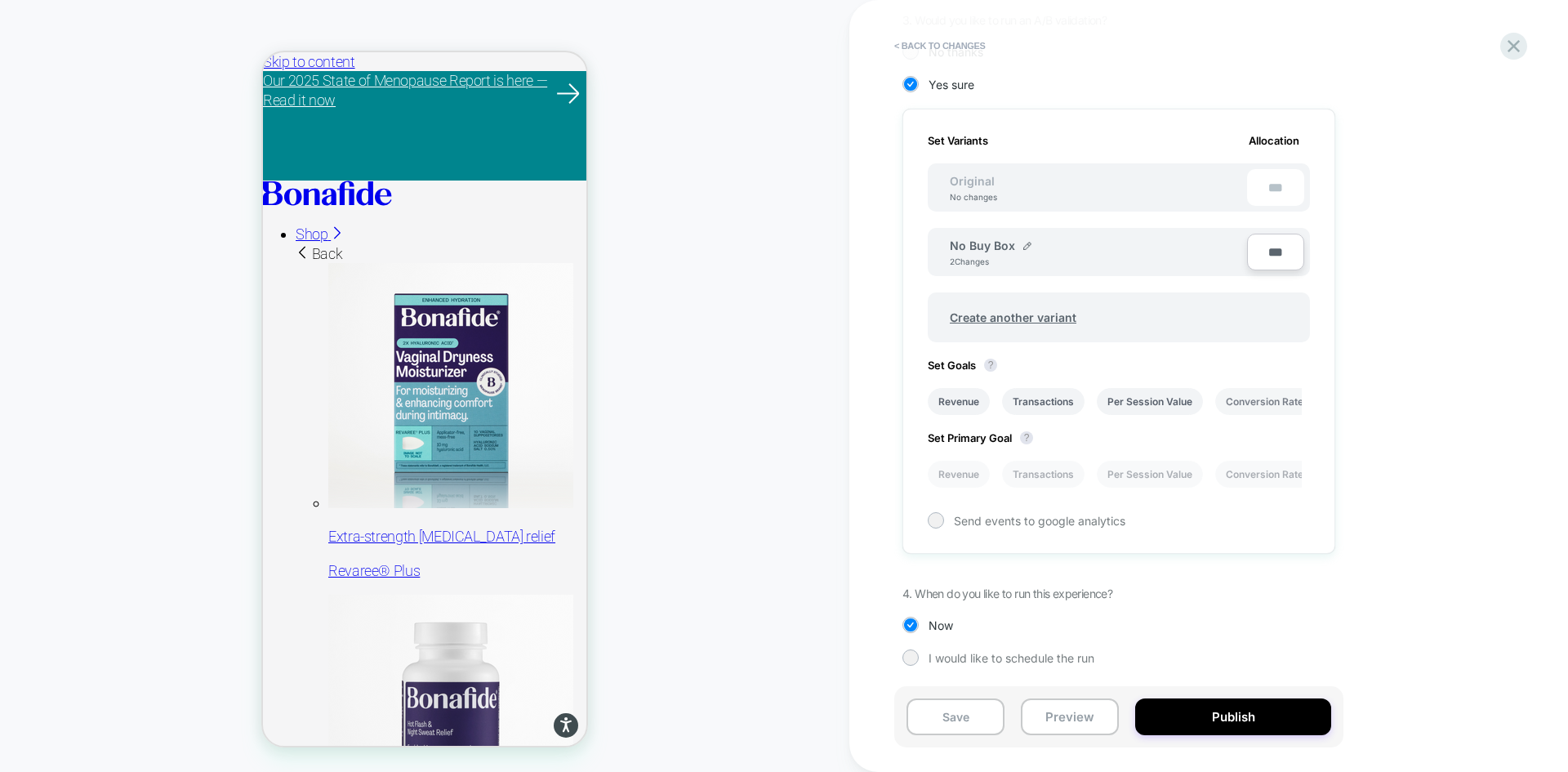
click at [1260, 407] on li "Conversion Rate" at bounding box center [1265, 401] width 99 height 27
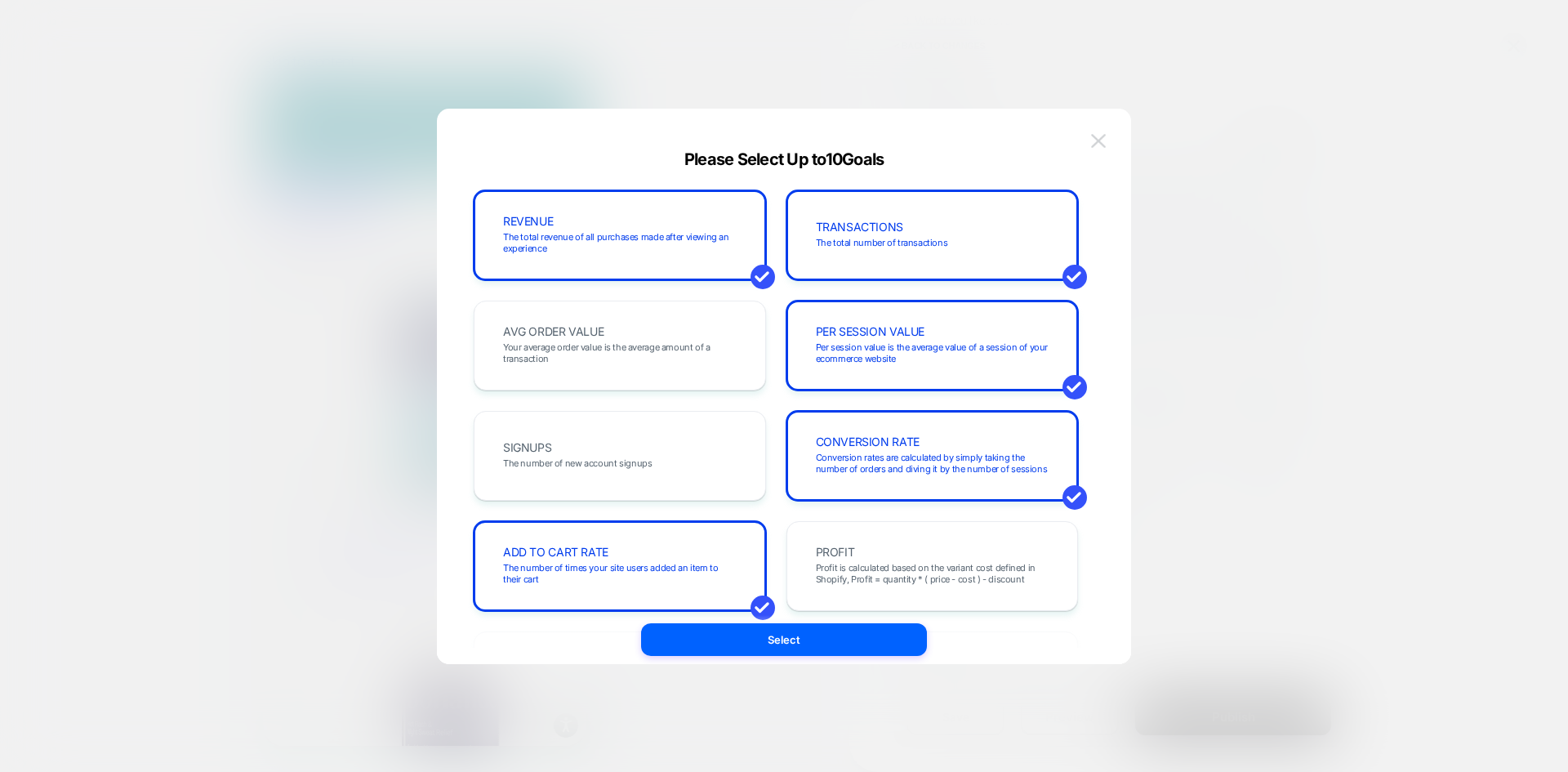
click at [1102, 134] on img at bounding box center [1098, 141] width 15 height 14
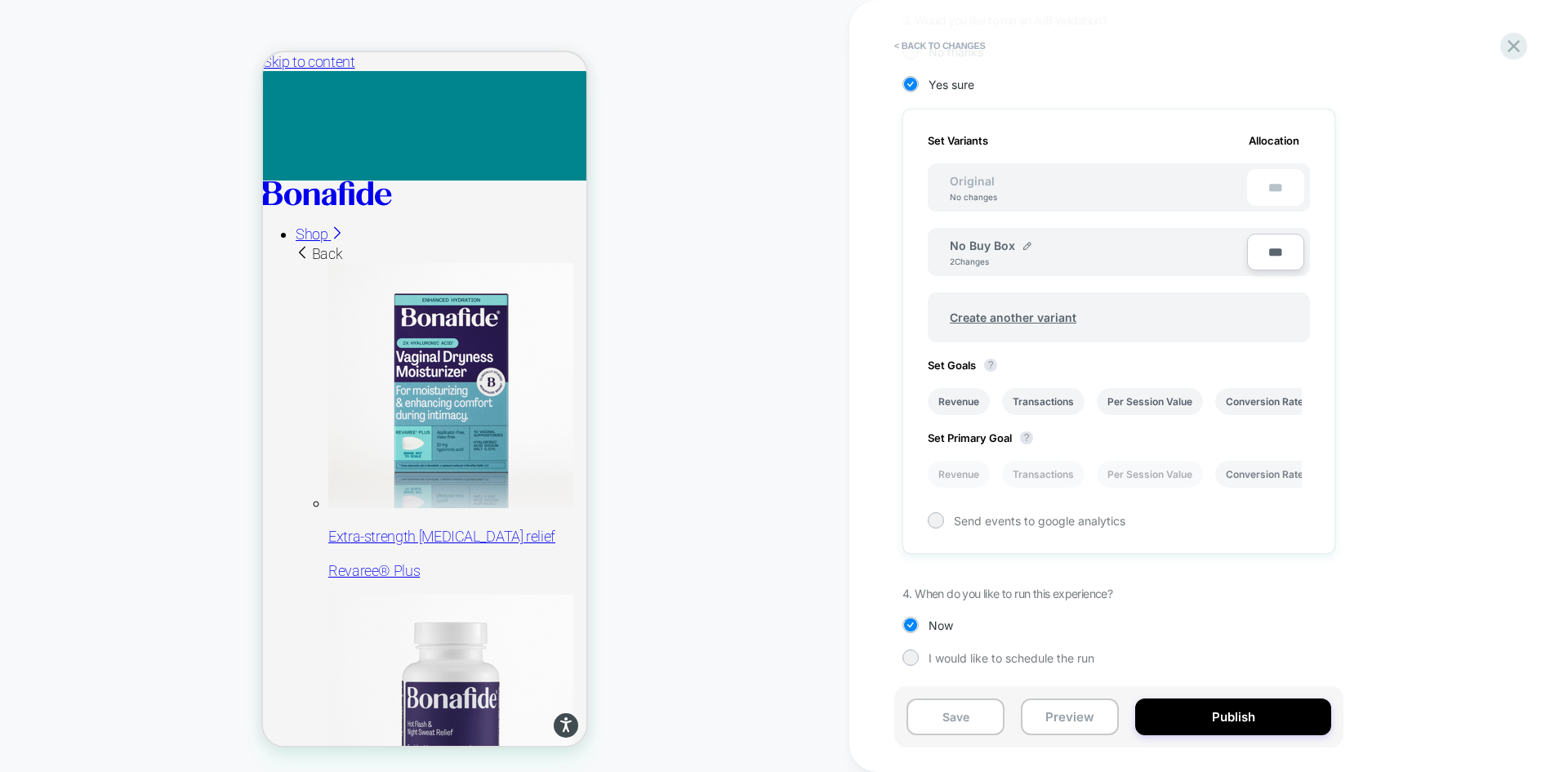
click at [1268, 475] on li "Conversion Rate" at bounding box center [1265, 473] width 99 height 27
click at [1211, 723] on button "Publish" at bounding box center [1233, 717] width 196 height 37
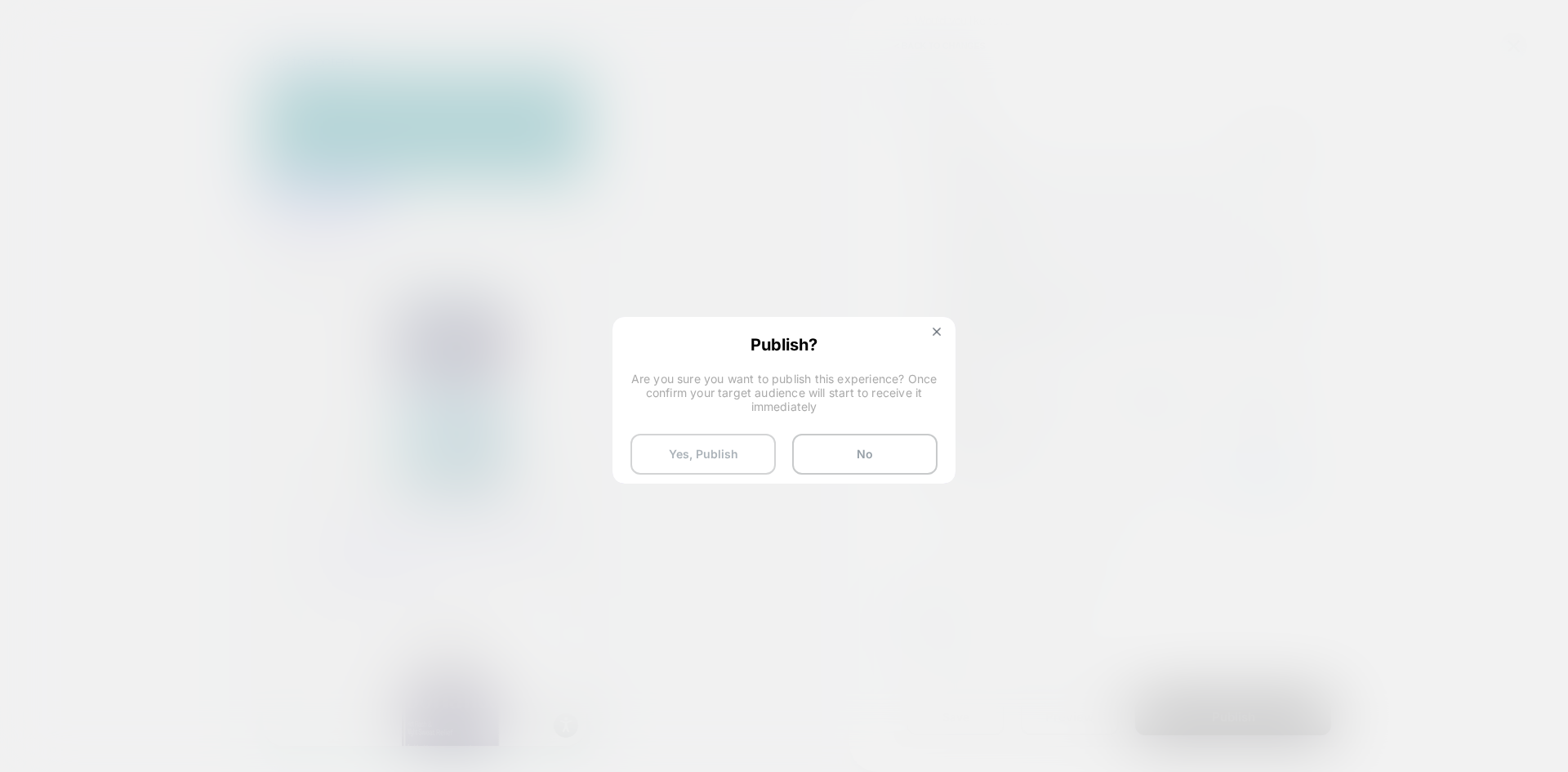
click at [727, 456] on button "Yes, Publish" at bounding box center [702, 454] width 145 height 41
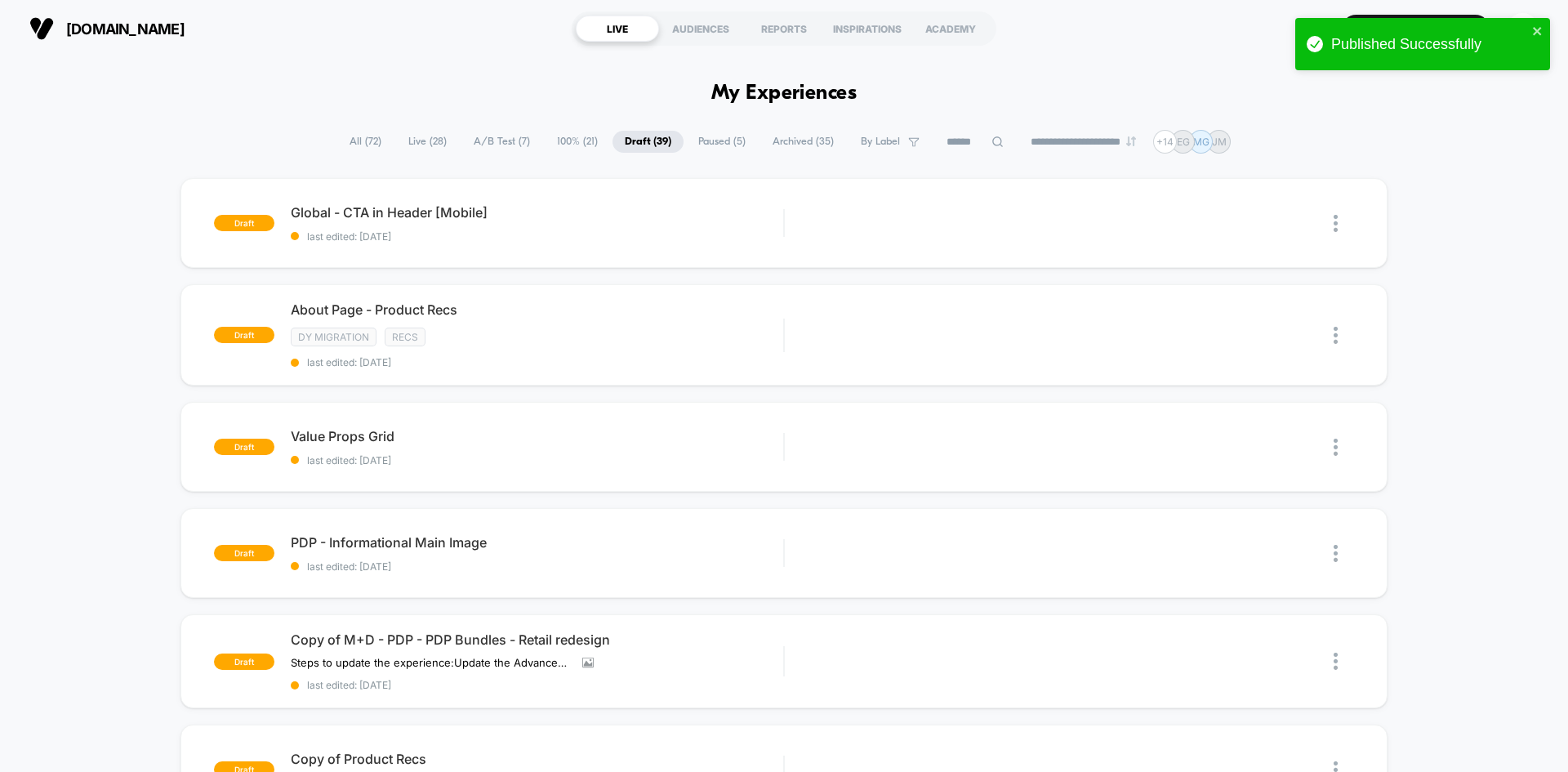
click at [495, 137] on span "A/B Test ( 7 )" at bounding box center [502, 141] width 81 height 22
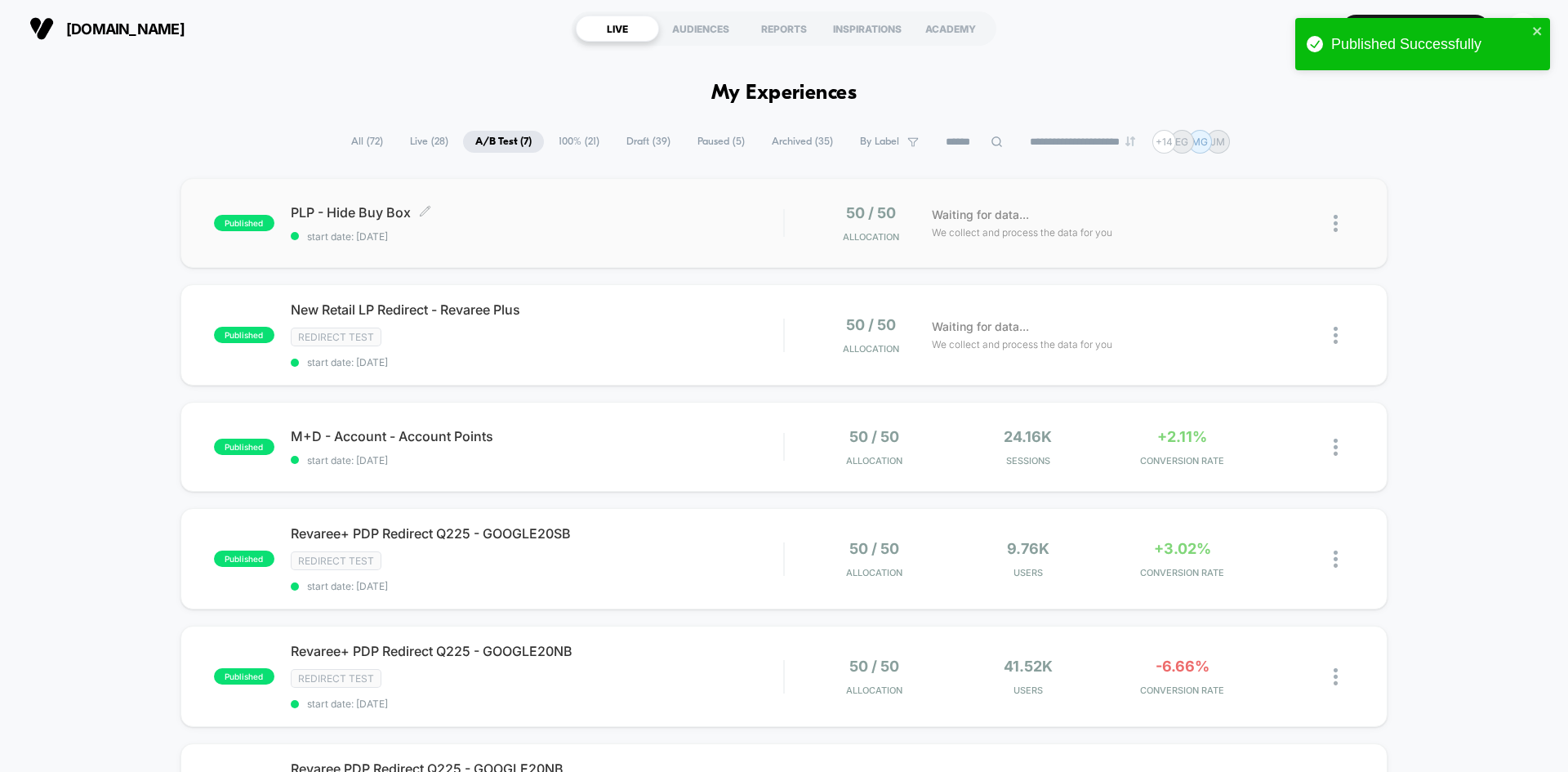
click at [504, 210] on span "PLP - Hide Buy Box Click to edit experience details" at bounding box center [536, 213] width 492 height 17
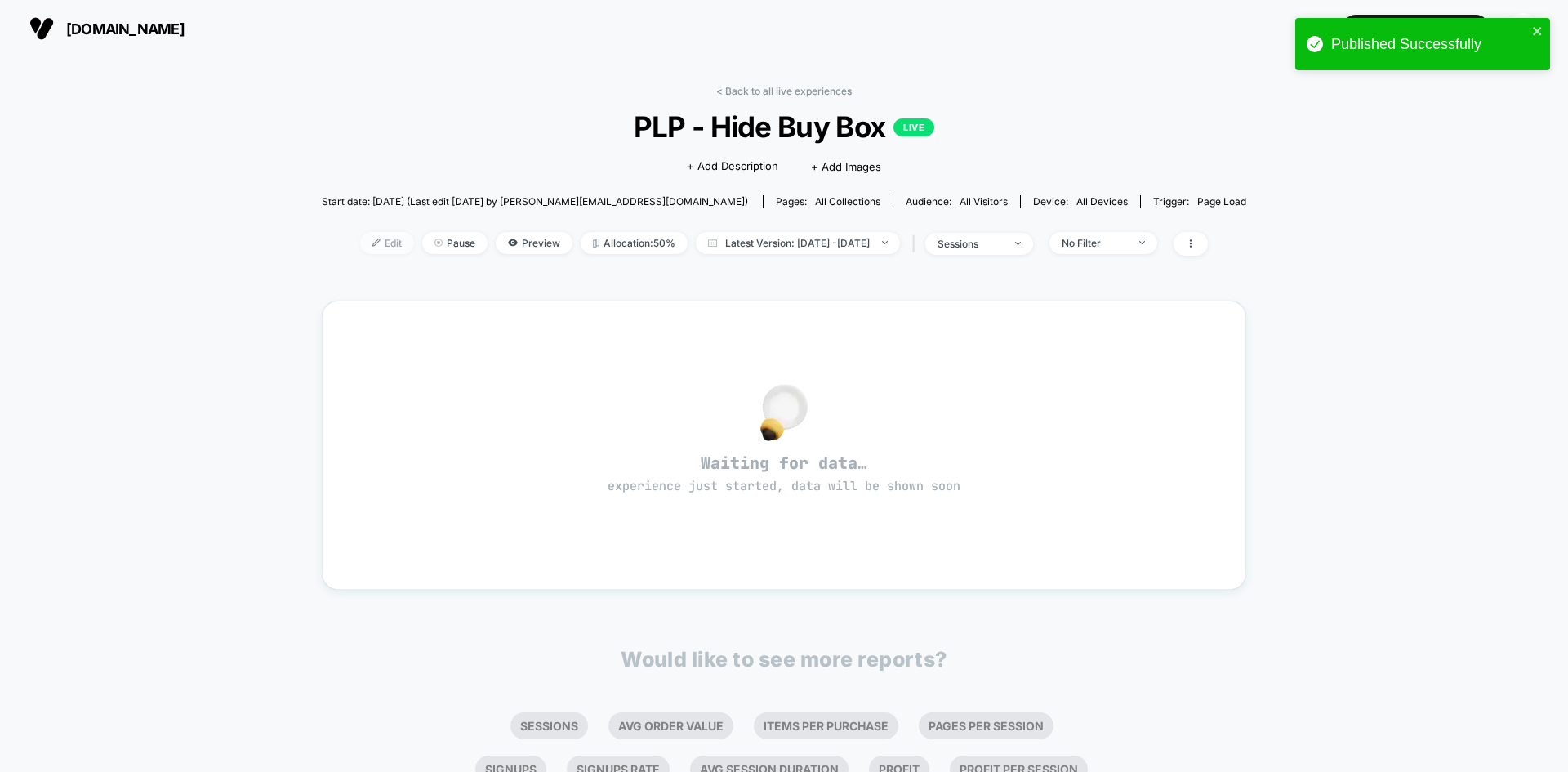
click at [373, 241] on span "Edit" at bounding box center [386, 243] width 54 height 22
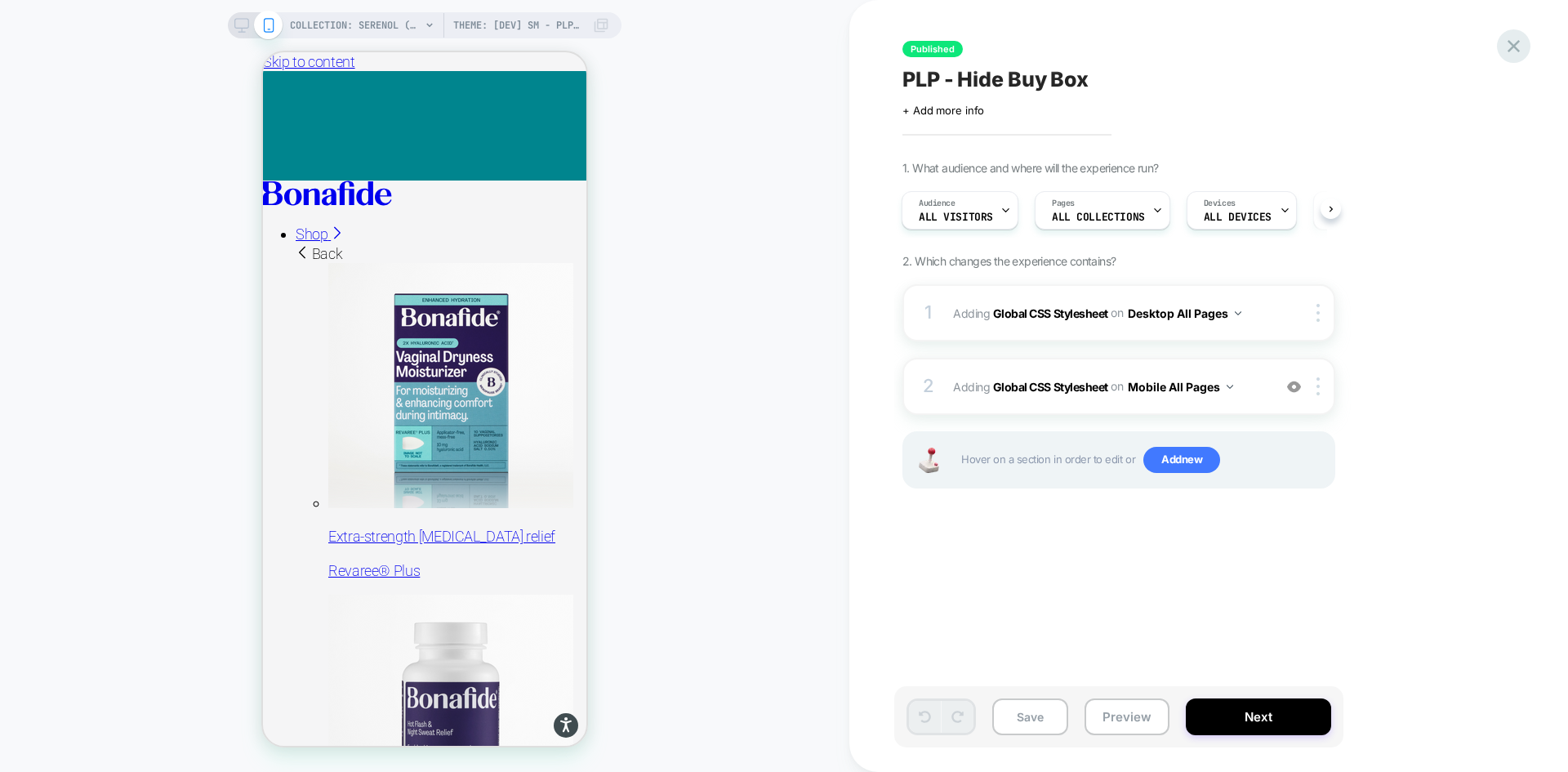
click at [1518, 44] on icon at bounding box center [1514, 46] width 22 height 22
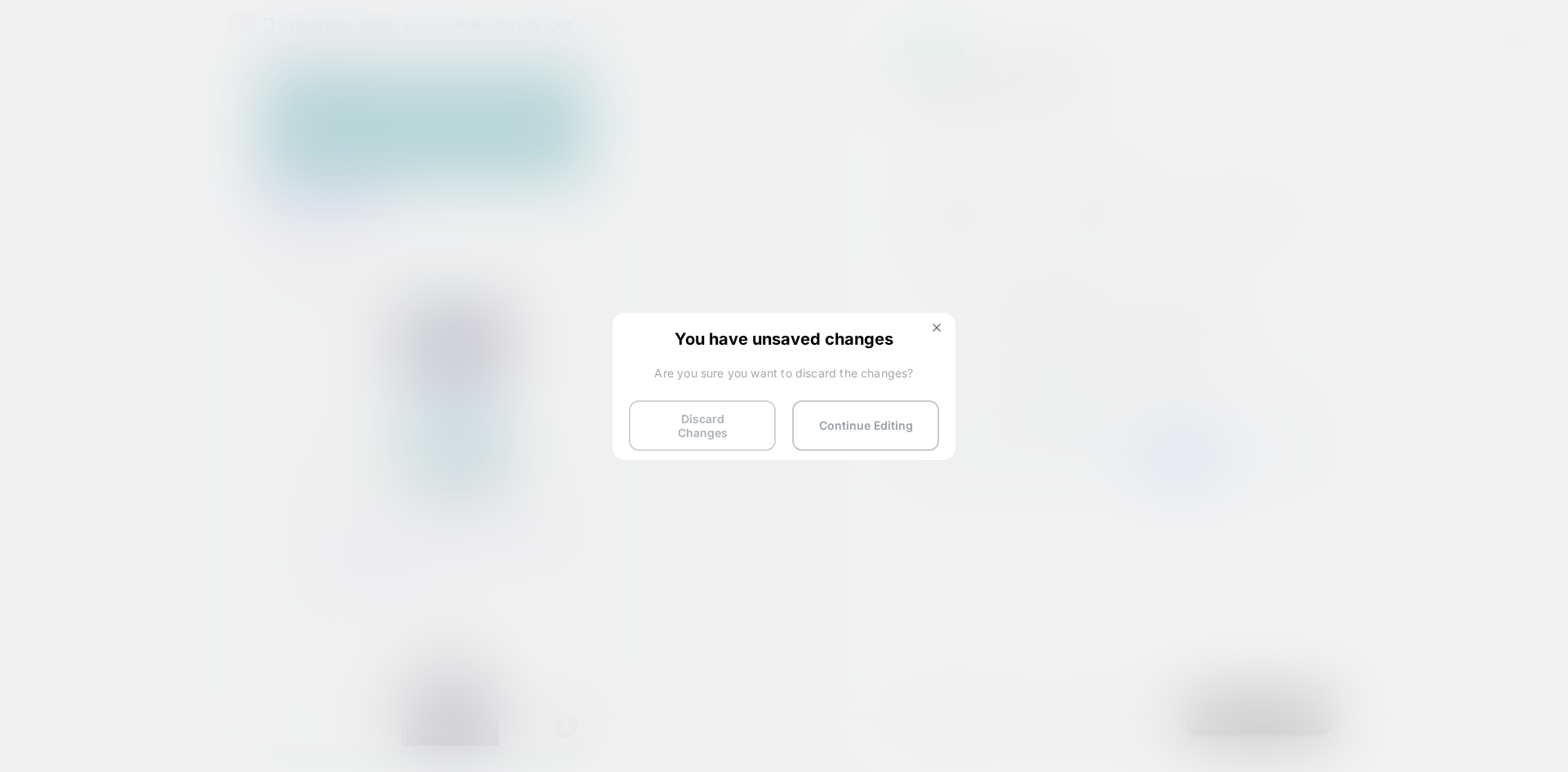
click at [731, 431] on button "Discard Changes" at bounding box center [701, 425] width 147 height 50
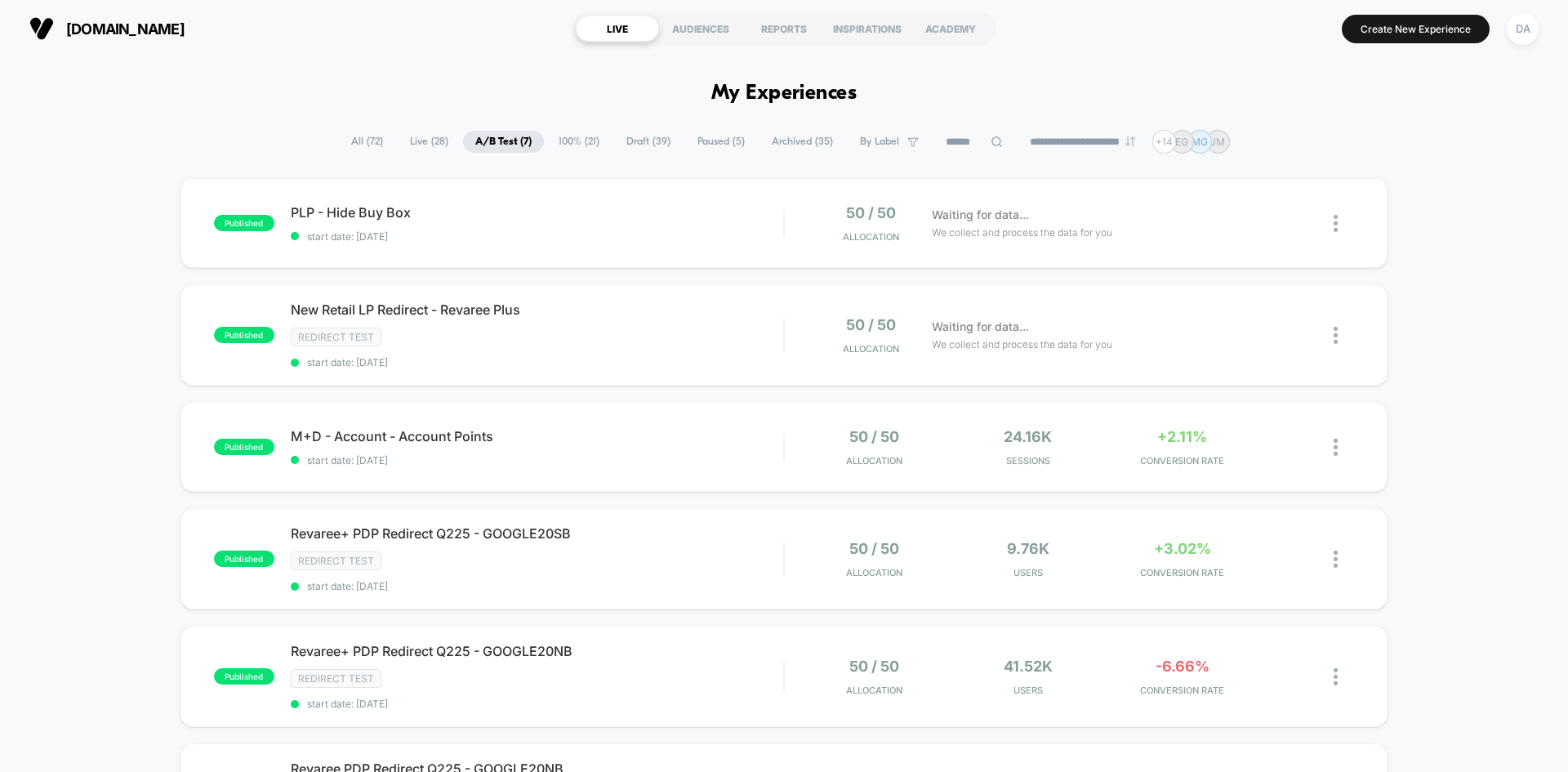
click at [636, 129] on div "**********" at bounding box center [784, 141] width 891 height 24
click at [645, 138] on span "Draft ( 39 )" at bounding box center [647, 141] width 68 height 22
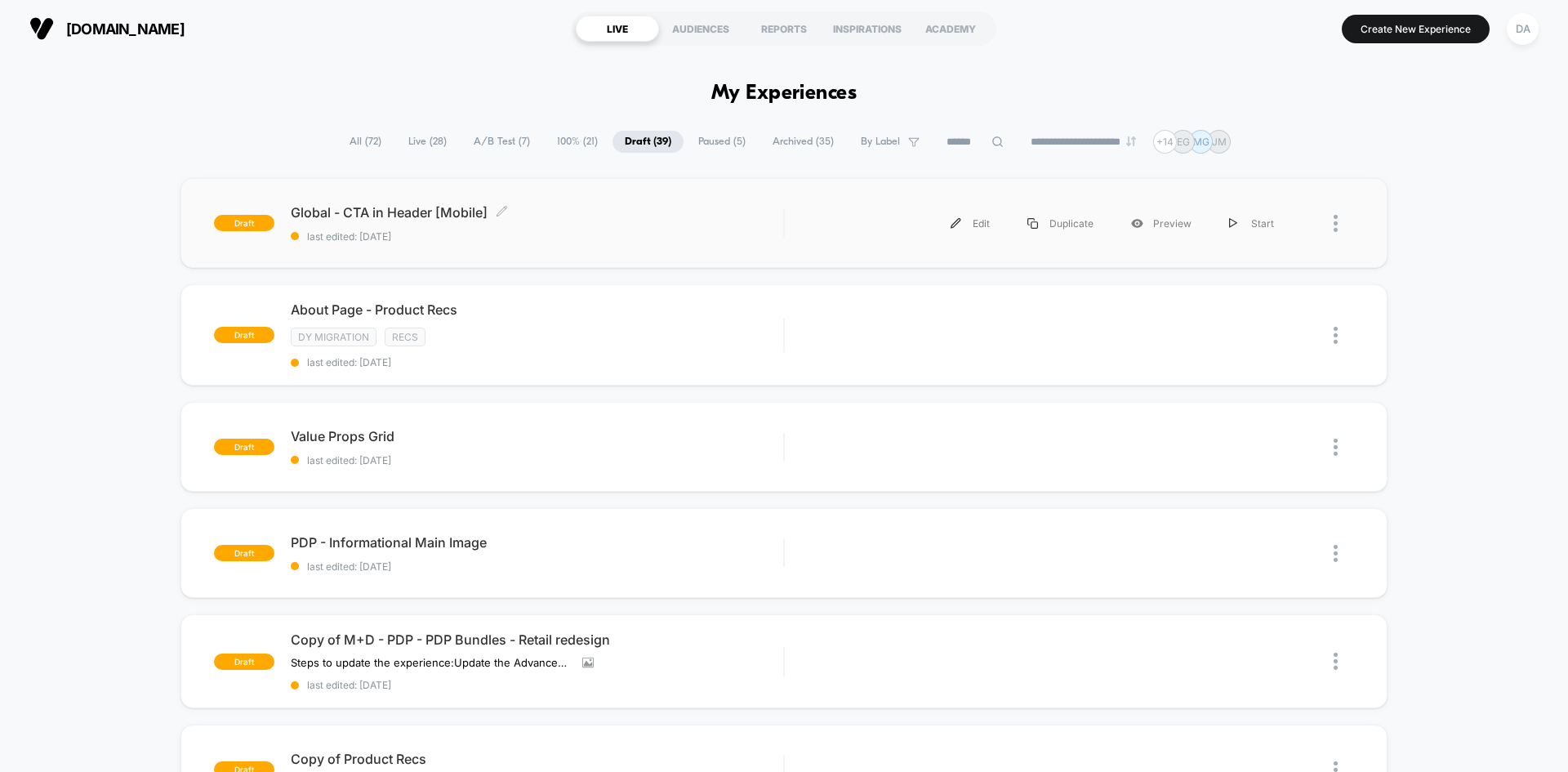
click at [598, 210] on span "Global - CTA in Header [Mobile] Click to edit experience details" at bounding box center [536, 213] width 492 height 17
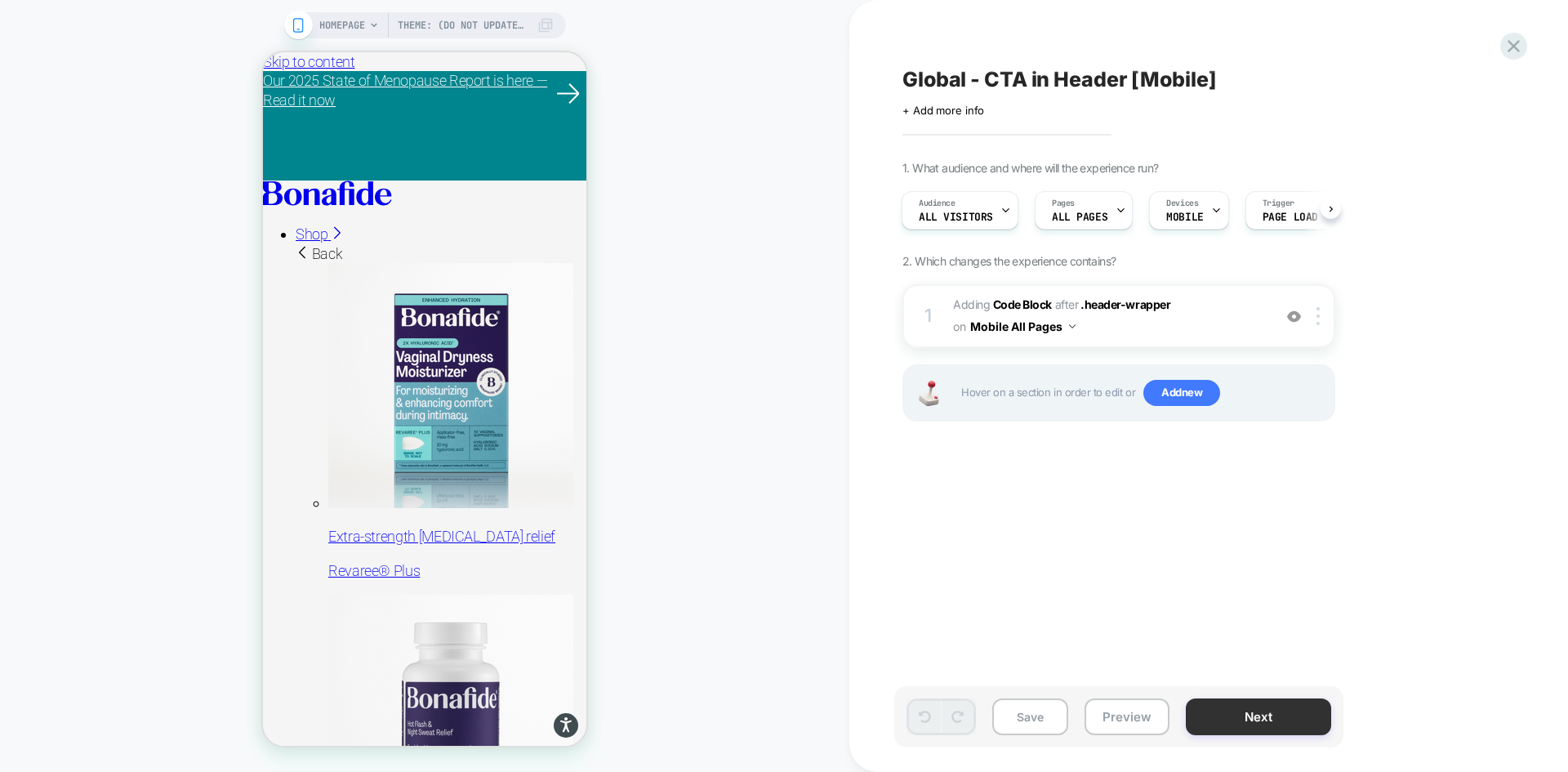
click at [1262, 718] on button "Next" at bounding box center [1258, 717] width 145 height 37
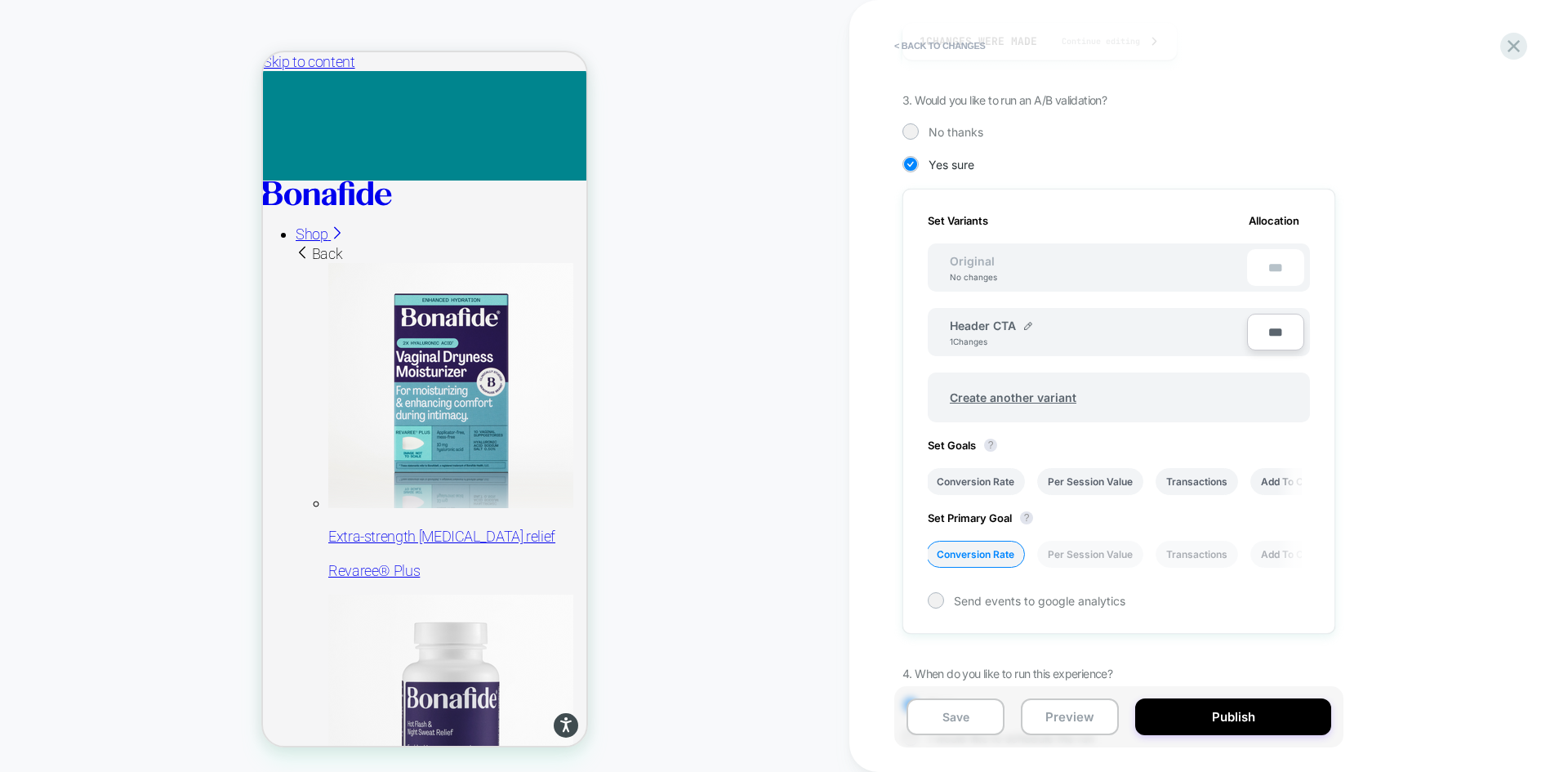
scroll to position [327, 0]
click at [1206, 713] on button "Publish" at bounding box center [1233, 717] width 196 height 37
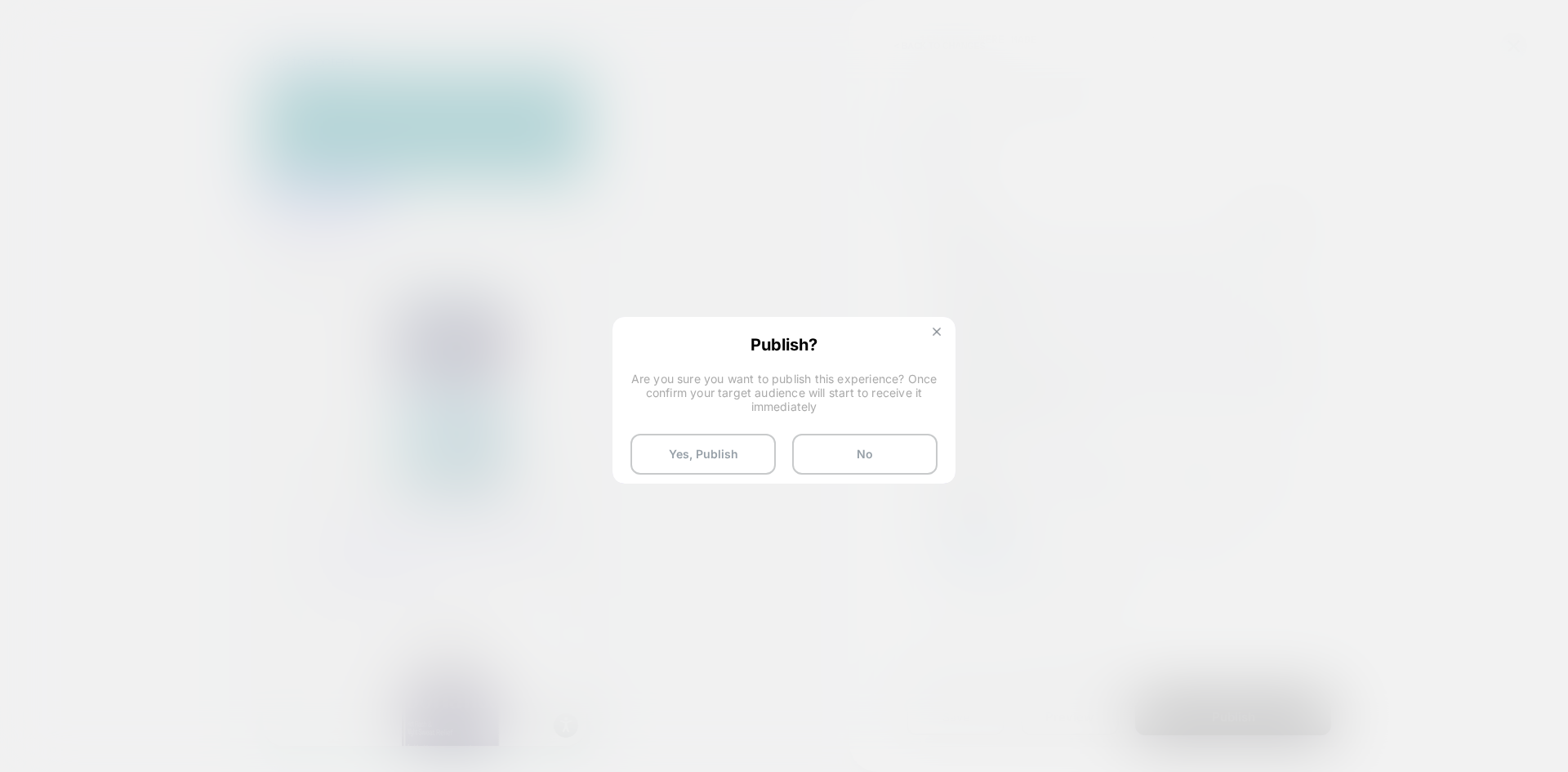
click at [937, 330] on img at bounding box center [937, 331] width 8 height 8
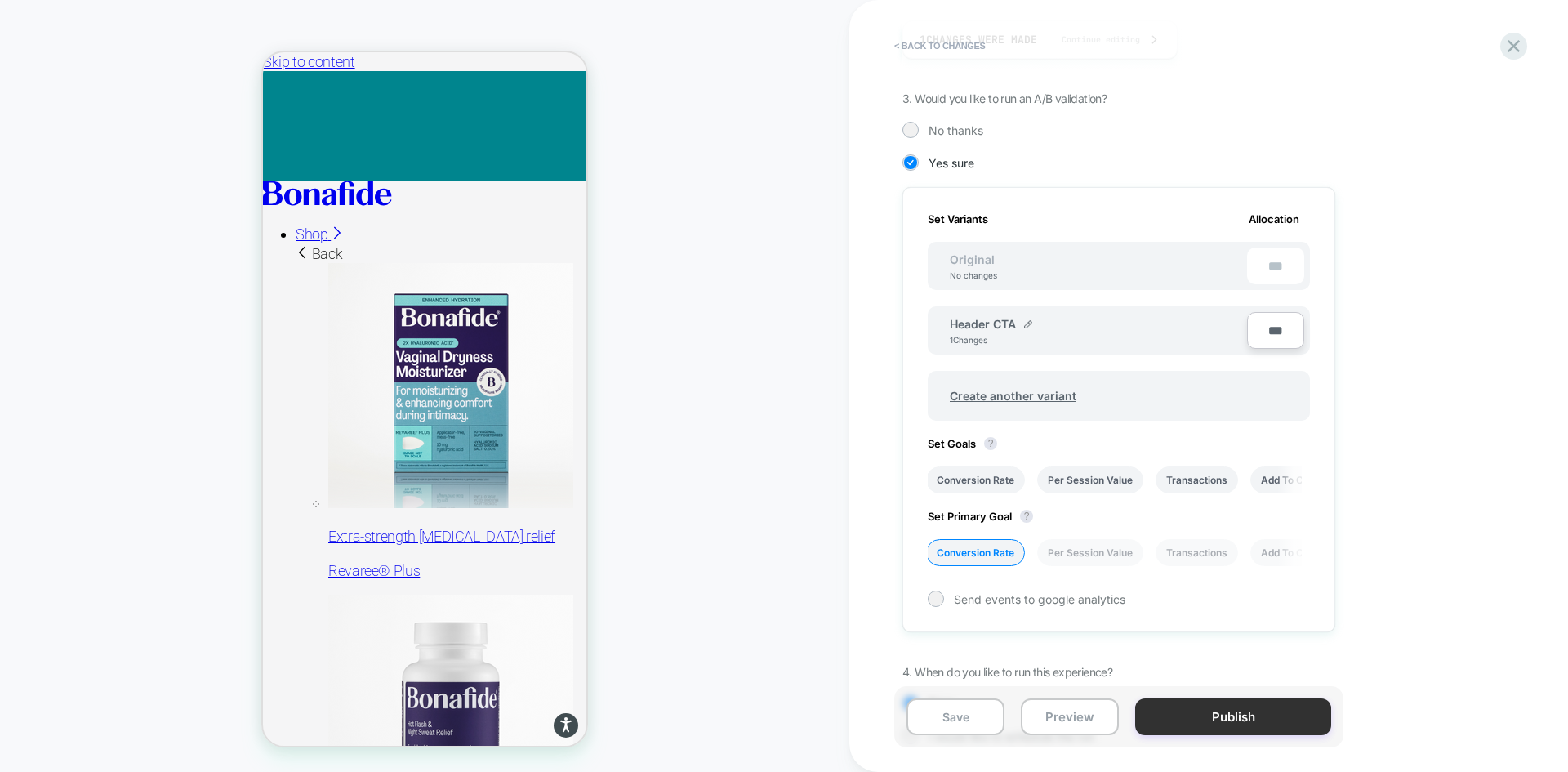
click at [1229, 709] on button "Publish" at bounding box center [1233, 717] width 196 height 37
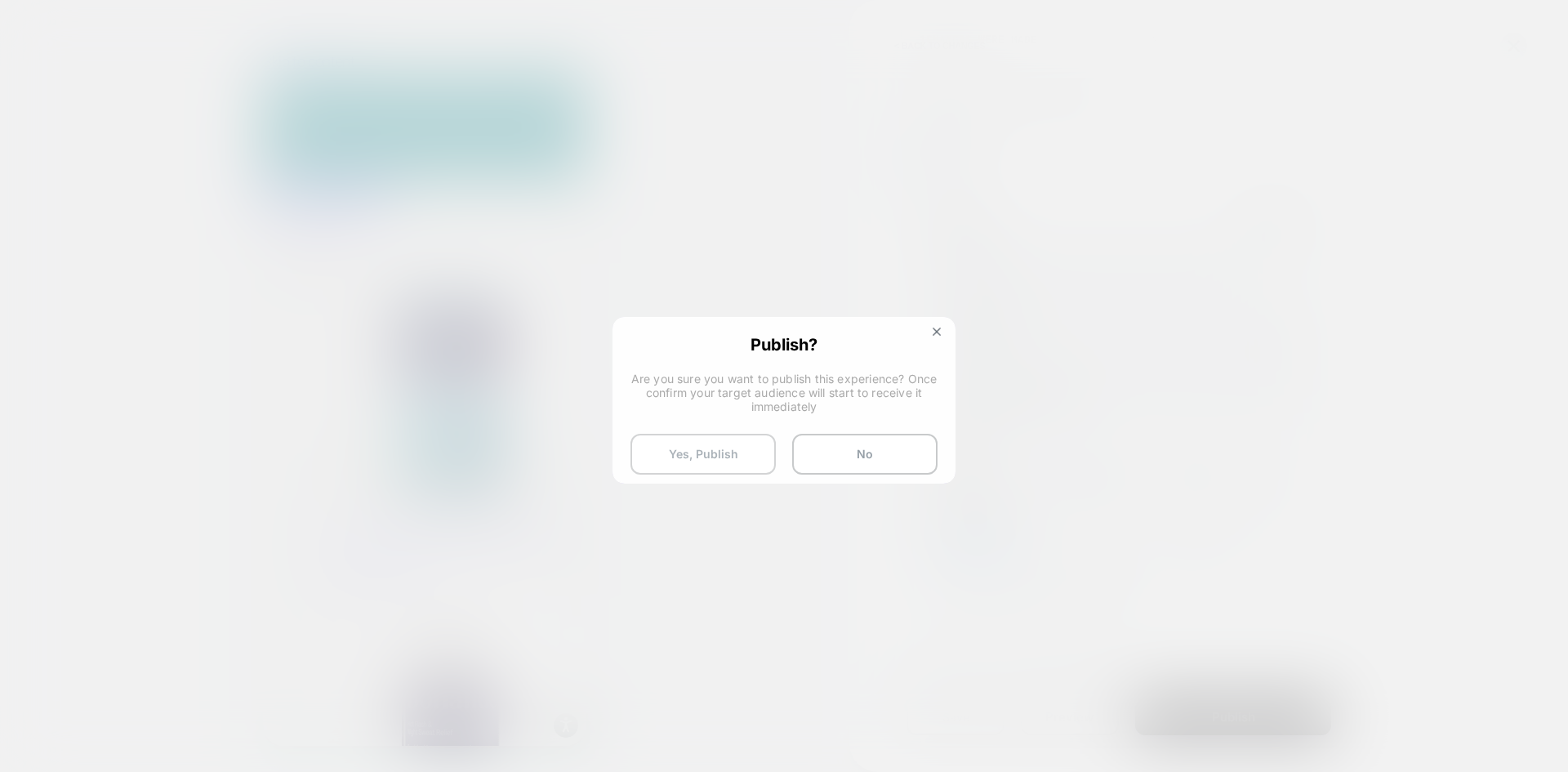
click at [686, 443] on button "Yes, Publish" at bounding box center [702, 454] width 145 height 41
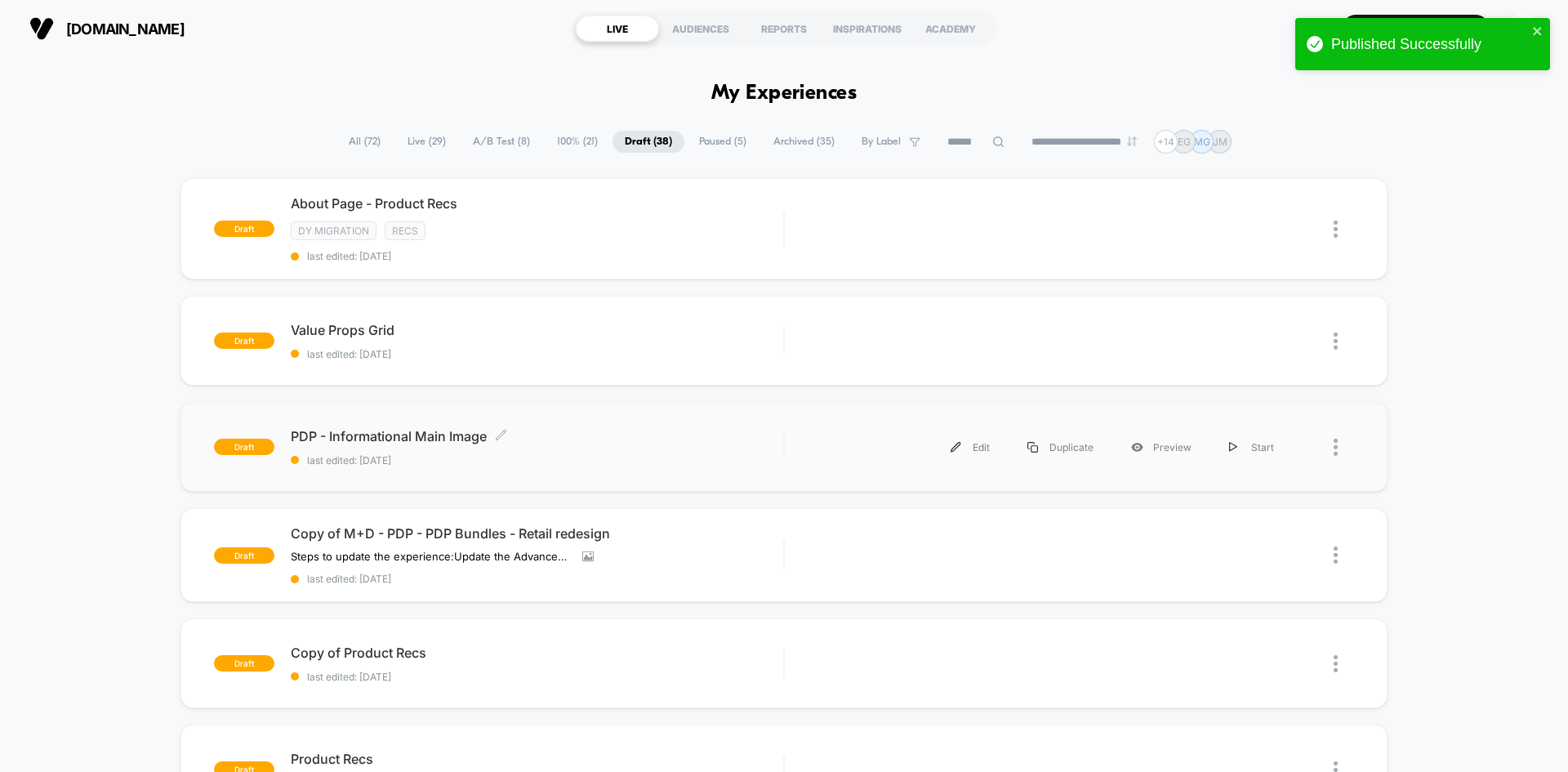
click at [641, 447] on div "PDP - Informational Main Image Click to edit experience details Click to edit e…" at bounding box center [536, 447] width 492 height 39
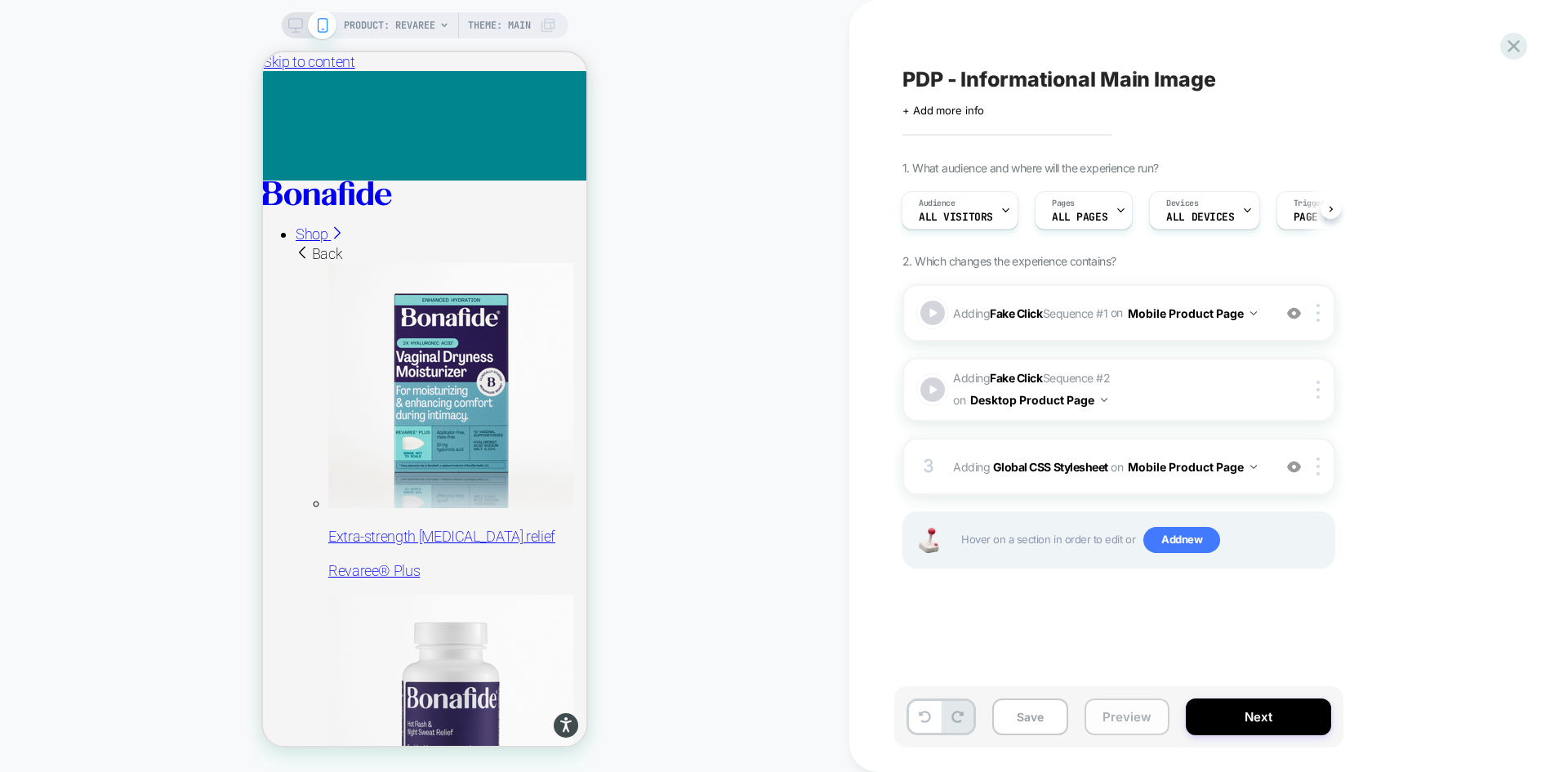
click at [1121, 709] on button "Preview" at bounding box center [1126, 717] width 85 height 37
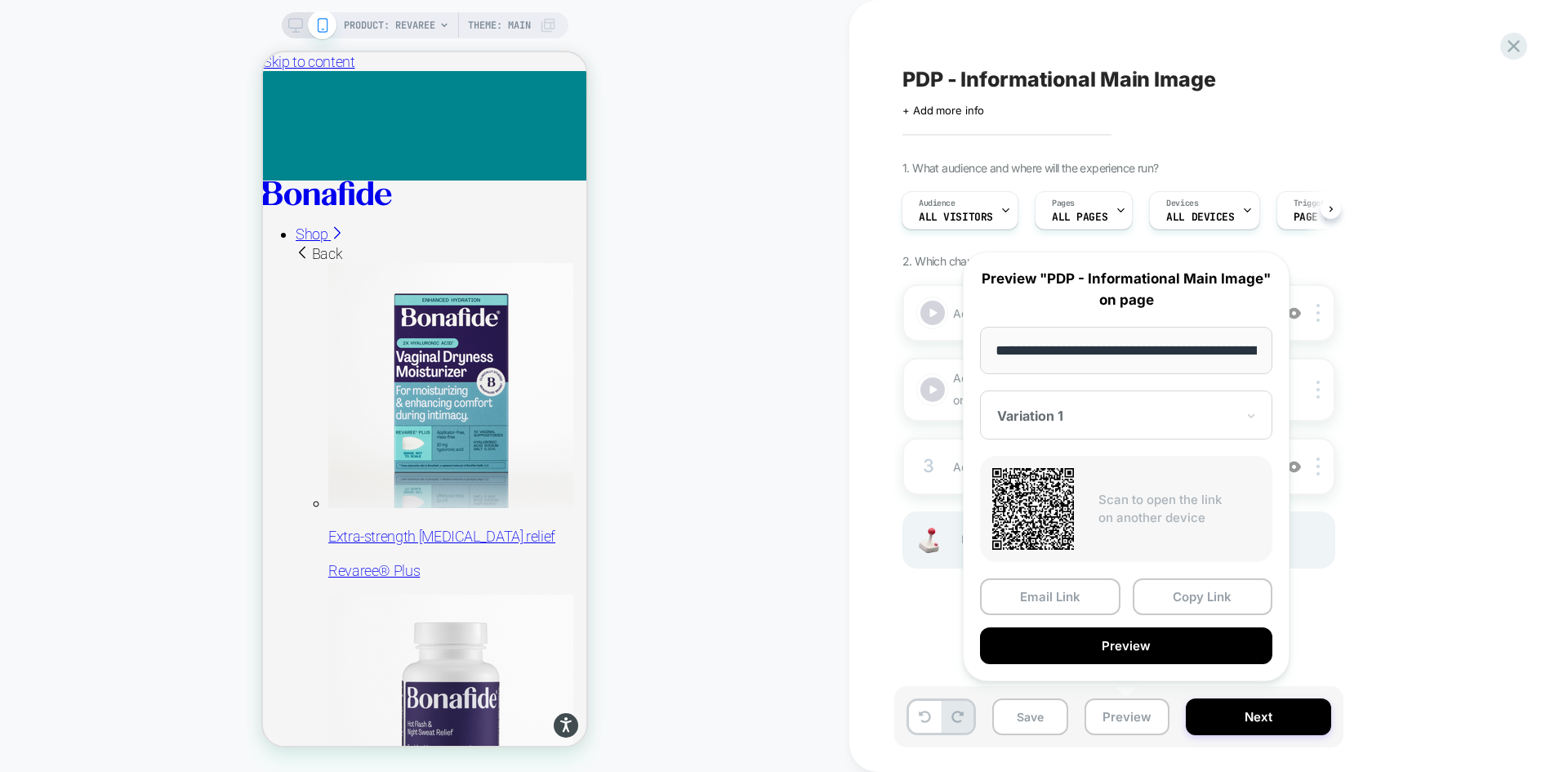
scroll to position [0, 153]
click at [1121, 633] on button "Preview" at bounding box center [1126, 645] width 292 height 37
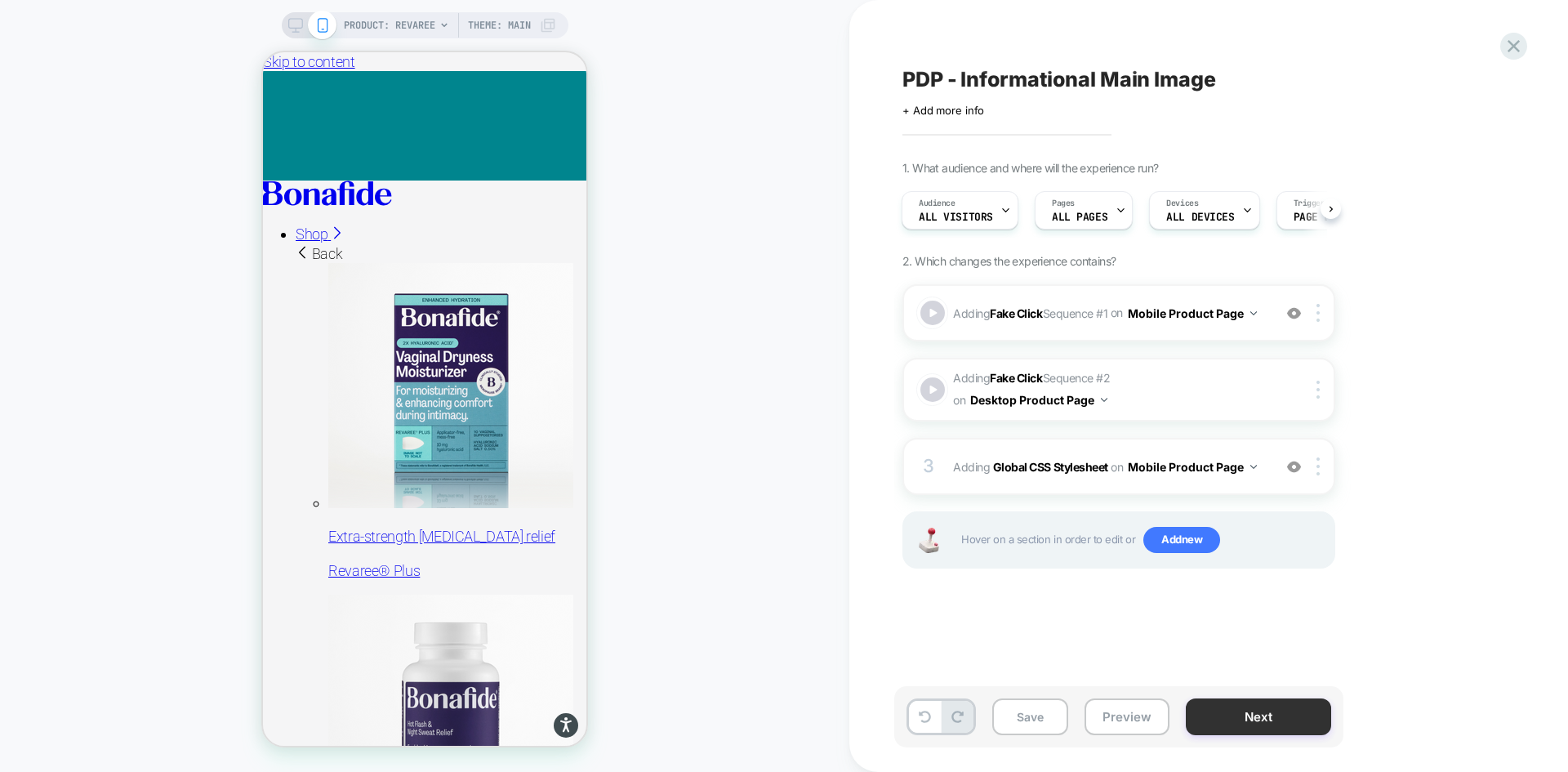
click at [1239, 716] on button "Next" at bounding box center [1258, 717] width 145 height 37
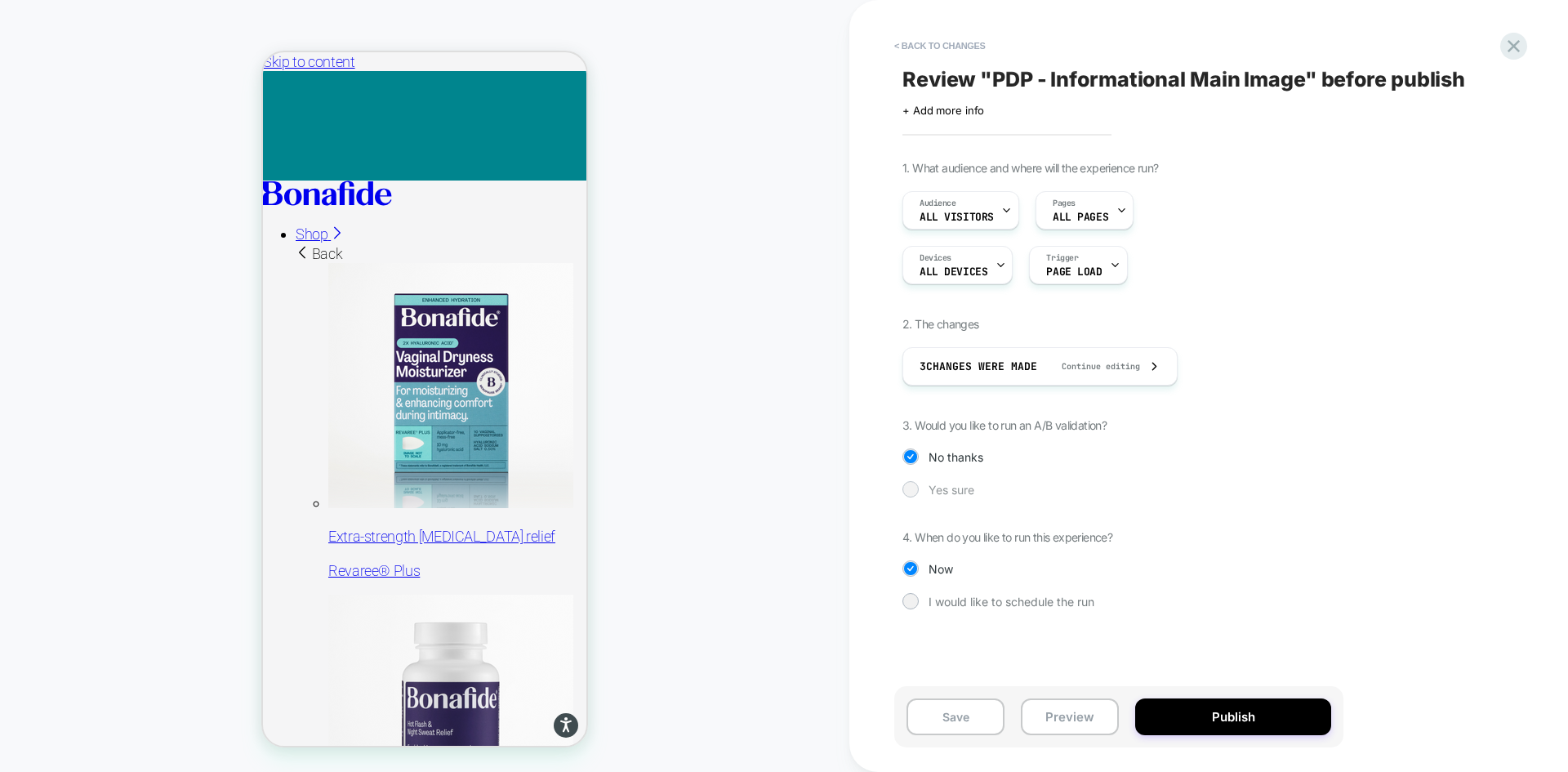
click at [966, 488] on span "Yes sure" at bounding box center [951, 489] width 45 height 14
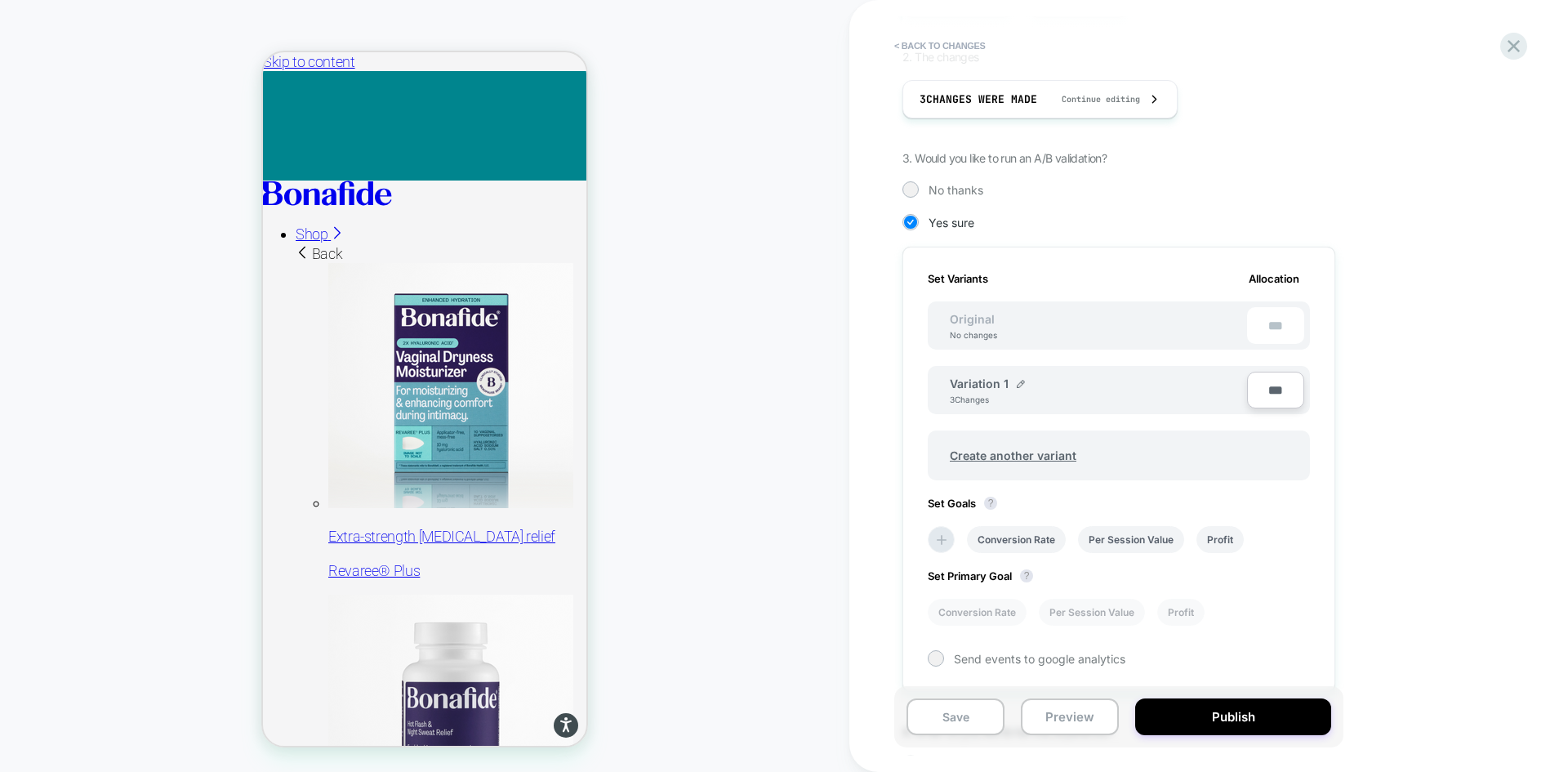
scroll to position [405, 0]
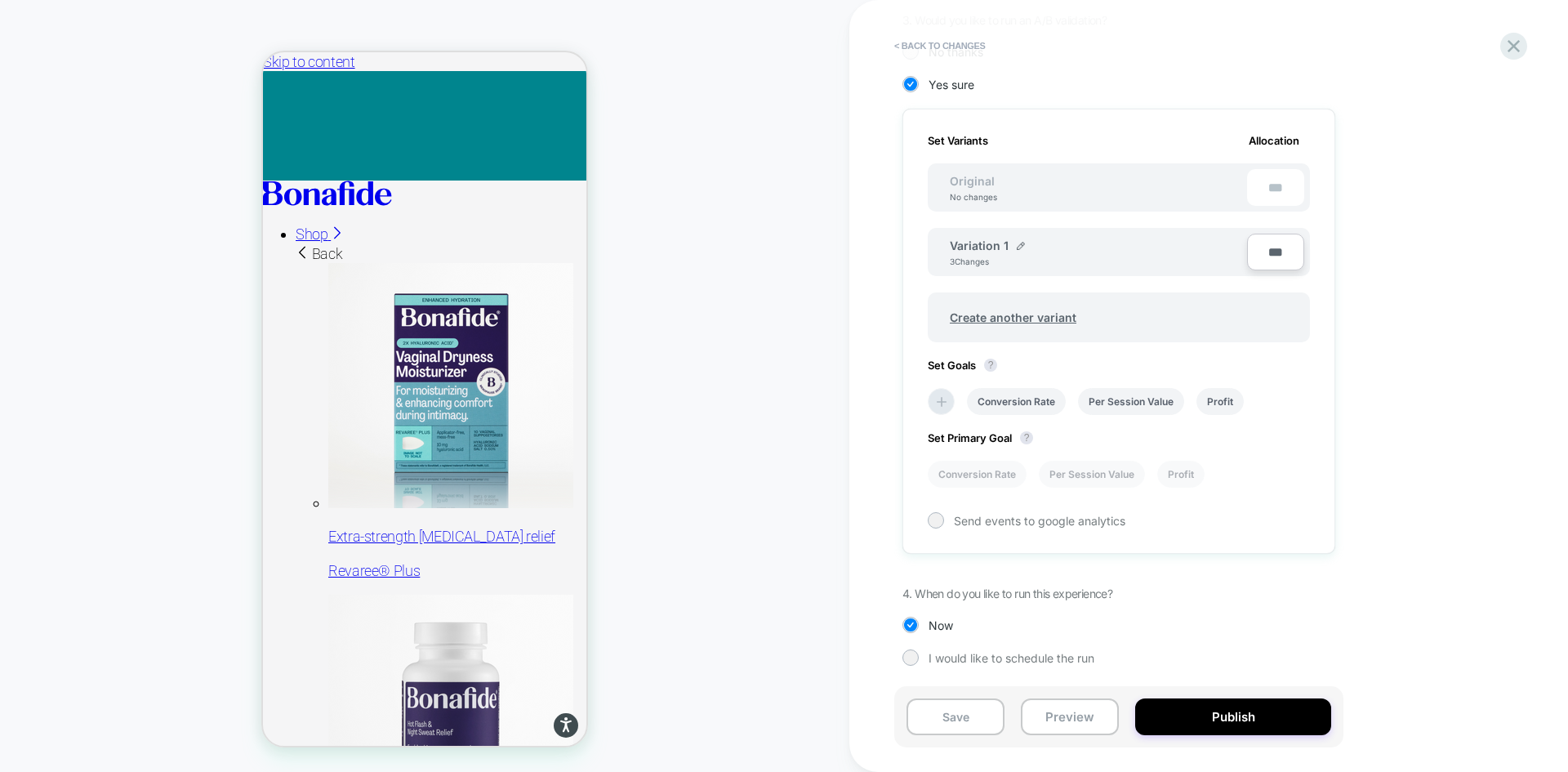
click at [1020, 237] on div "Variation 1 3 Changes" at bounding box center [1090, 252] width 313 height 36
click at [1021, 242] on img at bounding box center [1021, 246] width 8 height 8
click at [1005, 249] on input "**********" at bounding box center [1009, 253] width 119 height 32
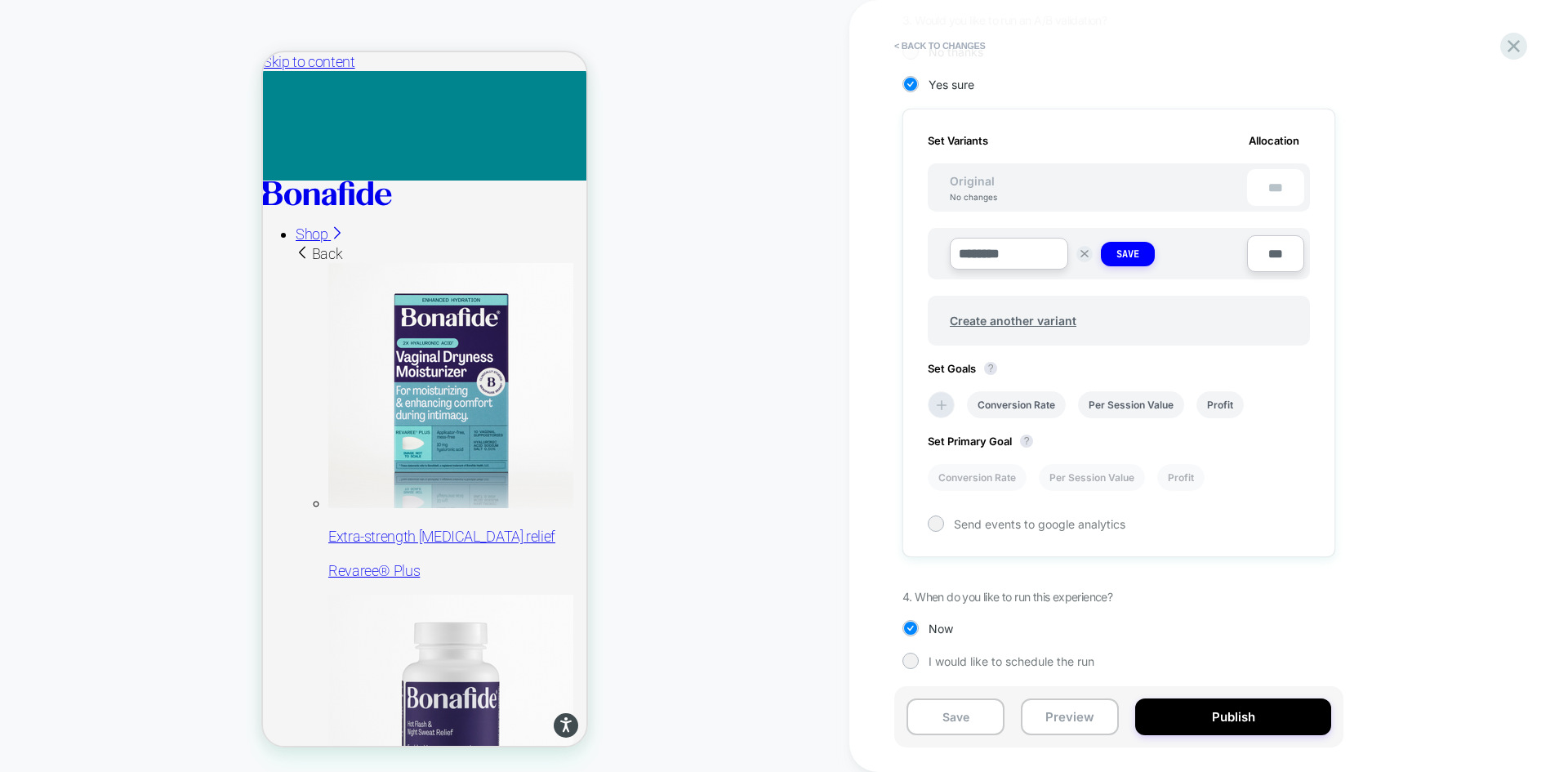
type input "*********"
click at [1136, 258] on strong "Save" at bounding box center [1127, 253] width 23 height 13
click at [946, 394] on icon at bounding box center [942, 401] width 17 height 17
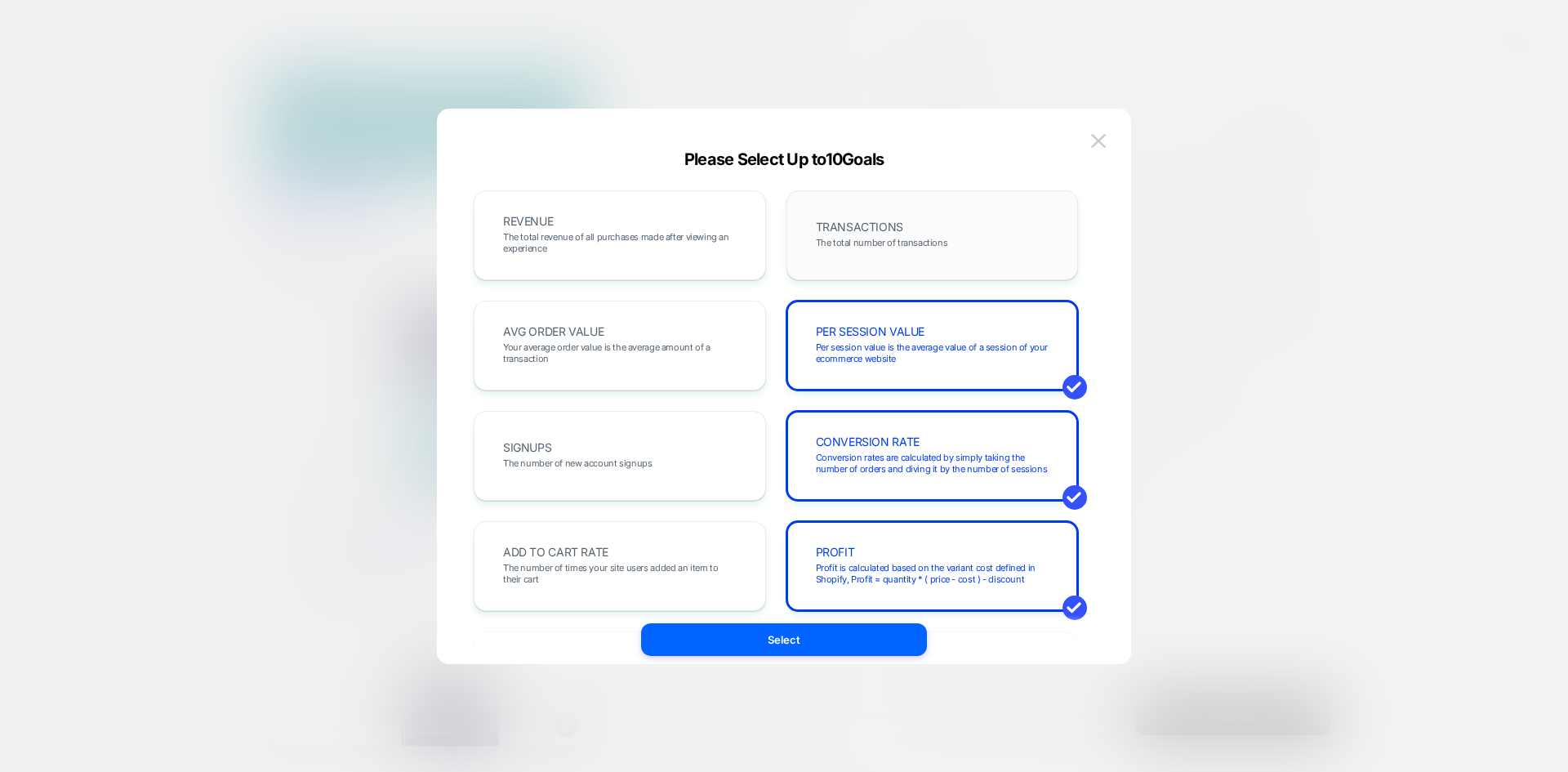
click at [849, 233] on span "TRANSACTIONS" at bounding box center [860, 227] width 87 height 12
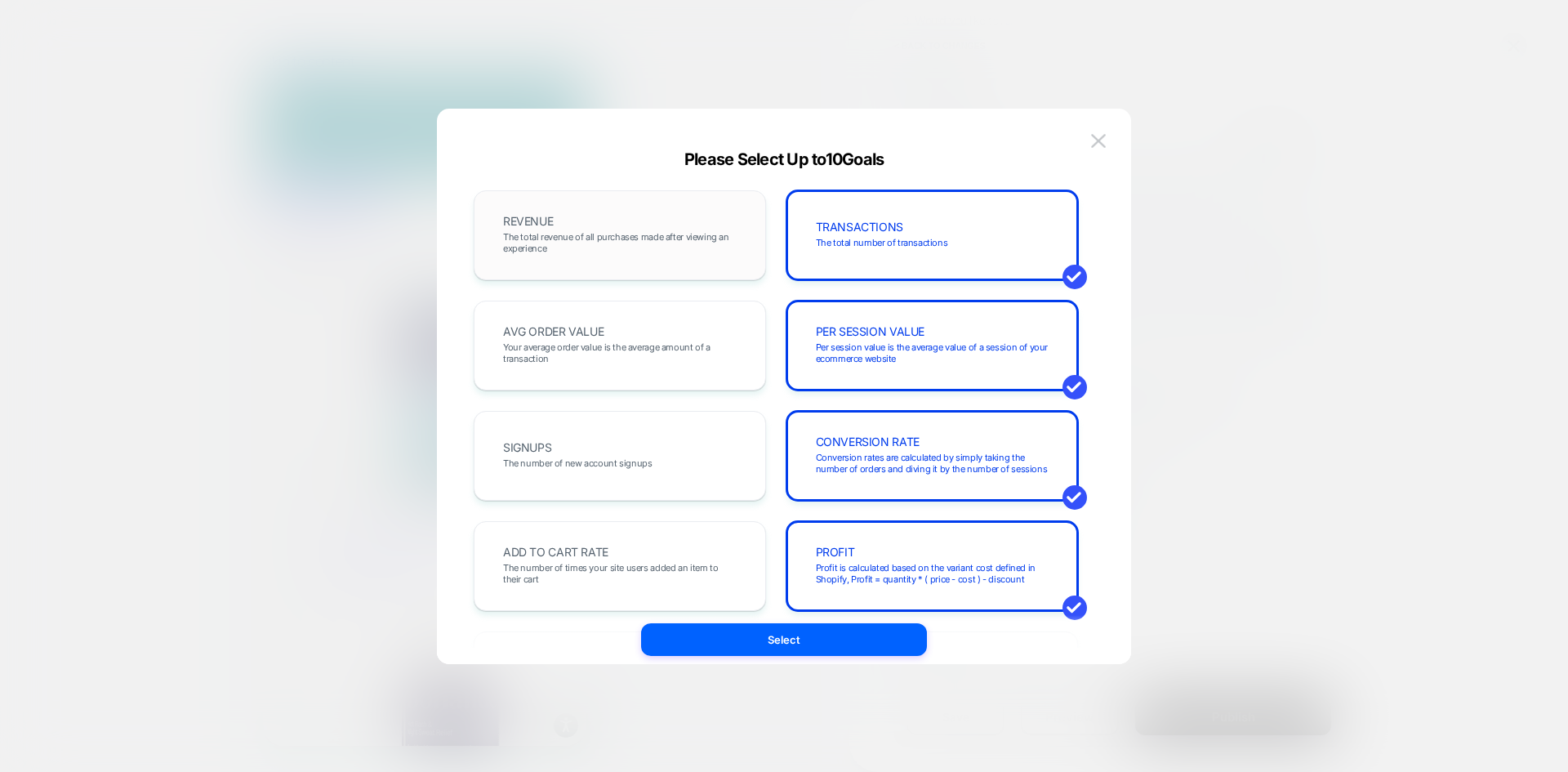
click at [658, 233] on span "The total revenue of all purchases made after viewing an experience" at bounding box center [619, 242] width 233 height 23
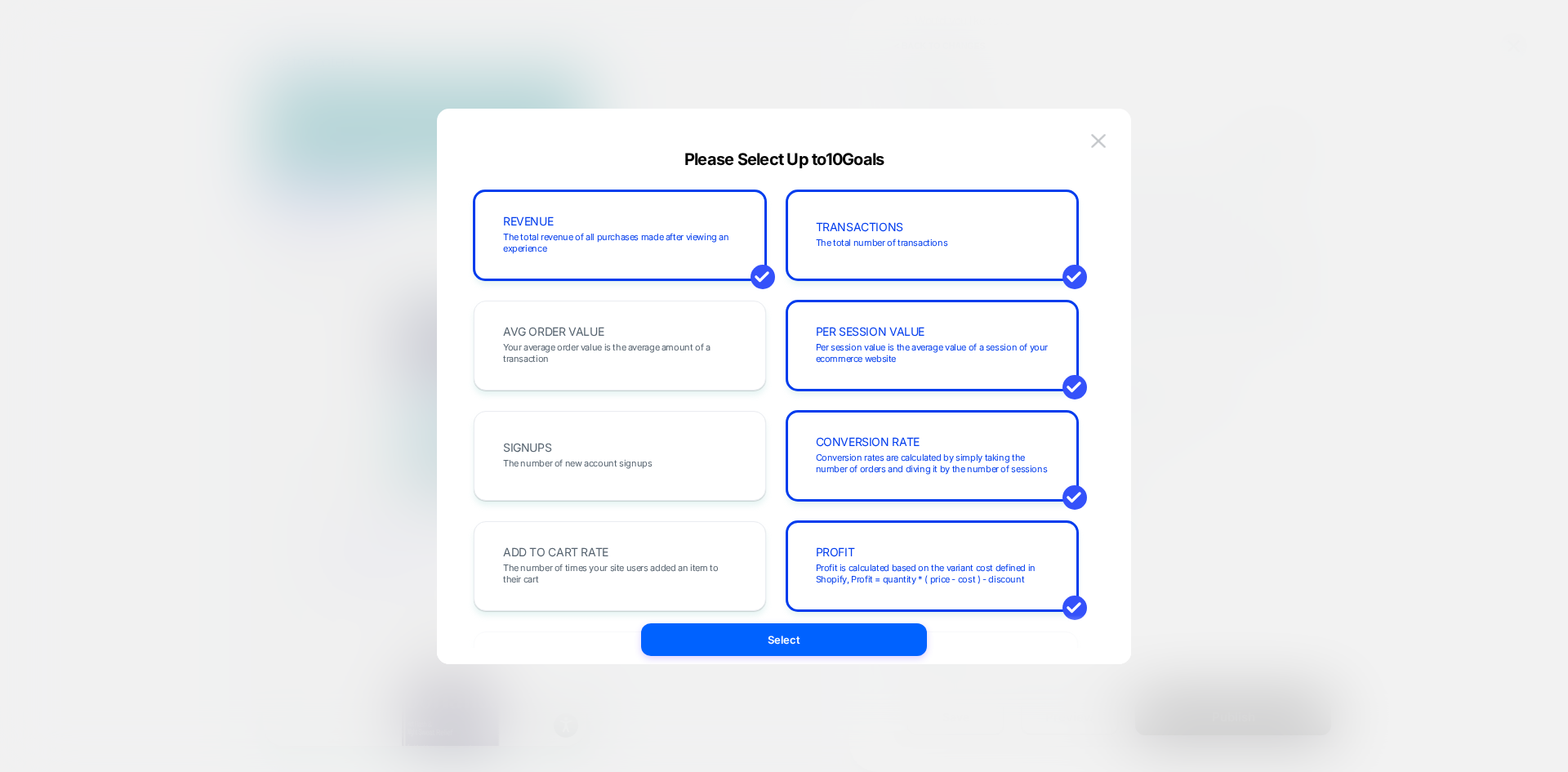
scroll to position [245, 0]
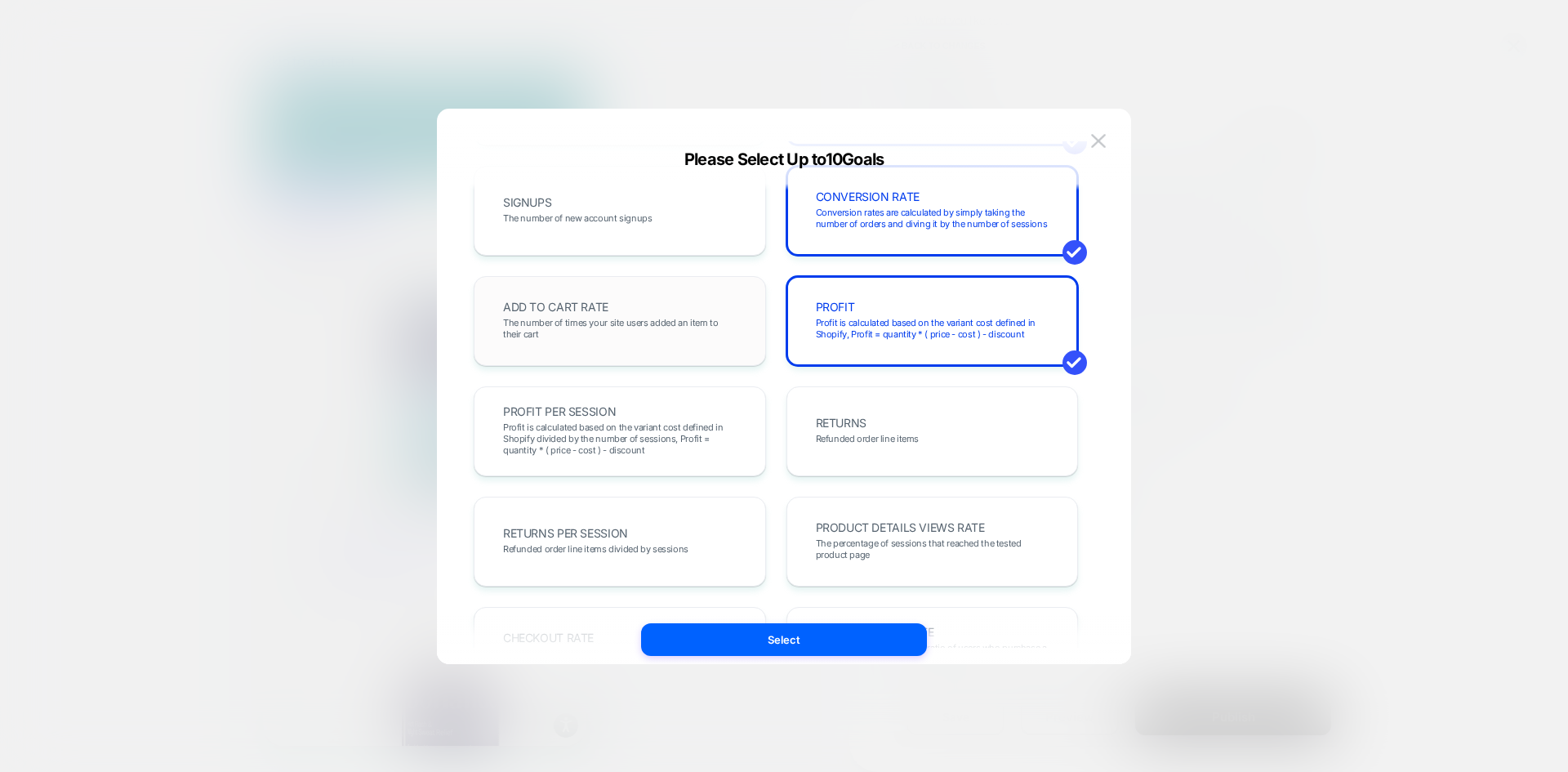
click at [624, 329] on span "The number of times your site users added an item to their cart" at bounding box center [619, 328] width 233 height 23
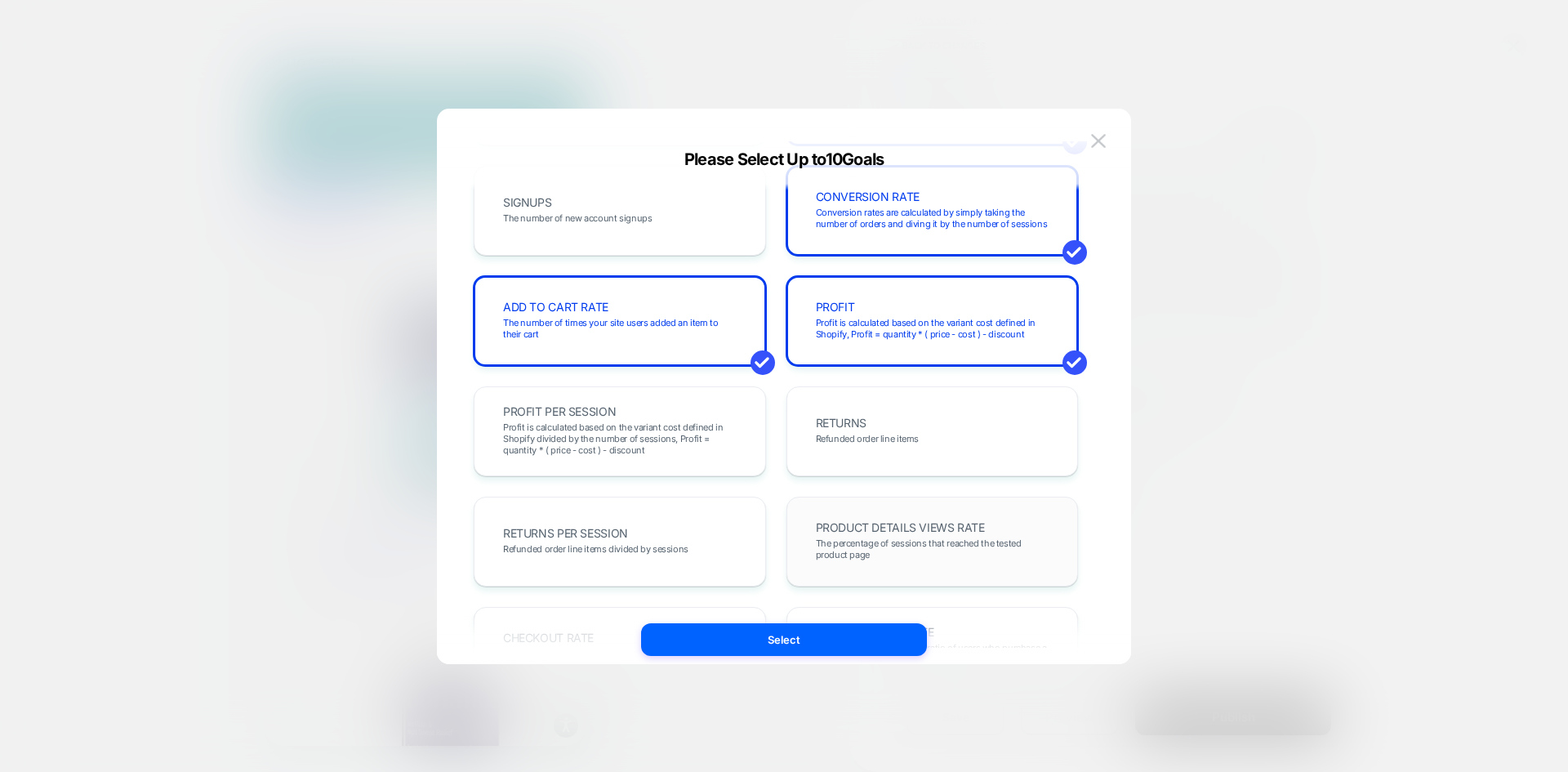
scroll to position [490, 0]
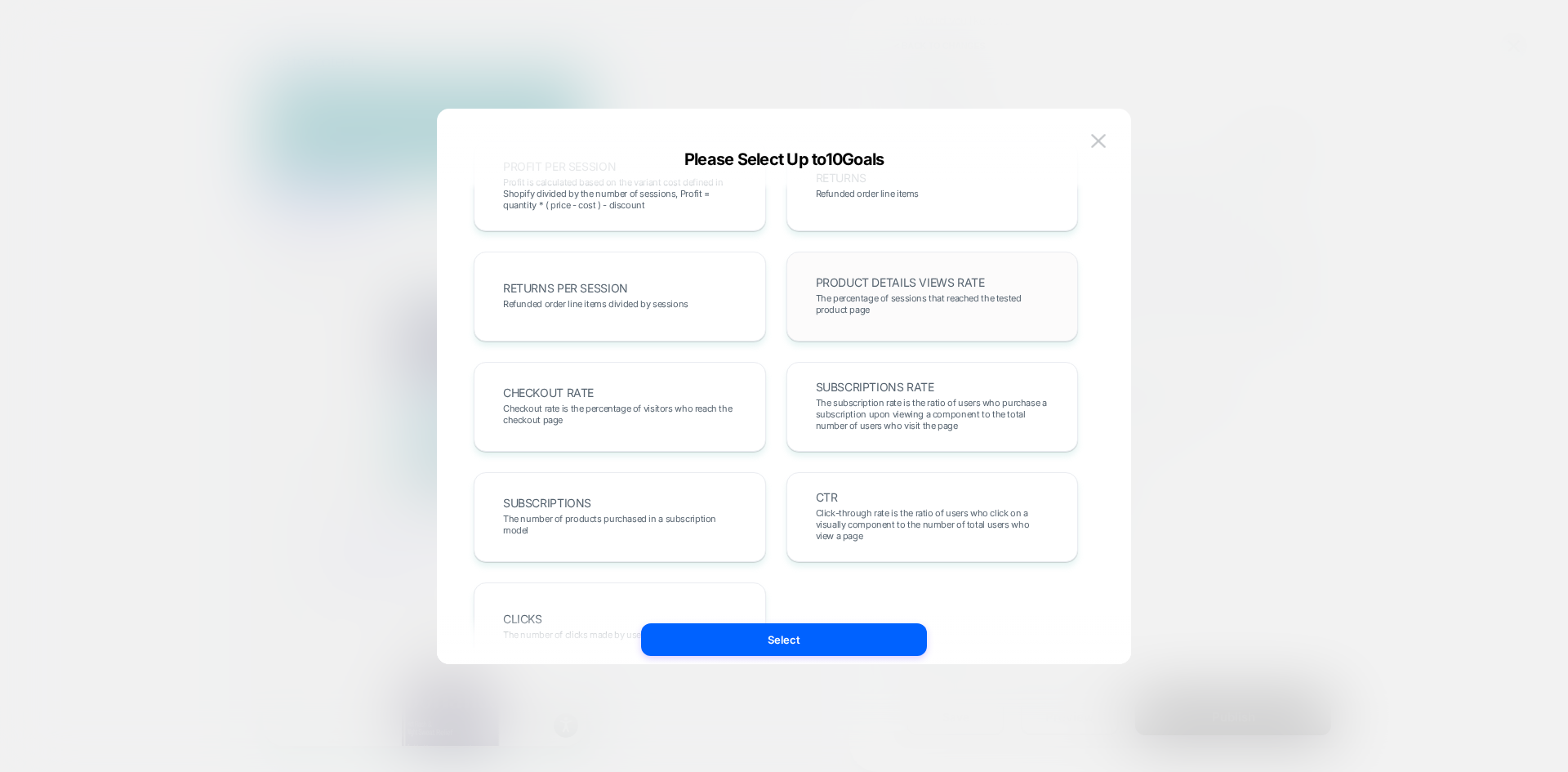
click at [872, 281] on span "PRODUCT DETAILS VIEWS RATE" at bounding box center [900, 283] width 169 height 12
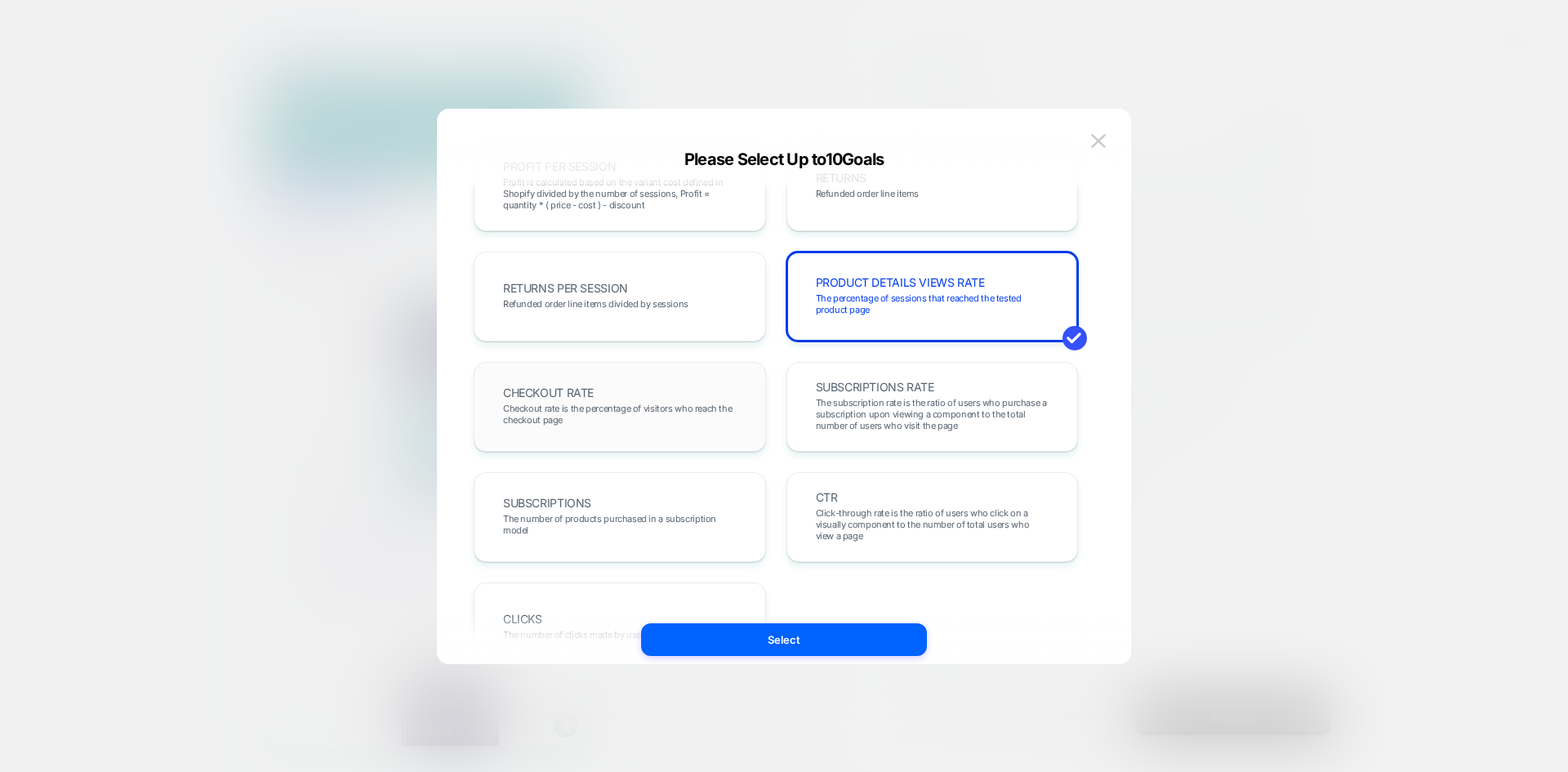
click at [694, 400] on div "CHECKOUT RATE Checkout rate is the percentage of visitors who reach the checkou…" at bounding box center [619, 406] width 258 height 55
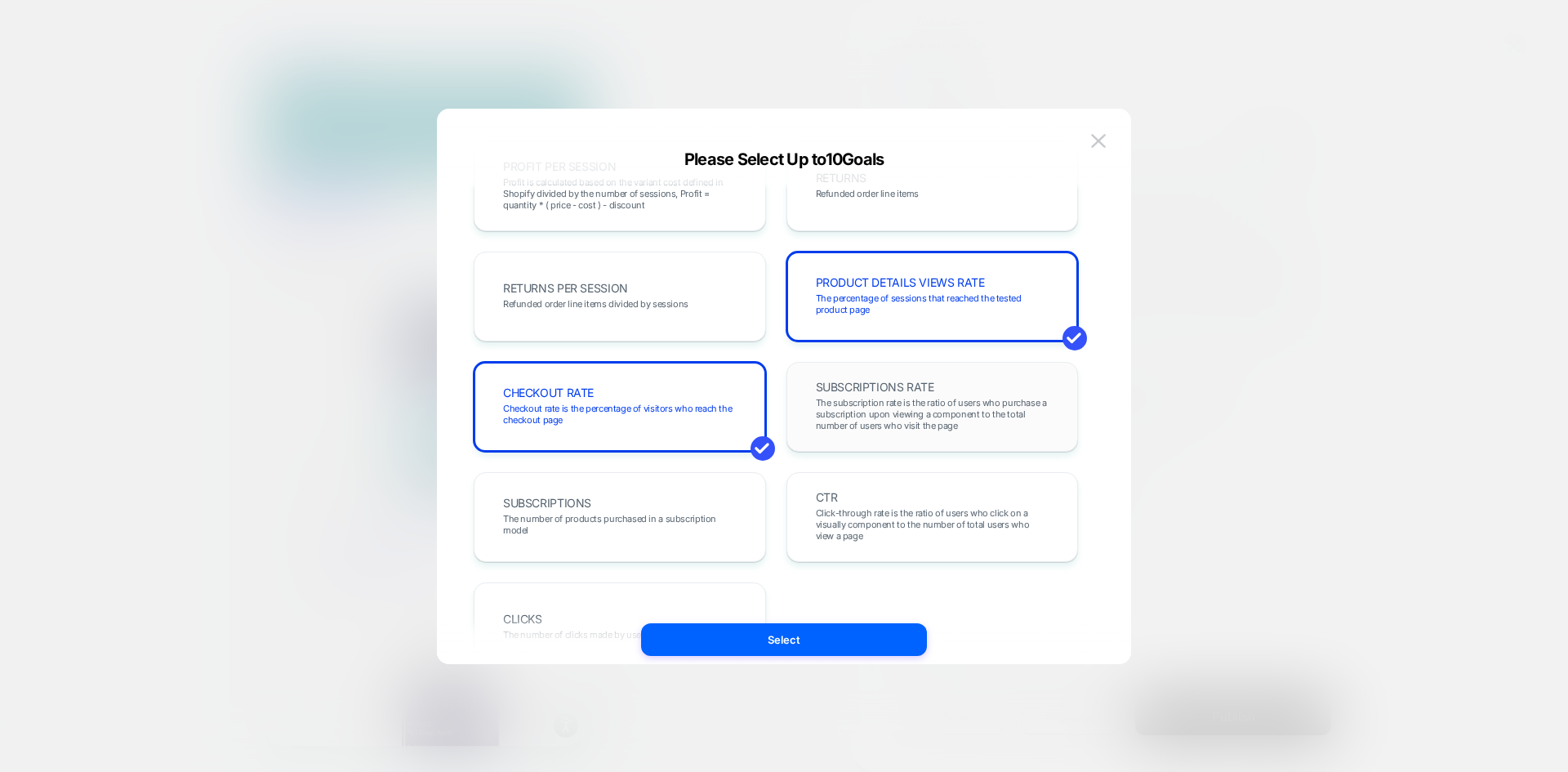
click at [893, 405] on span "The subscription rate is the ratio of users who purchase a subscription upon vi…" at bounding box center [933, 414] width 233 height 35
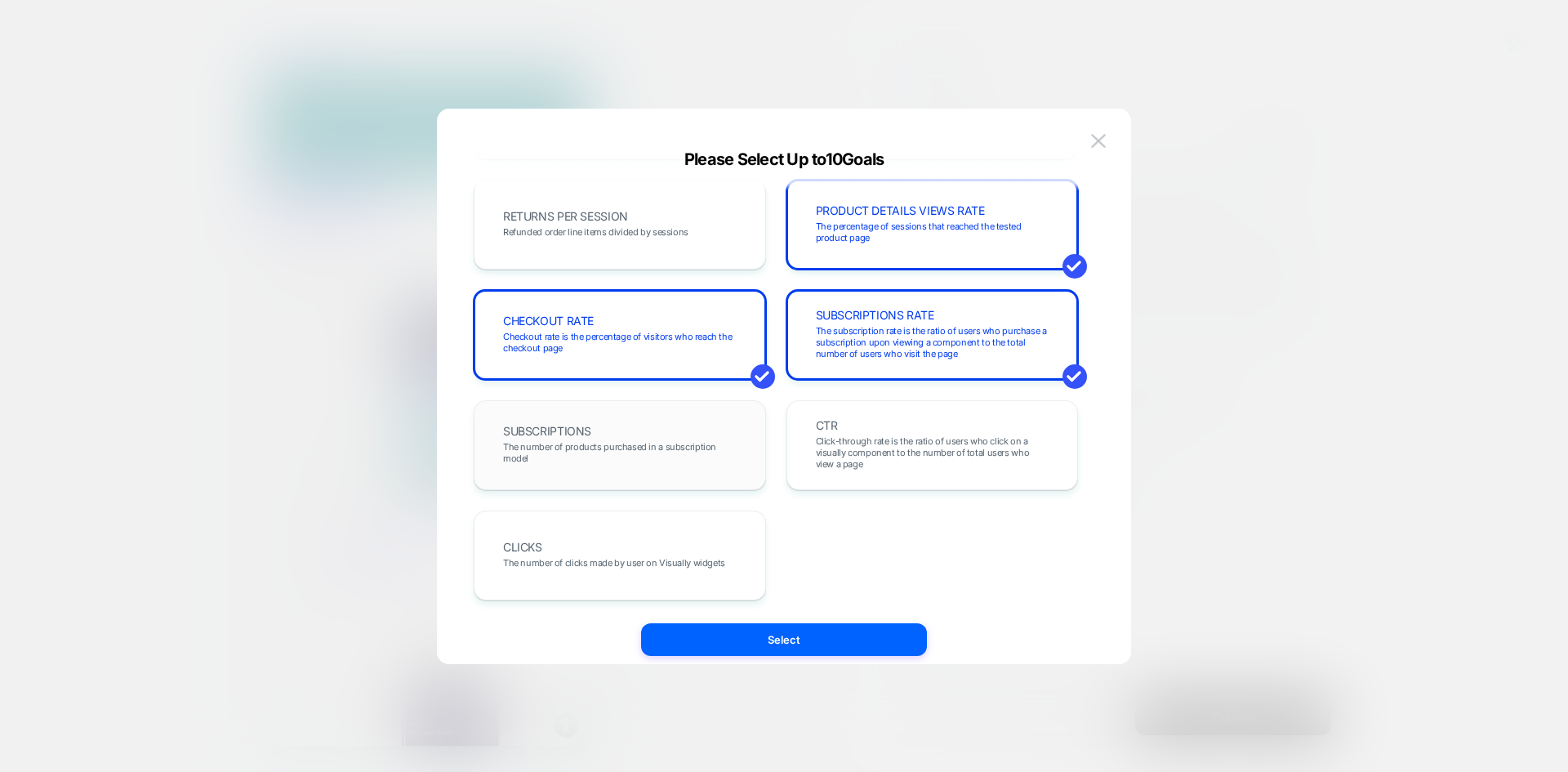
scroll to position [563, 0]
click at [651, 434] on div "SUBSCRIPTIONS The number of products purchased in a subscription model" at bounding box center [619, 444] width 258 height 55
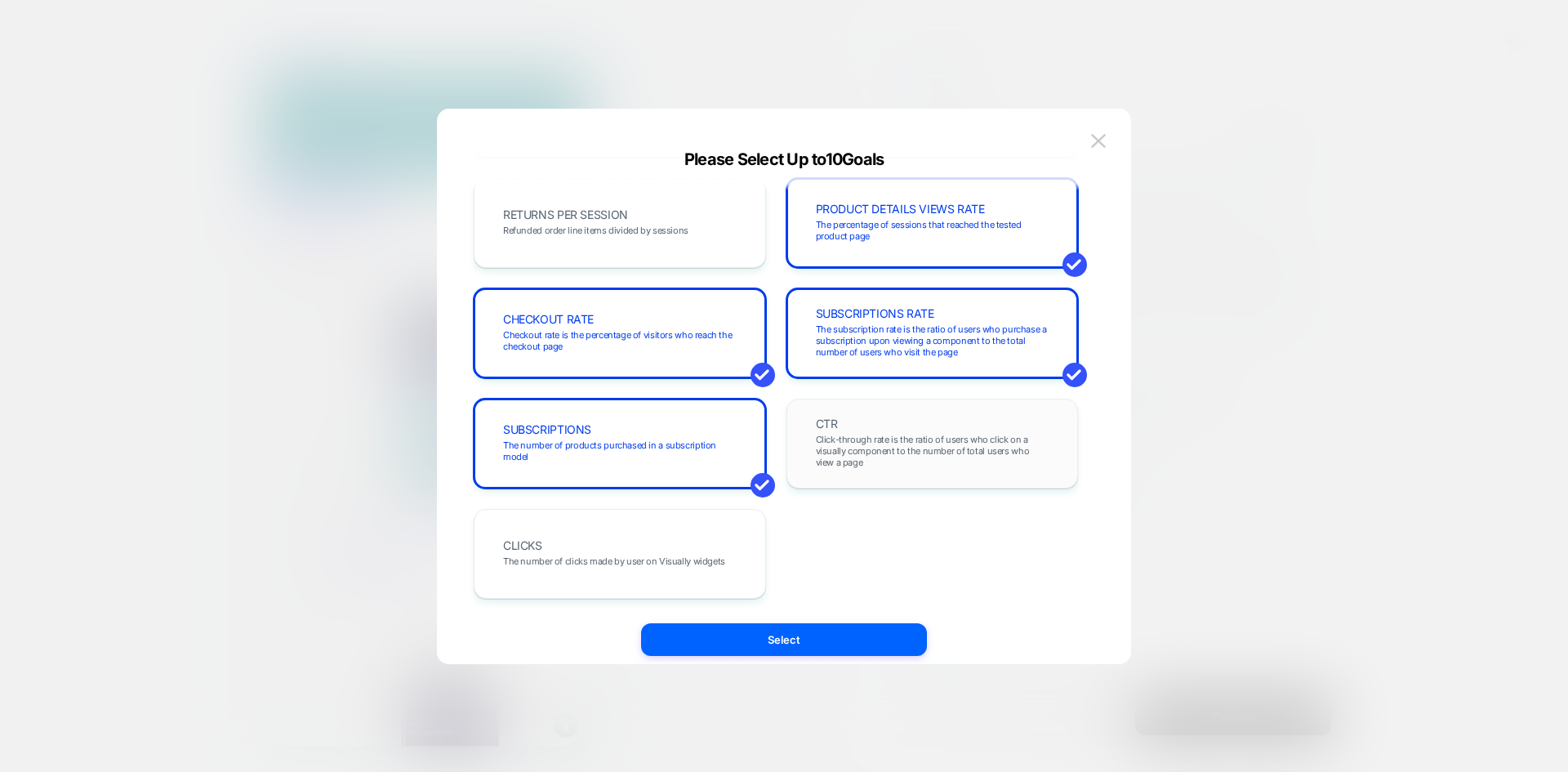
click at [866, 432] on div "CTR Click-through rate is the ratio of users who click on a visually component …" at bounding box center [932, 444] width 258 height 55
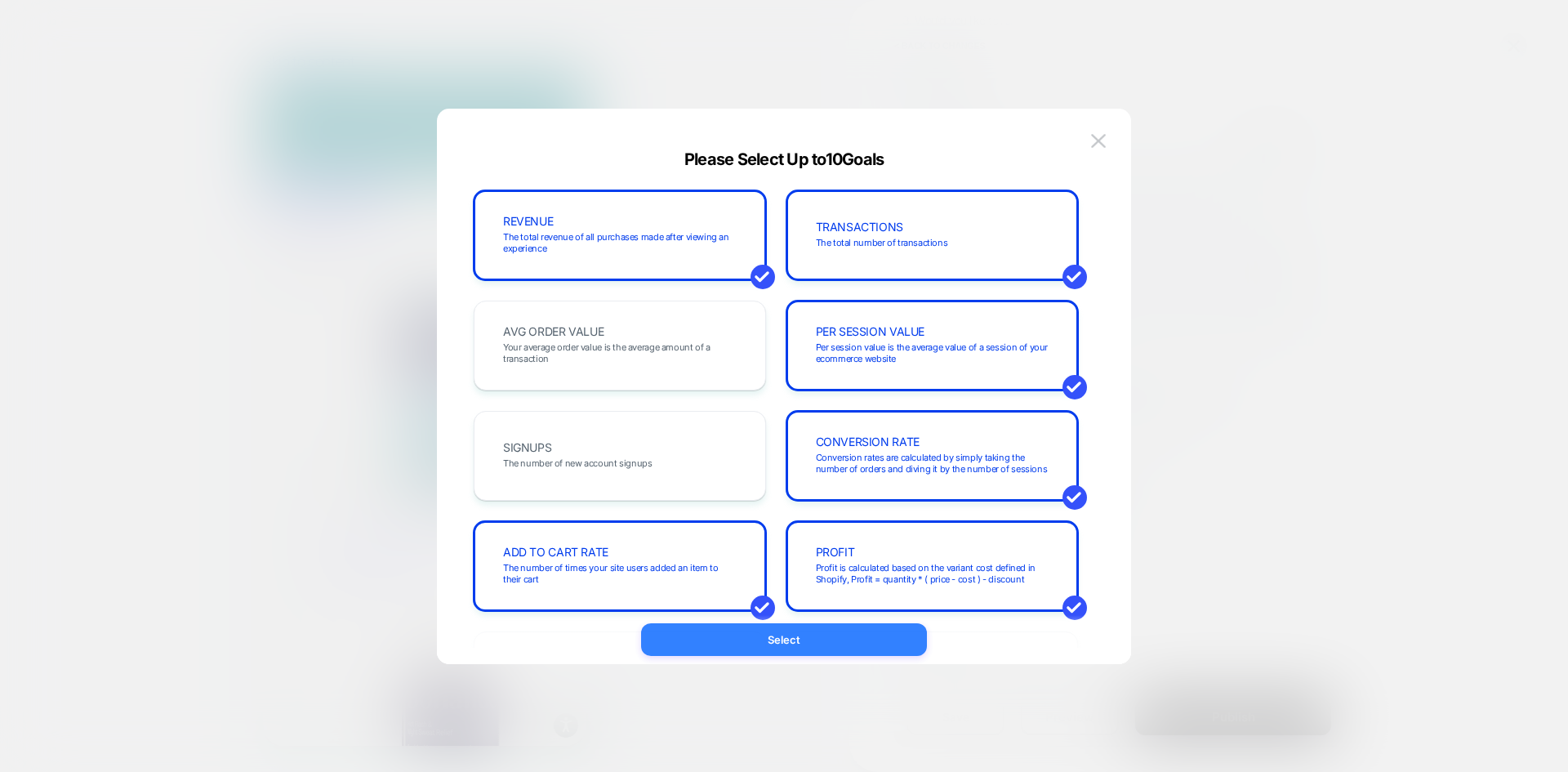
click at [796, 641] on button "Select" at bounding box center [784, 640] width 286 height 33
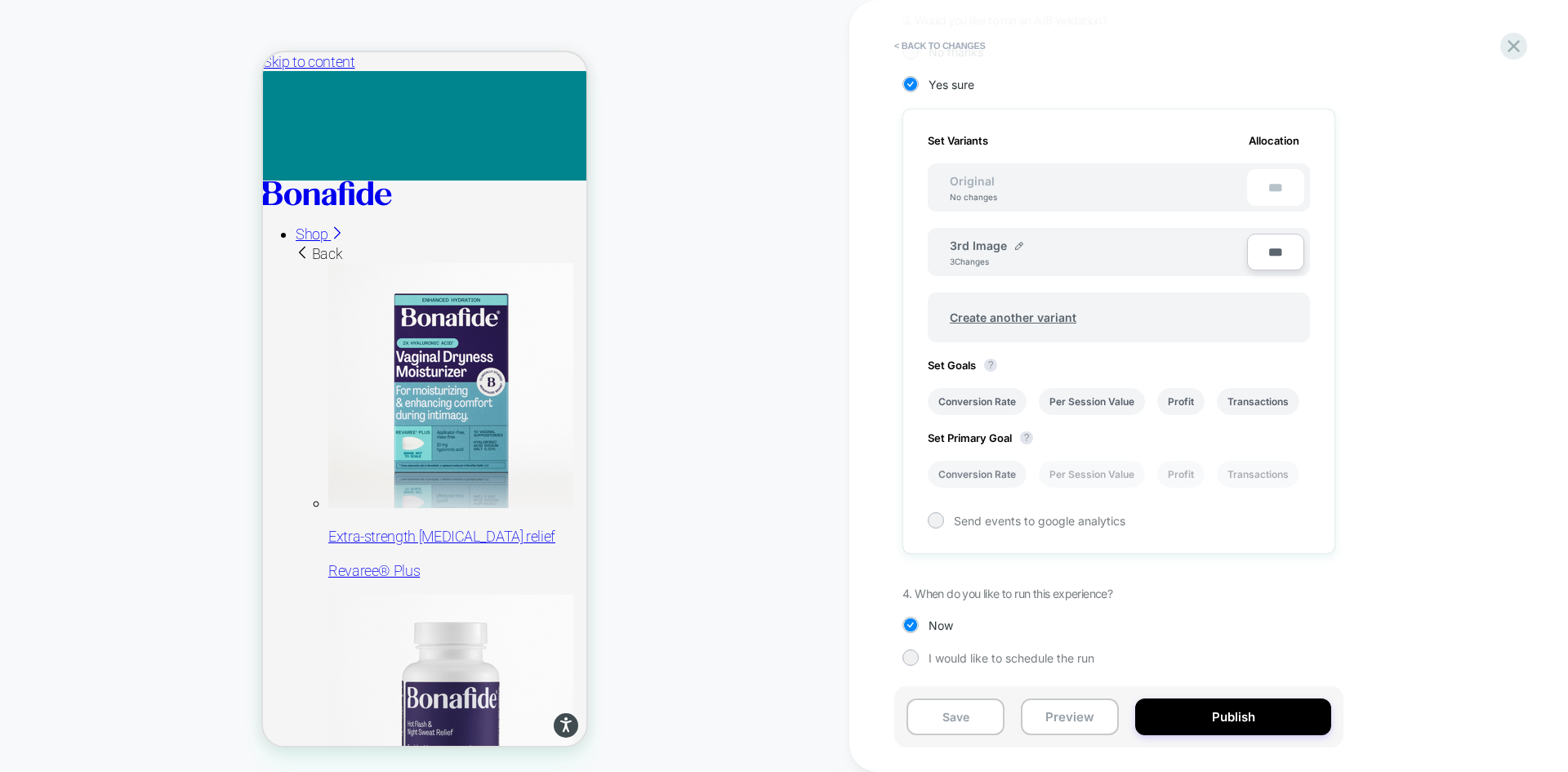
click at [986, 481] on li "Conversion Rate" at bounding box center [977, 473] width 99 height 27
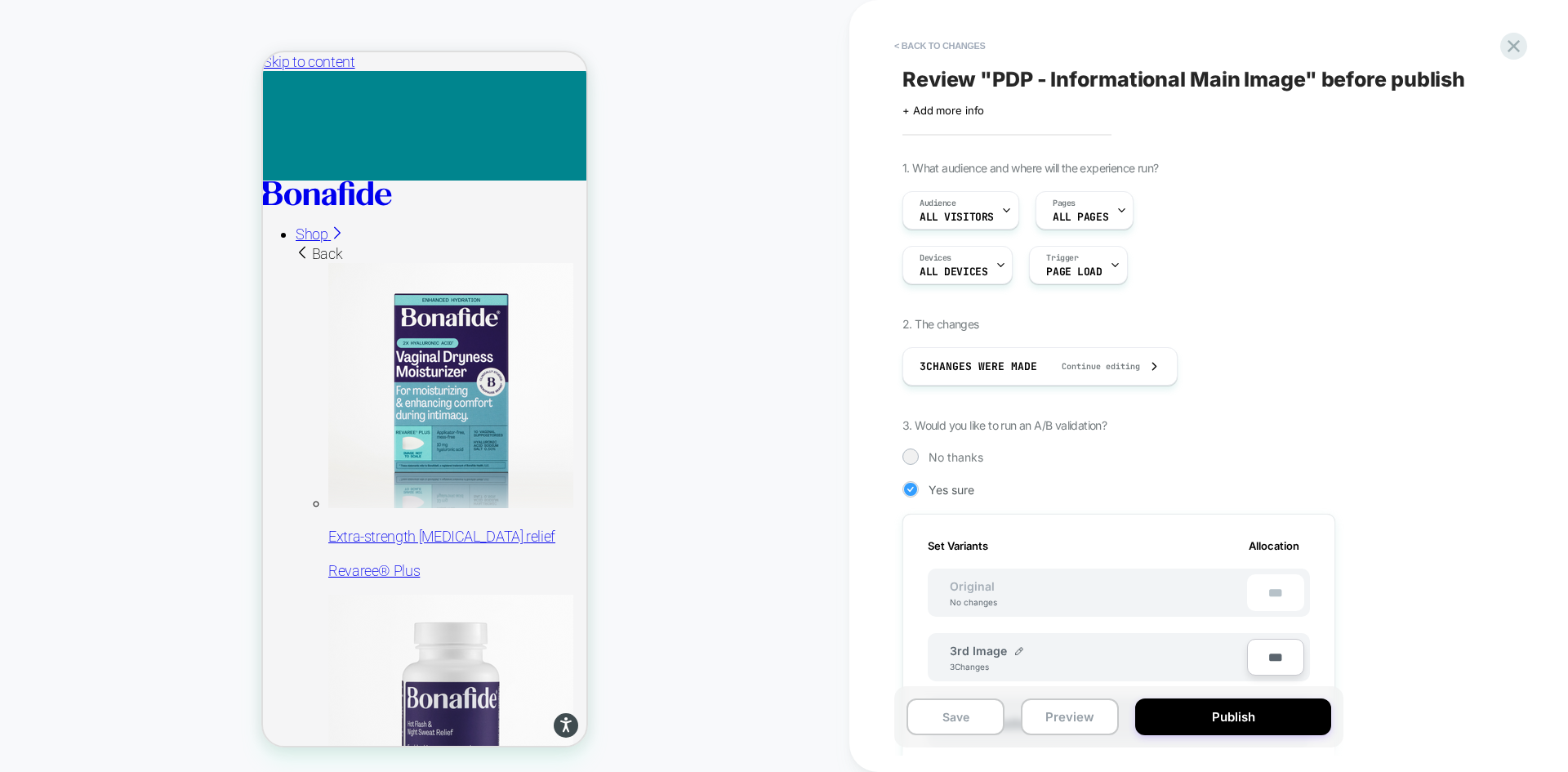
scroll to position [405, 0]
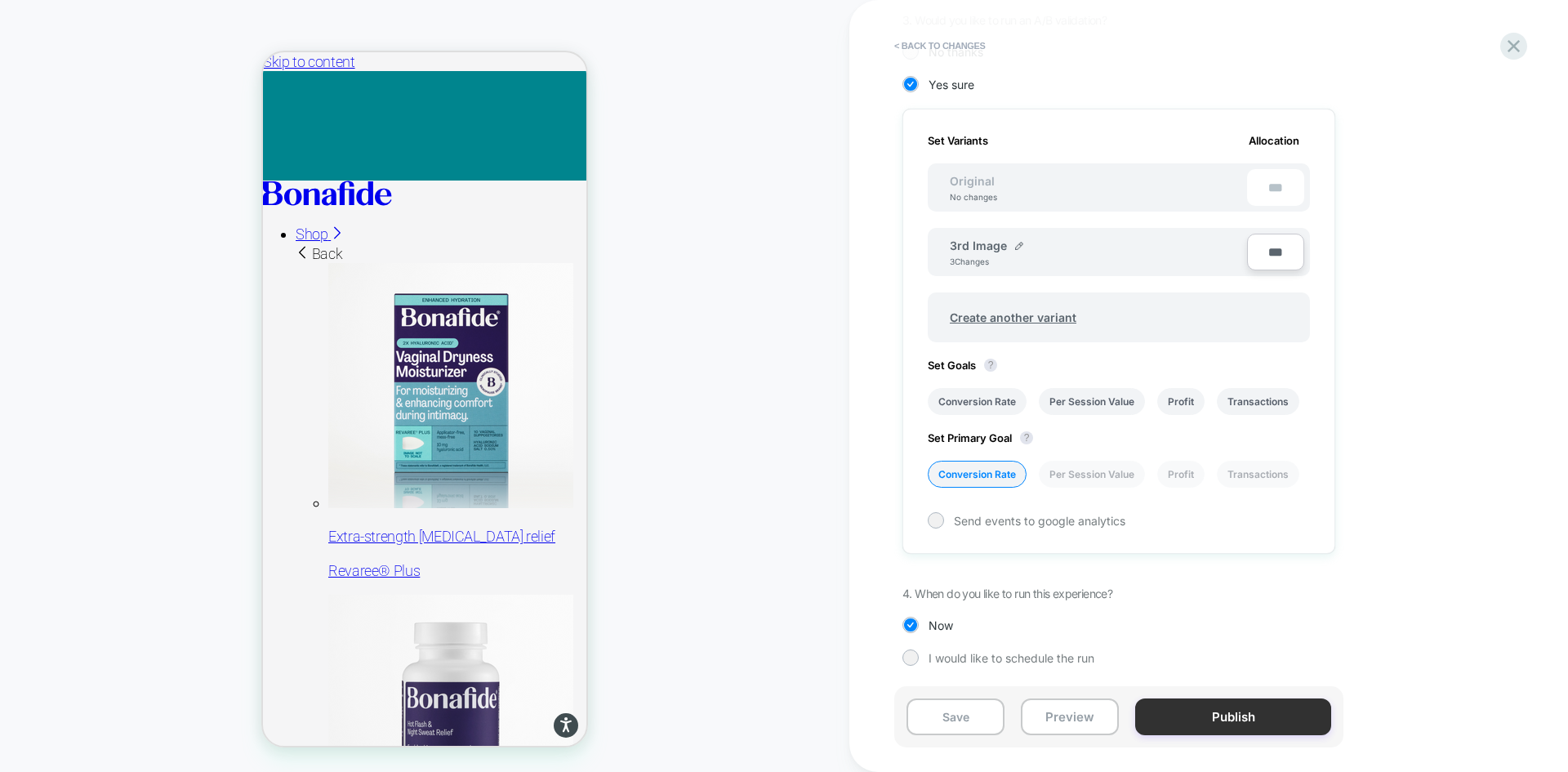
click at [1220, 718] on button "Publish" at bounding box center [1233, 717] width 196 height 37
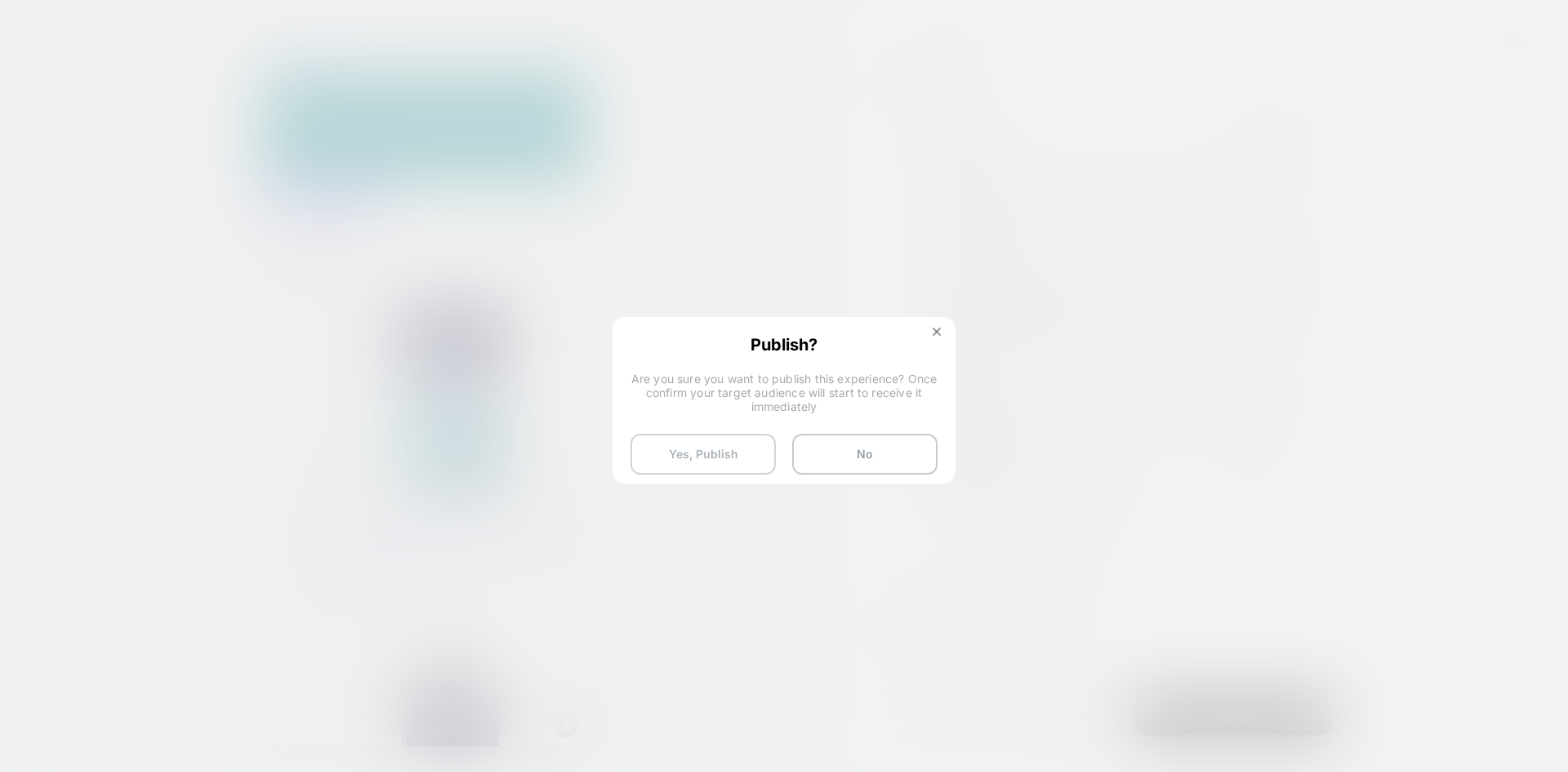
click at [738, 455] on button "Yes, Publish" at bounding box center [702, 454] width 145 height 41
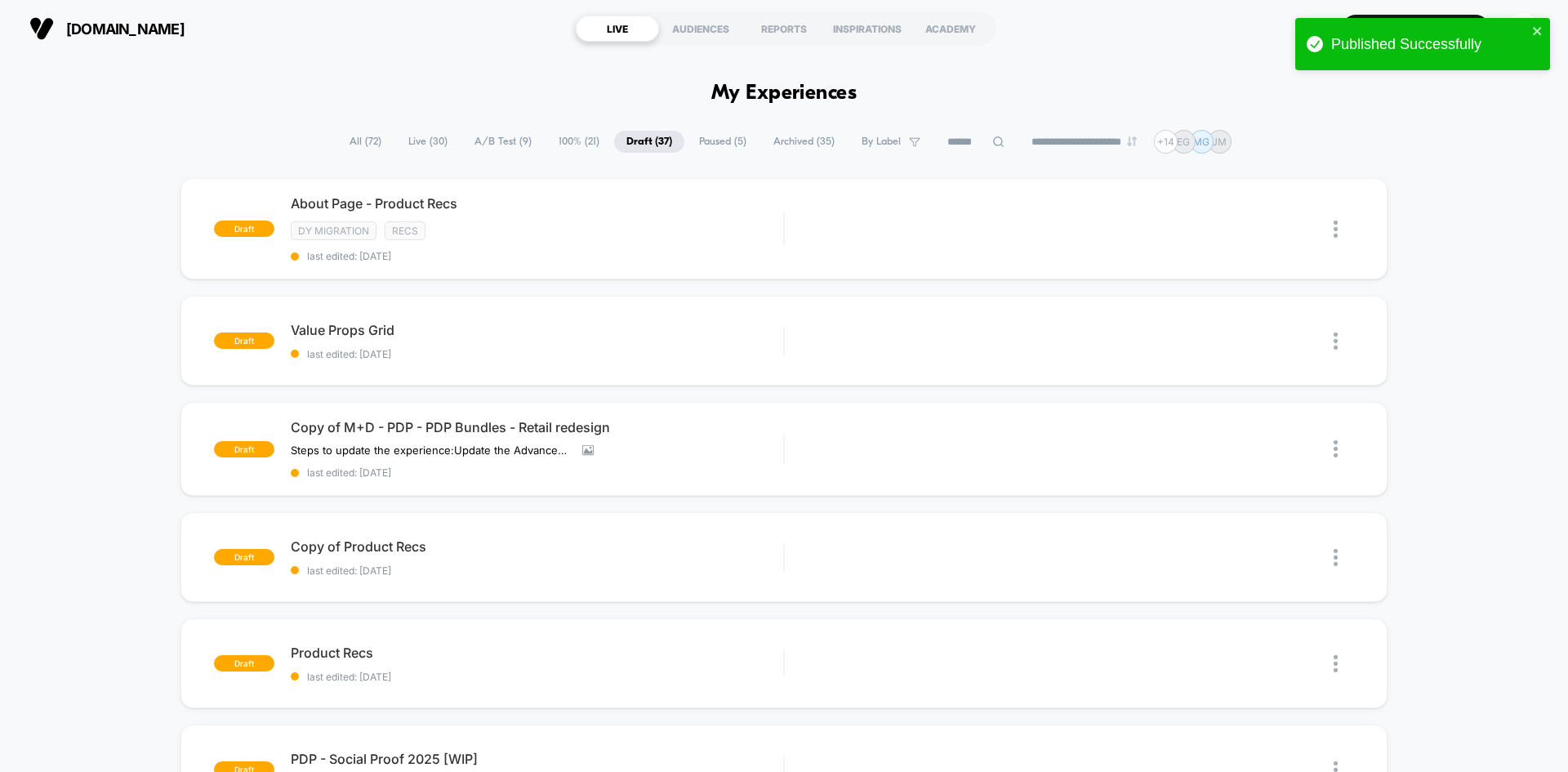
click at [510, 142] on span "A/B Test ( 9 )" at bounding box center [503, 141] width 82 height 22
